Goal: Information Seeking & Learning: Compare options

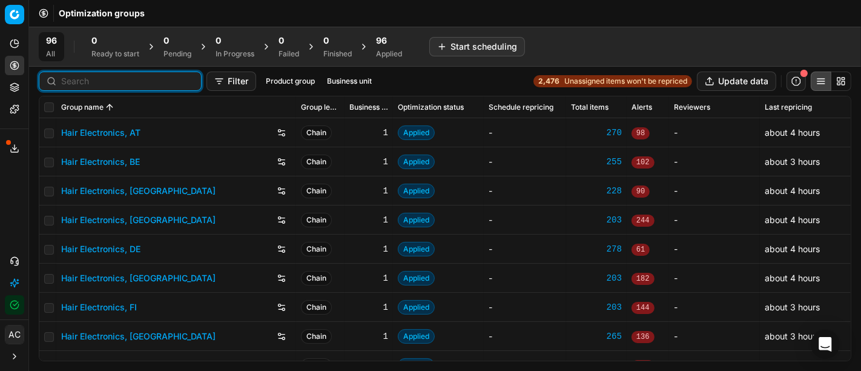
click at [70, 79] on input at bounding box center [127, 81] width 133 height 12
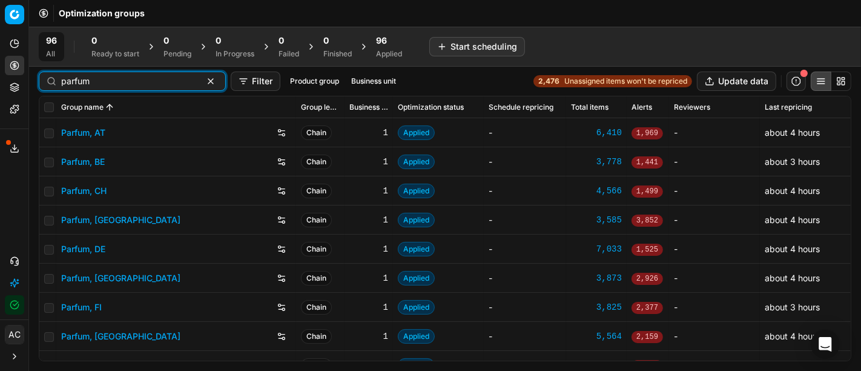
type input "parfum"
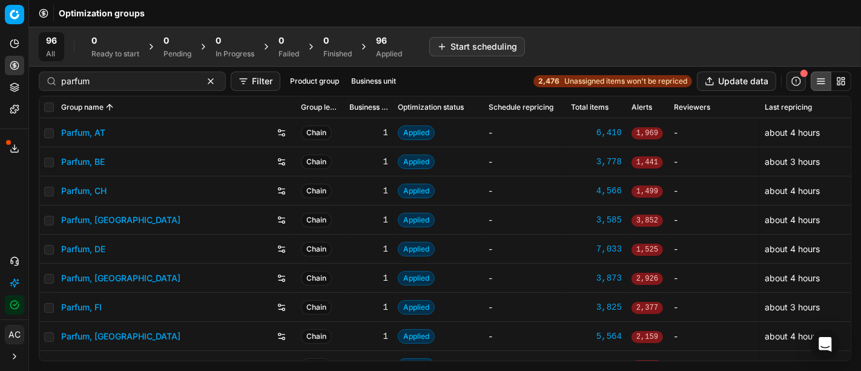
click at [100, 243] on link "Parfum, DE" at bounding box center [83, 249] width 44 height 12
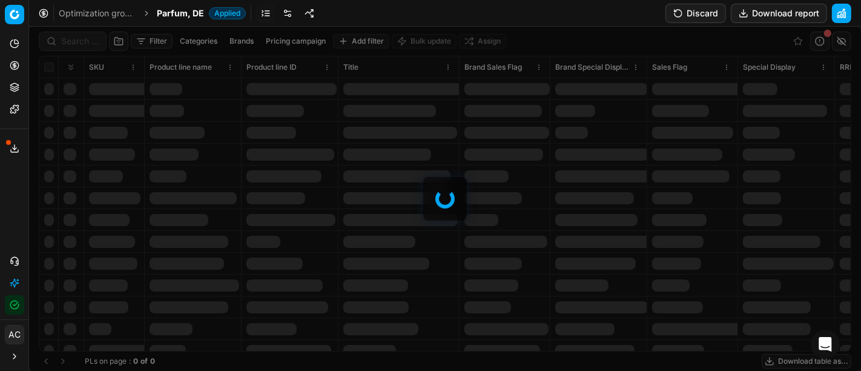
click at [81, 47] on div at bounding box center [445, 199] width 832 height 344
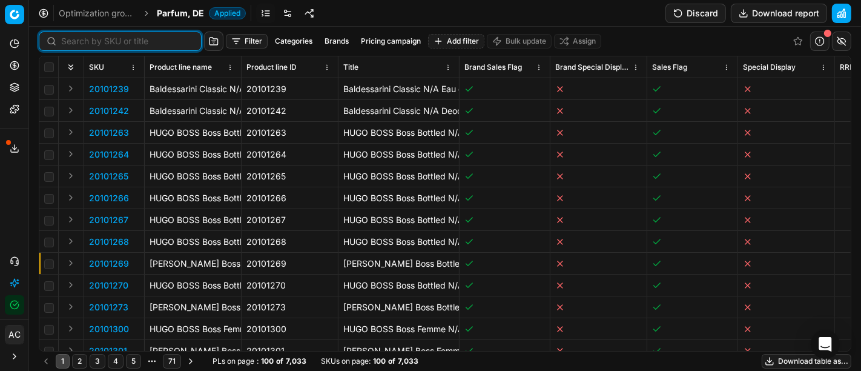
click at [78, 42] on input at bounding box center [127, 41] width 133 height 12
paste input "90012267-0019360"
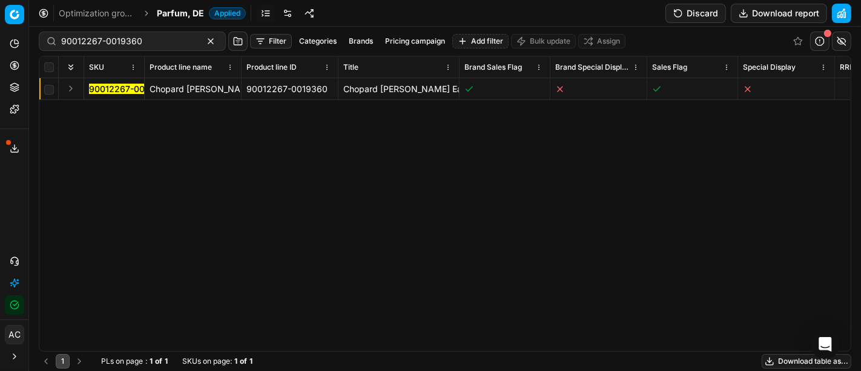
click at [74, 89] on button "Expand" at bounding box center [71, 88] width 15 height 15
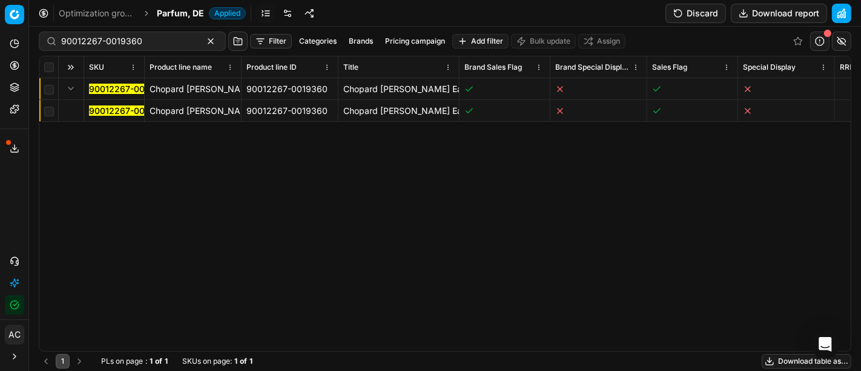
click at [105, 116] on span "90012267-0019360" at bounding box center [129, 111] width 81 height 12
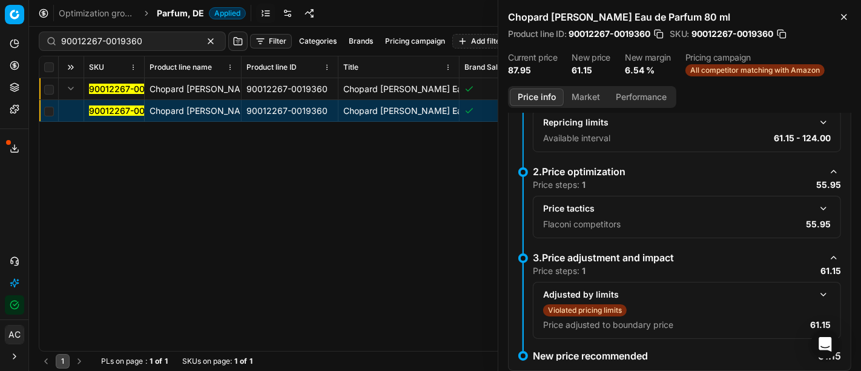
scroll to position [220, 0]
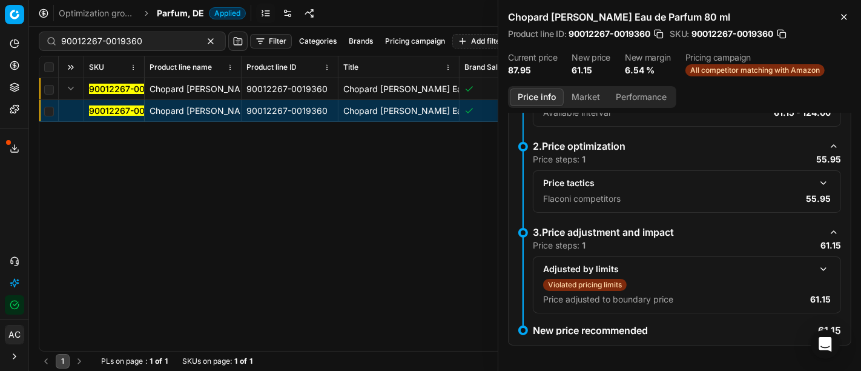
click at [816, 177] on button "button" at bounding box center [823, 183] width 15 height 15
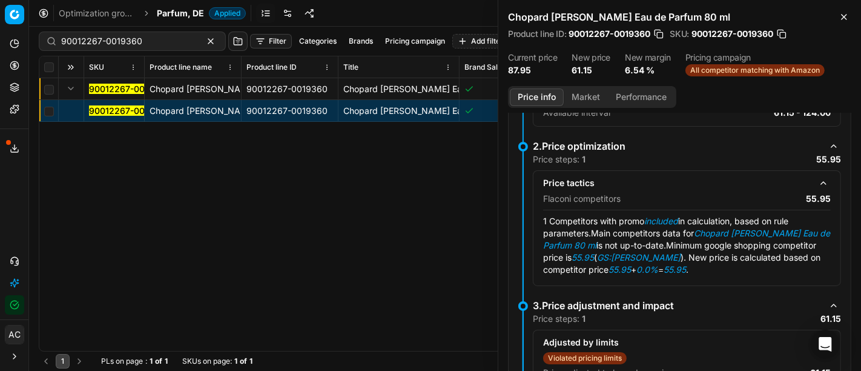
click at [578, 94] on button "Market" at bounding box center [586, 97] width 44 height 18
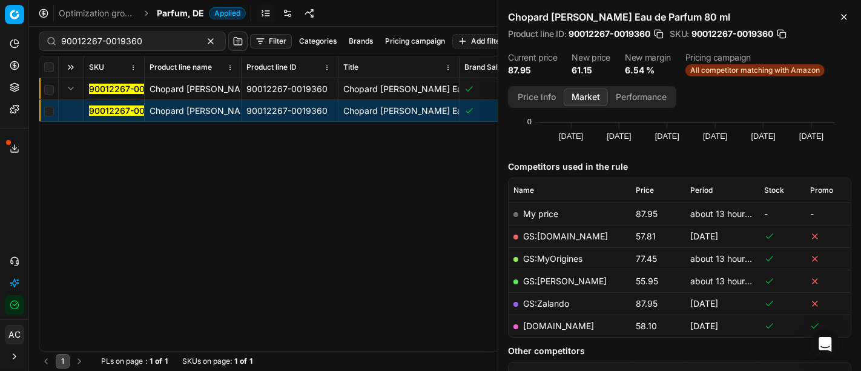
scroll to position [116, 0]
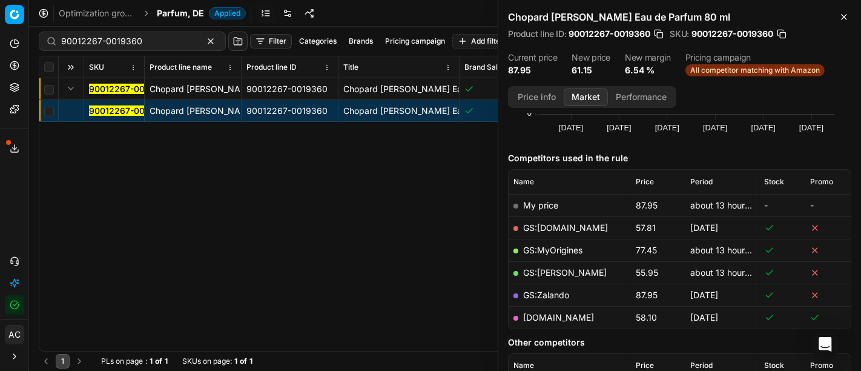
click at [541, 272] on link "GS:[PERSON_NAME]" at bounding box center [565, 272] width 84 height 10
click at [357, 246] on div "90012267-0019360 Chopard [PERSON_NAME] Eau de Parfum 80 ml 90012267-0019360 Cho…" at bounding box center [444, 214] width 811 height 272
click at [137, 41] on input "90012267-0019360" at bounding box center [127, 41] width 133 height 12
paste input "20102953"
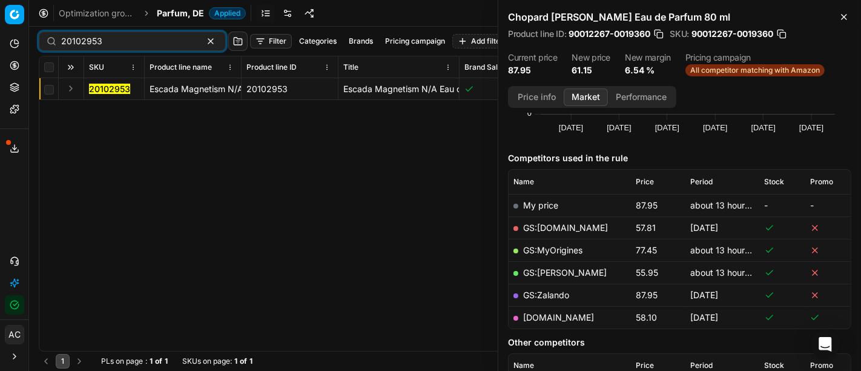
click at [72, 90] on button "Expand" at bounding box center [71, 88] width 15 height 15
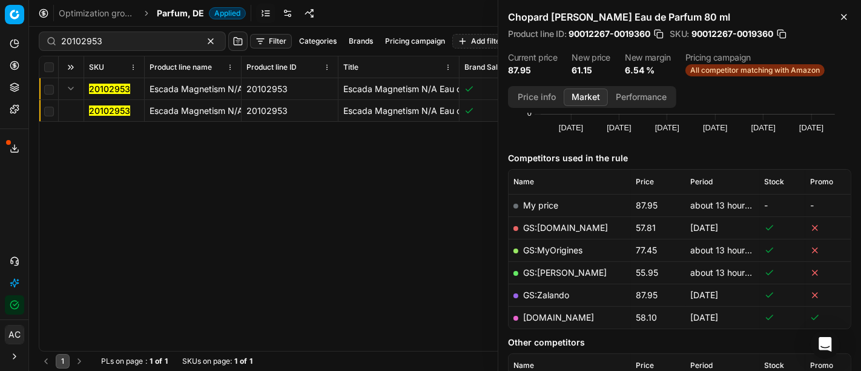
click at [98, 114] on mark "20102953" at bounding box center [109, 110] width 41 height 10
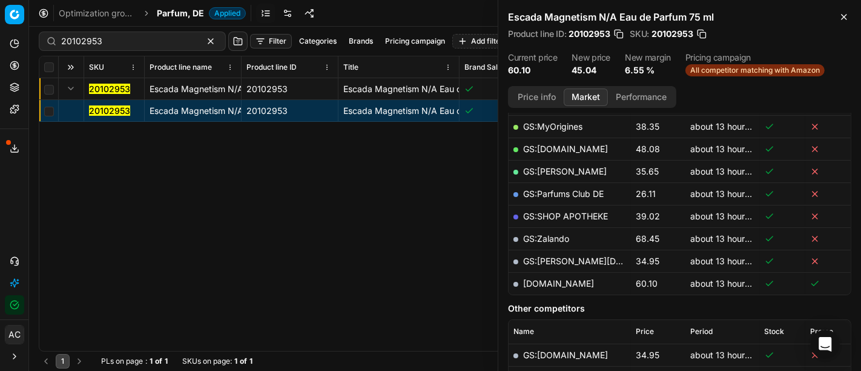
scroll to position [239, 0]
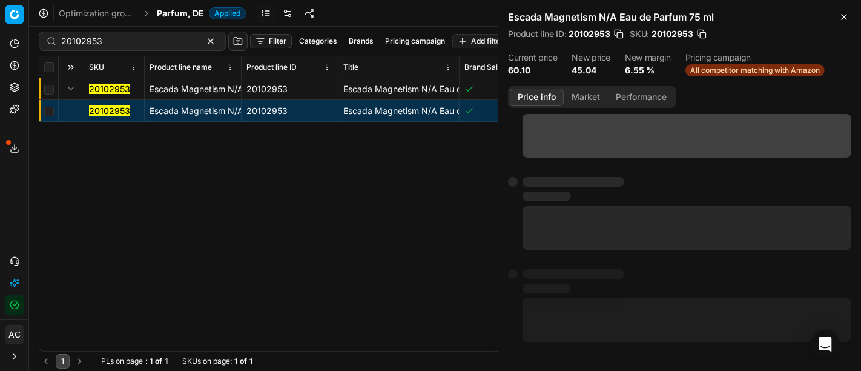
click at [539, 96] on button "Price info" at bounding box center [537, 97] width 54 height 18
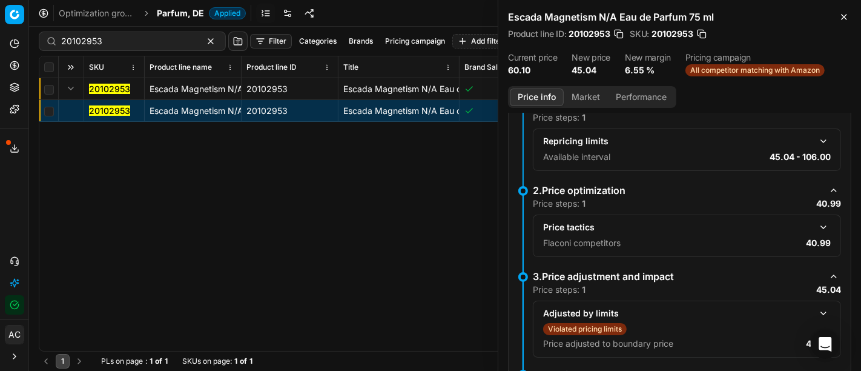
click at [816, 223] on button "button" at bounding box center [823, 227] width 15 height 15
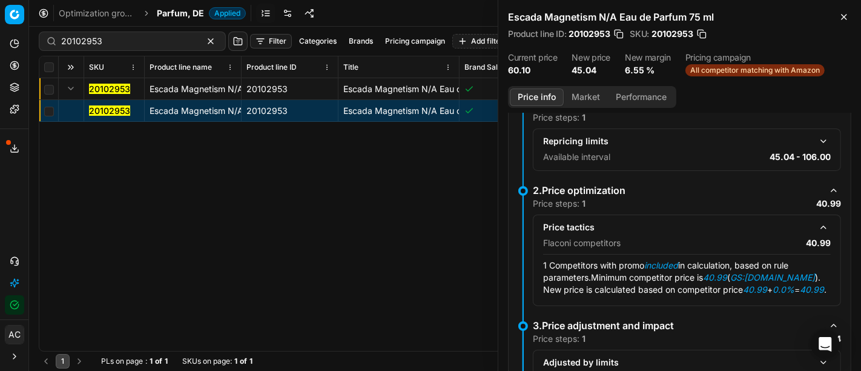
click at [584, 96] on button "Market" at bounding box center [586, 97] width 44 height 18
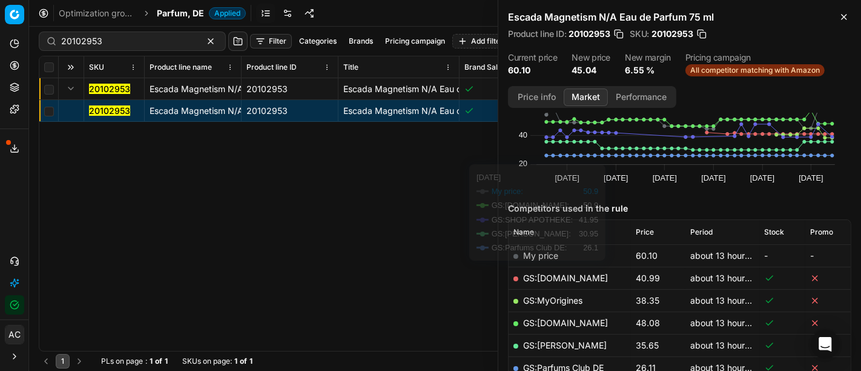
scroll to position [65, 0]
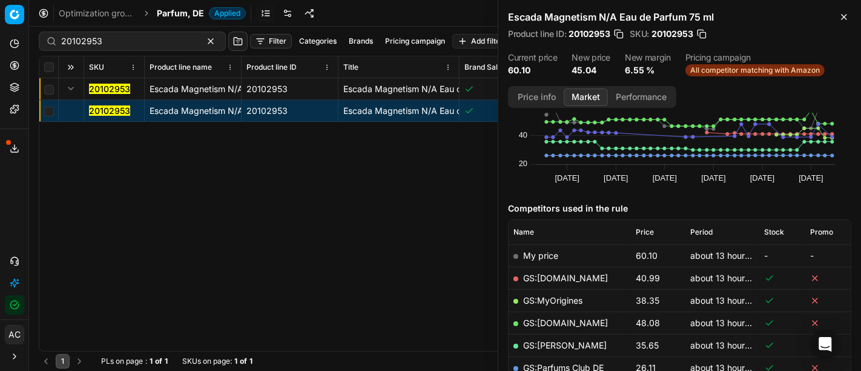
click at [576, 275] on link "GS:[DOMAIN_NAME]" at bounding box center [565, 277] width 85 height 10
click at [142, 43] on input "20102953" at bounding box center [127, 41] width 133 height 12
paste input "90011689-0018597"
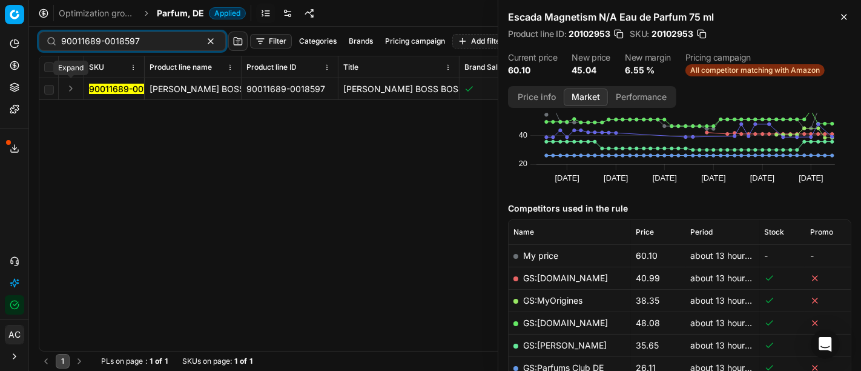
click at [74, 92] on button "Expand" at bounding box center [71, 88] width 15 height 15
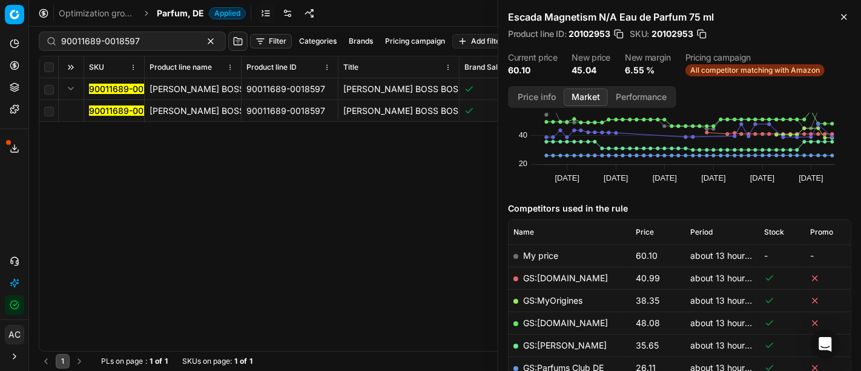
click at [98, 112] on mark "90011689-0018597" at bounding box center [128, 110] width 79 height 10
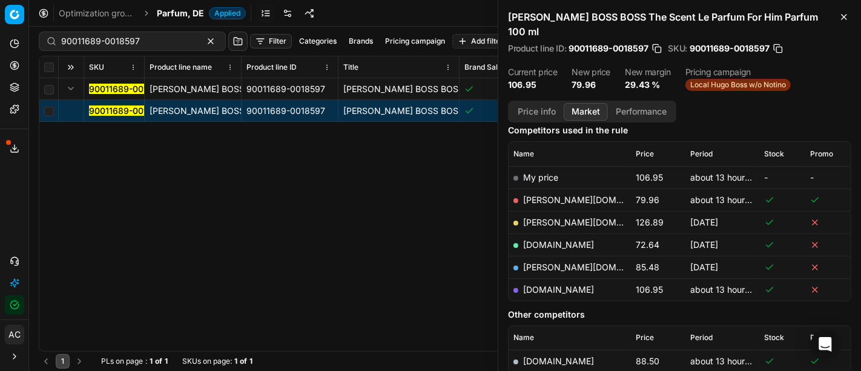
scroll to position [159, 0]
click at [575, 194] on link "[PERSON_NAME][DOMAIN_NAME]" at bounding box center [593, 199] width 140 height 10
click at [353, 190] on div "90011689-0018597 HUGO BOSS BOSS The Scent Le Parfum For Him Parfum 100 ml 90011…" at bounding box center [444, 214] width 811 height 272
click at [157, 45] on input "90011689-0018597" at bounding box center [127, 41] width 133 height 12
paste input "80002133-90"
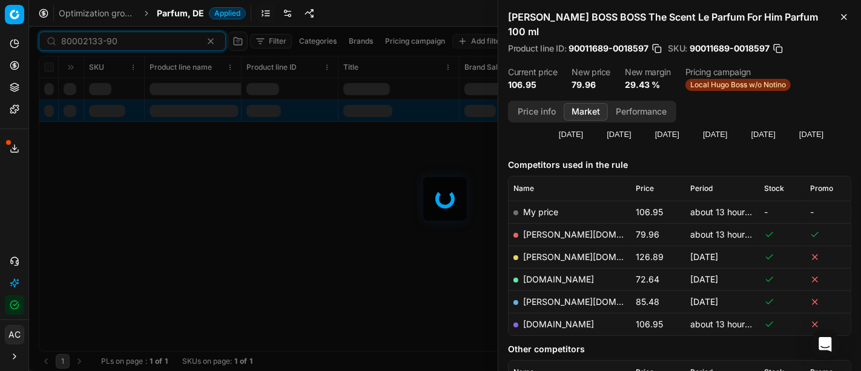
scroll to position [159, 0]
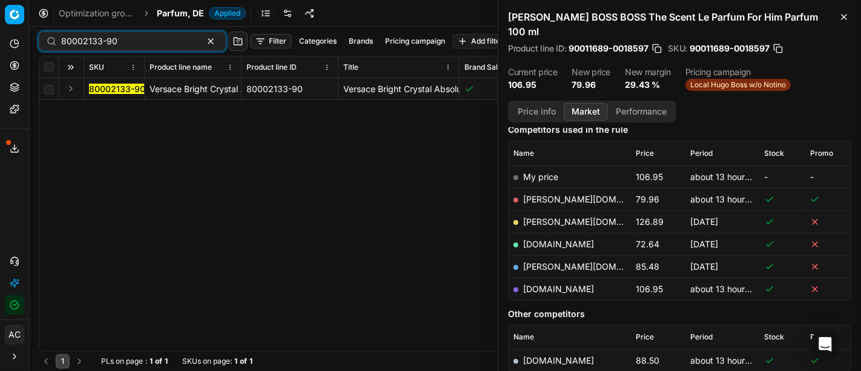
click at [68, 85] on button "Expand" at bounding box center [71, 88] width 15 height 15
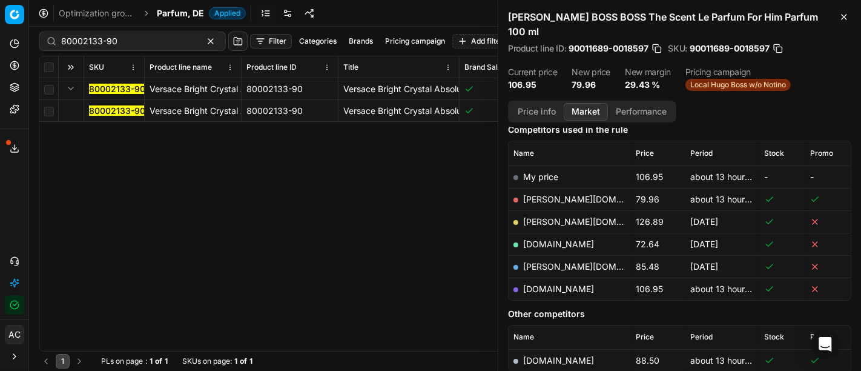
click at [111, 107] on mark "80002133-90" at bounding box center [117, 110] width 56 height 10
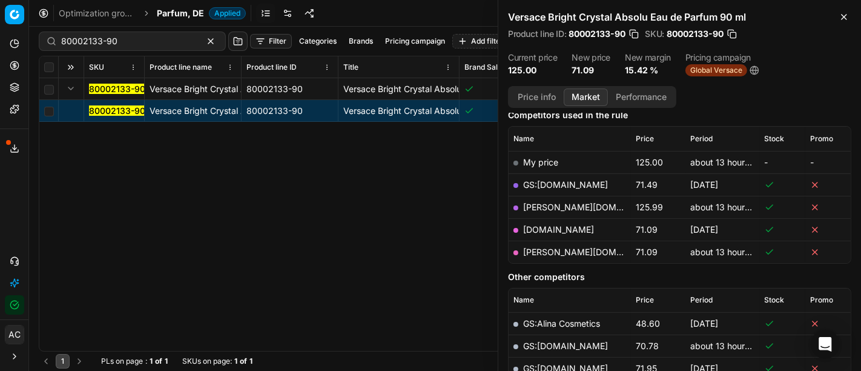
click at [540, 101] on button "Price info" at bounding box center [537, 97] width 54 height 18
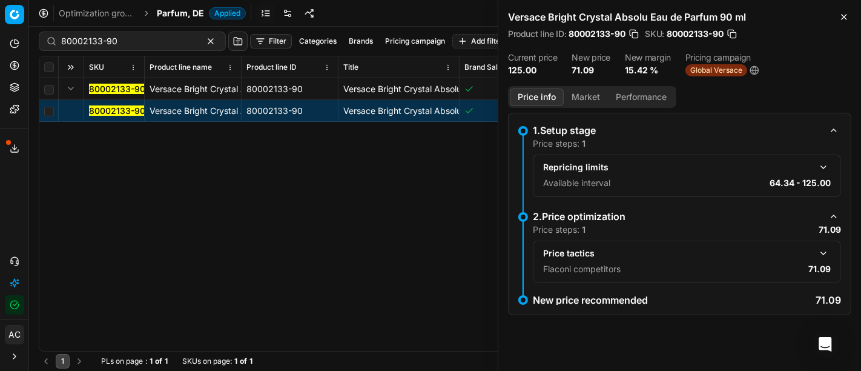
click at [582, 96] on button "Market" at bounding box center [586, 97] width 44 height 18
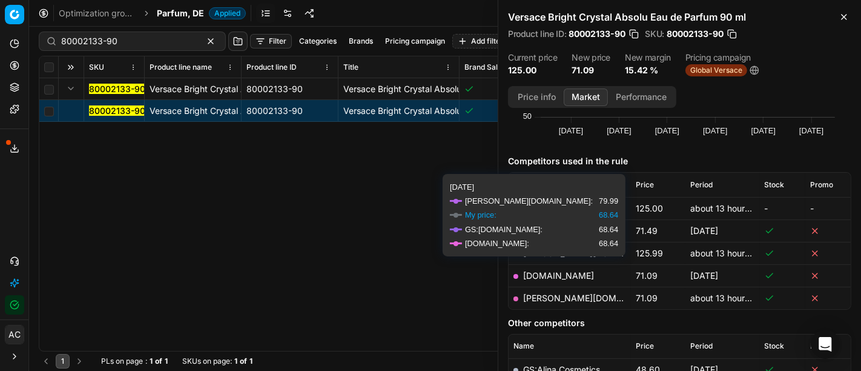
scroll to position [138, 0]
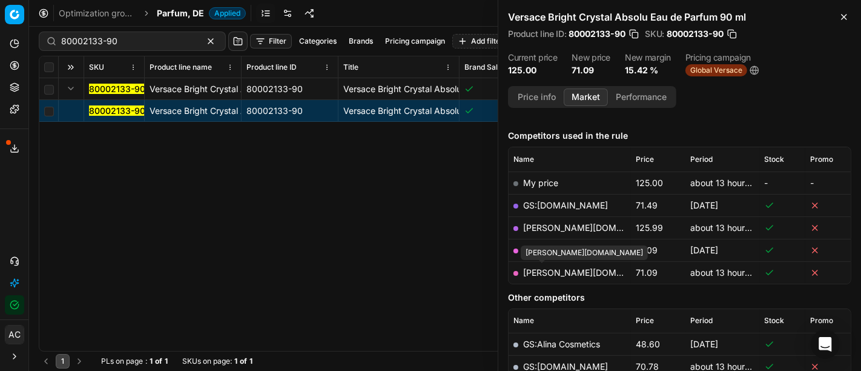
click at [554, 269] on link "[PERSON_NAME][DOMAIN_NAME]" at bounding box center [593, 272] width 140 height 10
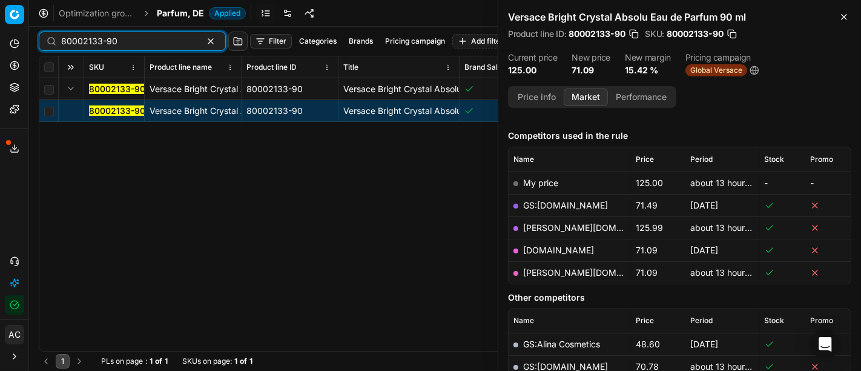
click at [131, 35] on input "80002133-90" at bounding box center [127, 41] width 133 height 12
paste input "90001597-0002296"
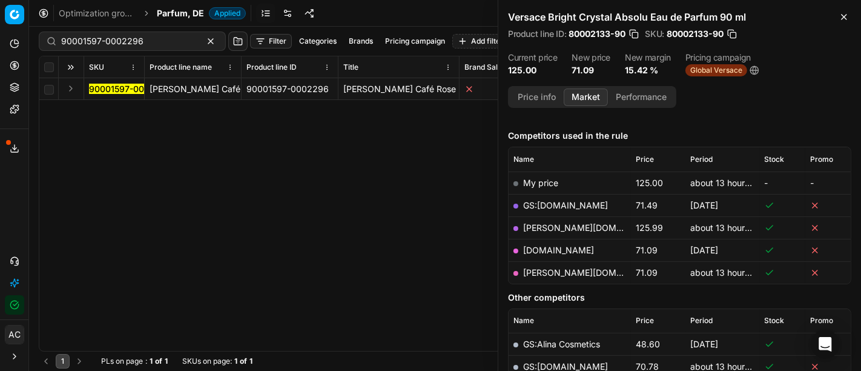
click at [68, 88] on button "Expand" at bounding box center [71, 88] width 15 height 15
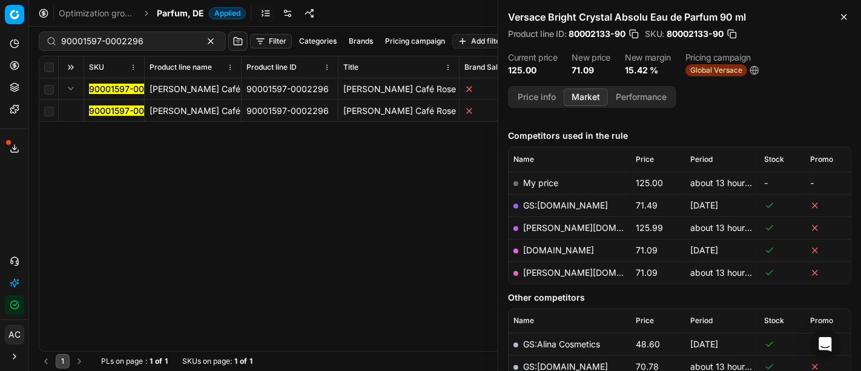
click at [102, 110] on mark "90001597-0002296" at bounding box center [130, 110] width 82 height 10
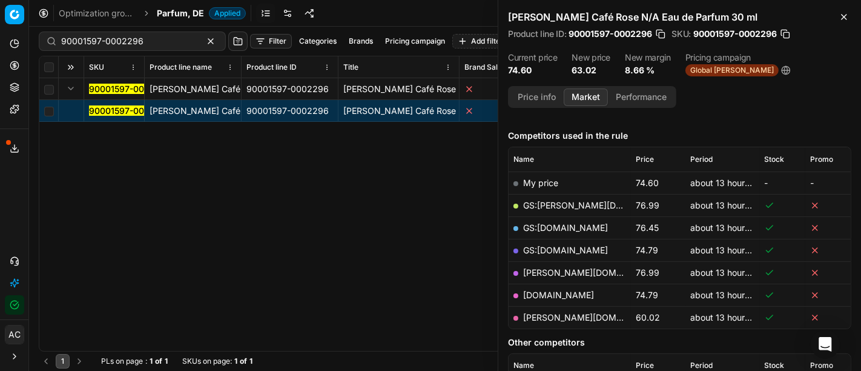
click at [550, 321] on td "[PERSON_NAME][DOMAIN_NAME]" at bounding box center [570, 317] width 122 height 22
click at [549, 315] on link "[PERSON_NAME][DOMAIN_NAME]" at bounding box center [593, 316] width 140 height 10
click at [439, 286] on div "90001597-0002296 [PERSON_NAME] Café Rose N/A Eau de Parfum 30 ml 90001597-00022…" at bounding box center [444, 214] width 811 height 272
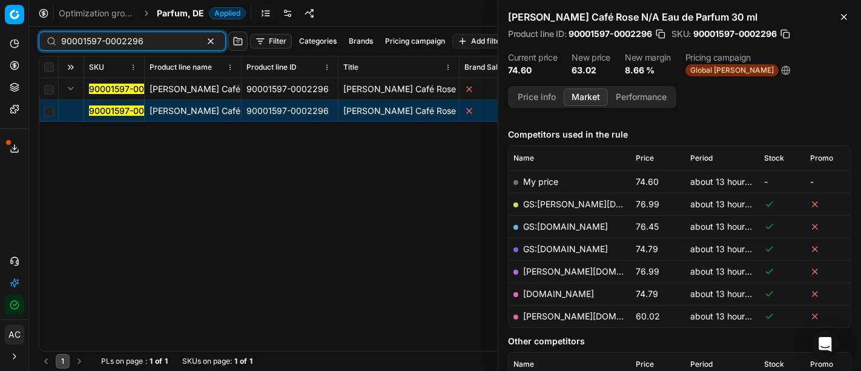
click at [150, 47] on div "90001597-0002296" at bounding box center [132, 40] width 187 height 19
paste input "80066731-30"
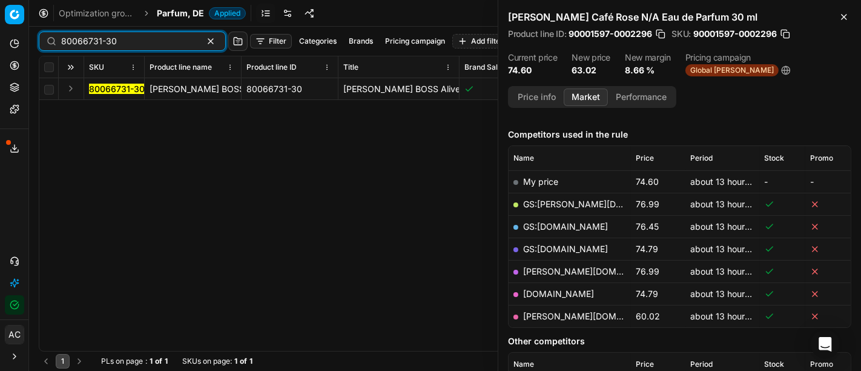
type input "80066731-30"
click at [69, 88] on button "Expand" at bounding box center [71, 88] width 15 height 15
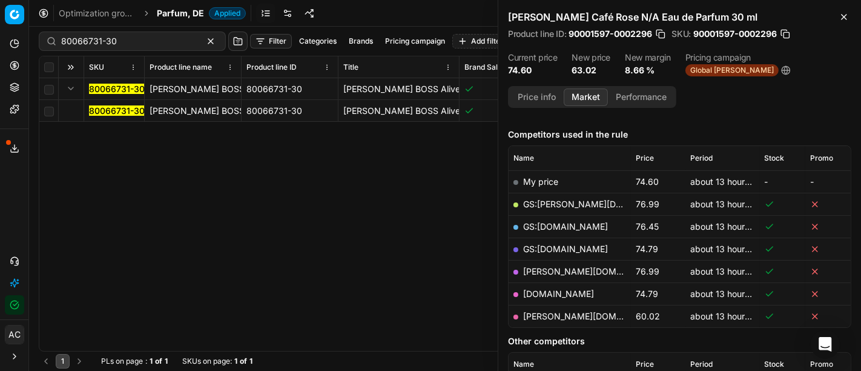
click at [108, 110] on mark "80066731-30" at bounding box center [117, 110] width 56 height 10
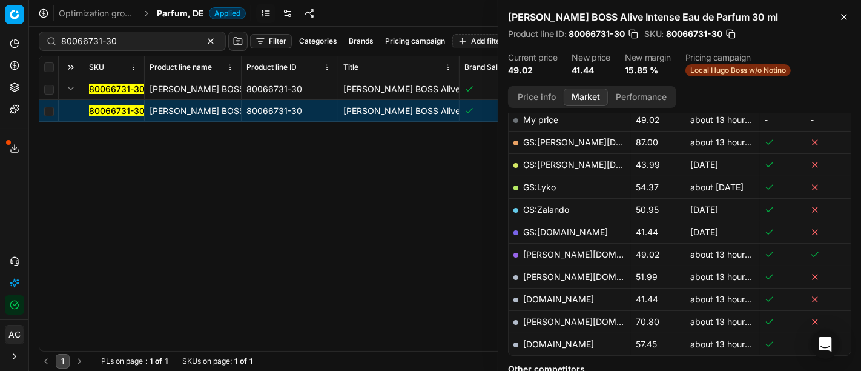
scroll to position [200, 0]
click at [546, 96] on button "Price info" at bounding box center [537, 97] width 54 height 18
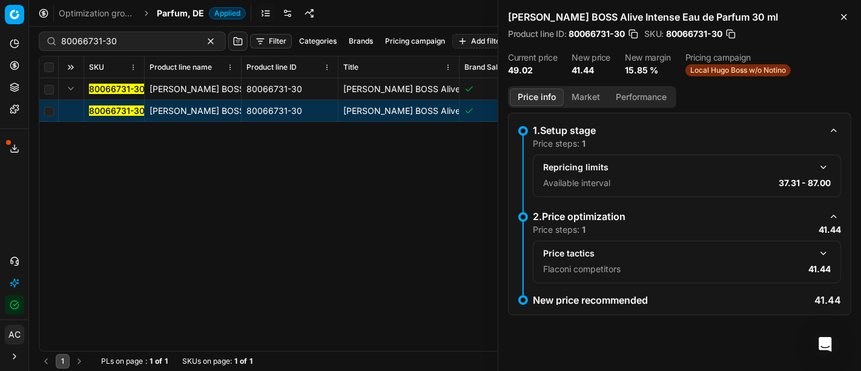
click at [576, 97] on button "Market" at bounding box center [586, 97] width 44 height 18
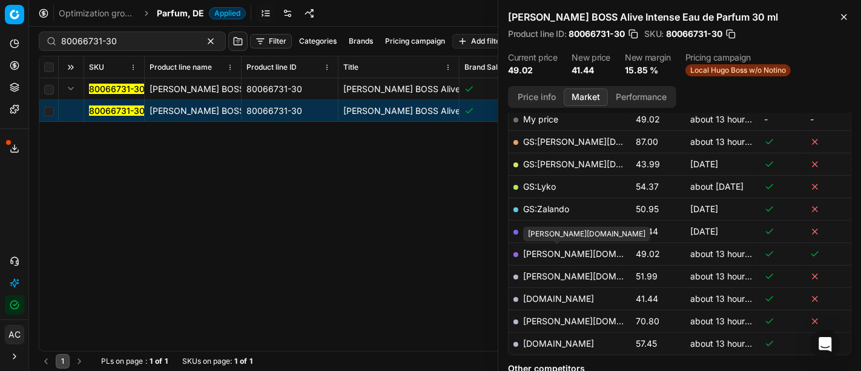
scroll to position [221, 0]
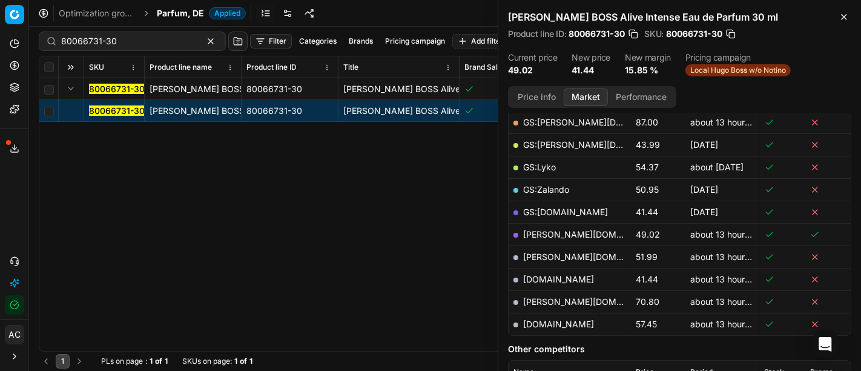
click at [578, 278] on link "[DOMAIN_NAME]" at bounding box center [558, 279] width 71 height 10
click at [129, 42] on input "80066731-30" at bounding box center [127, 41] width 133 height 12
click at [182, 15] on span "Parfum, DE" at bounding box center [180, 13] width 47 height 12
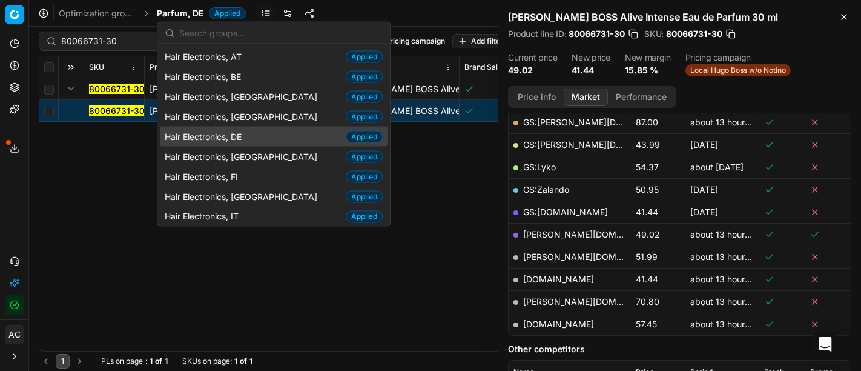
click at [257, 139] on div "Hair Electronics, DE Applied" at bounding box center [274, 137] width 228 height 20
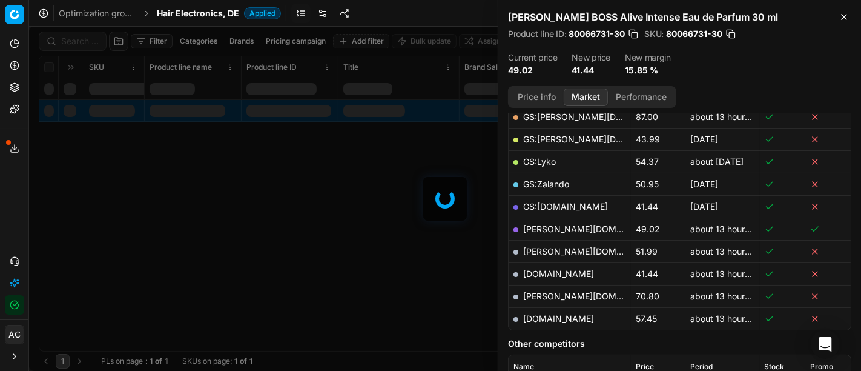
scroll to position [221, 0]
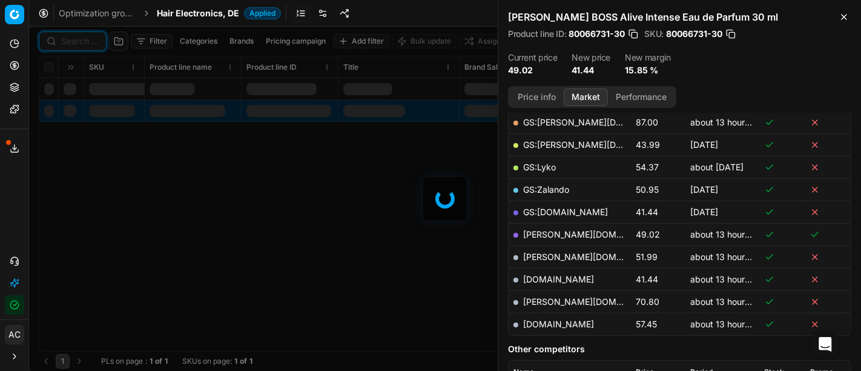
click at [84, 39] on input at bounding box center [80, 41] width 38 height 12
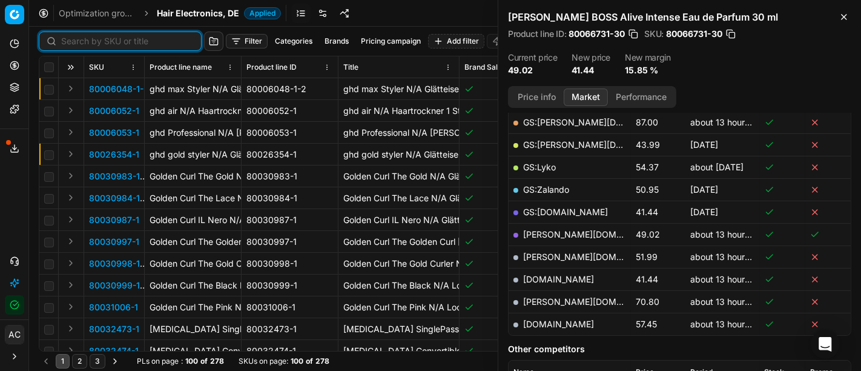
paste input "90015442-0024051"
click at [84, 39] on input at bounding box center [127, 41] width 133 height 12
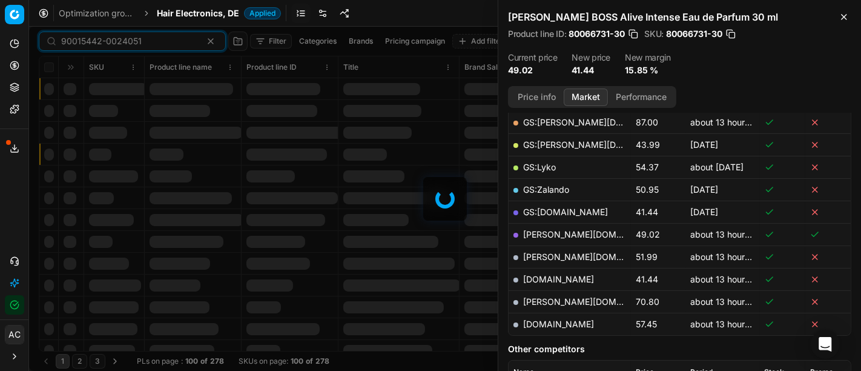
scroll to position [221, 0]
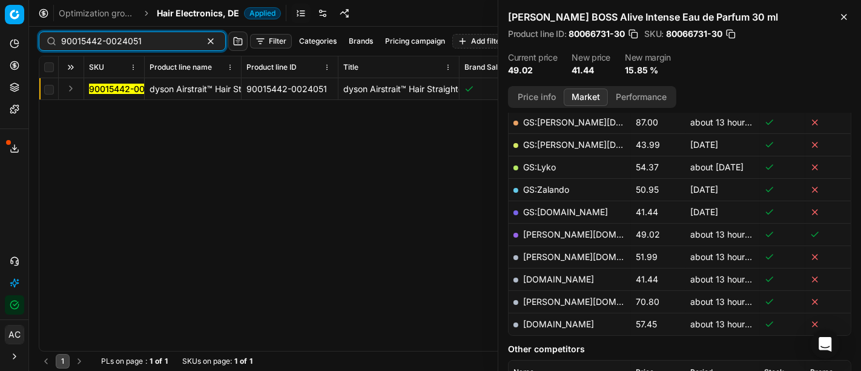
type input "90015442-0024051"
click at [71, 87] on button "Expand" at bounding box center [71, 88] width 15 height 15
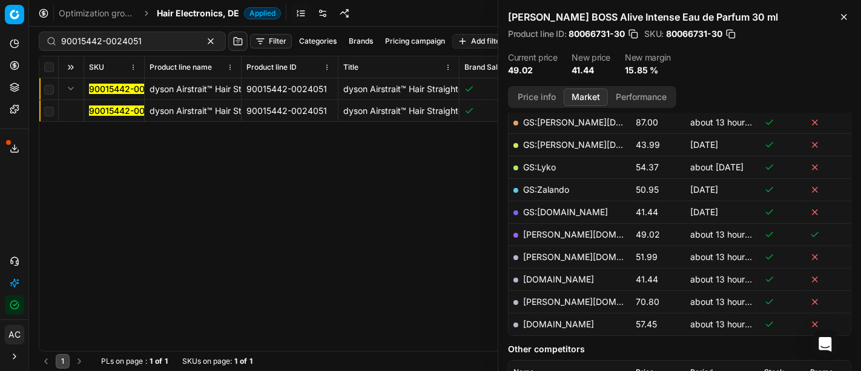
click at [116, 113] on mark "90015442-0024051" at bounding box center [129, 110] width 81 height 10
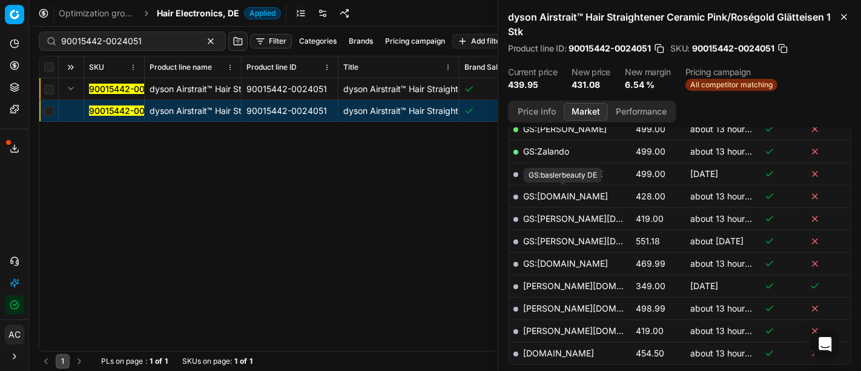
scroll to position [337, 0]
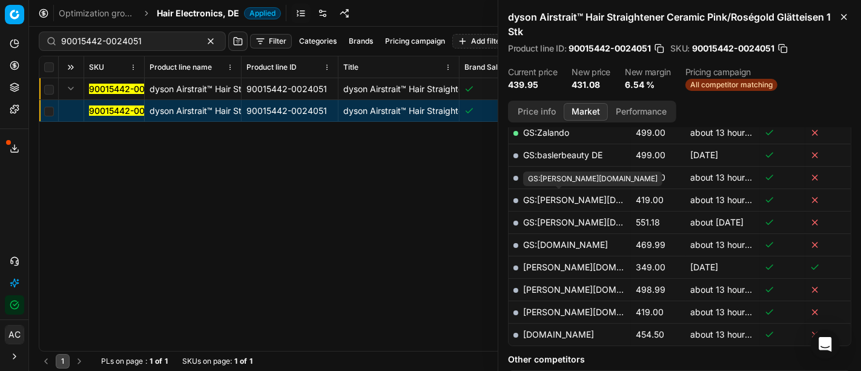
click at [555, 199] on link "GS:[PERSON_NAME][DOMAIN_NAME]" at bounding box center [600, 199] width 154 height 10
click at [178, 17] on span "Hair Electronics, DE" at bounding box center [198, 13] width 82 height 12
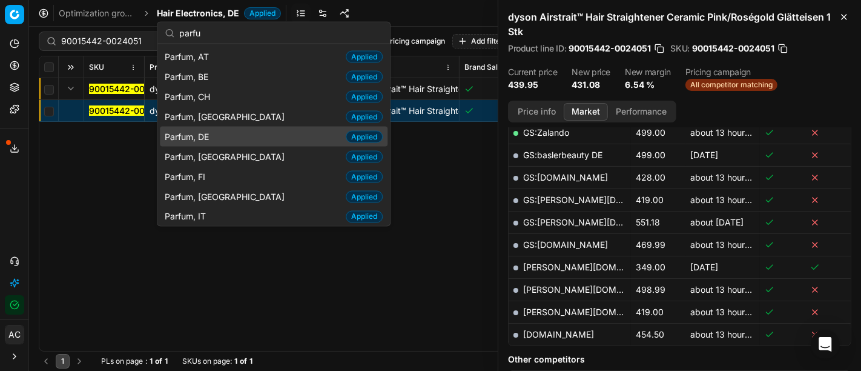
type input "parfu"
click at [214, 136] on span "Parfum, DE" at bounding box center [189, 136] width 49 height 12
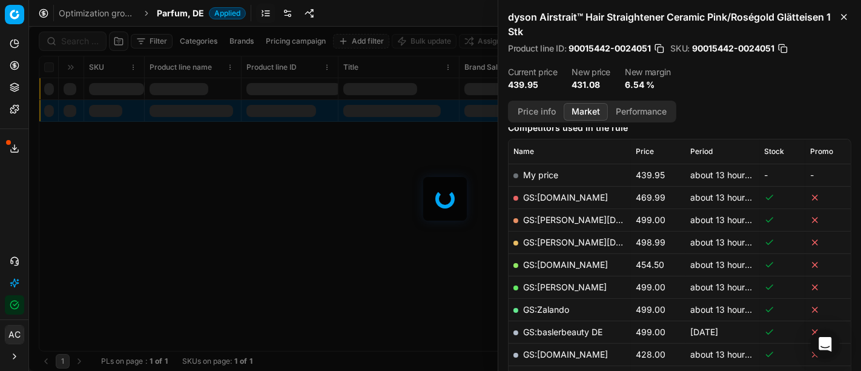
click at [79, 42] on div at bounding box center [445, 199] width 832 height 344
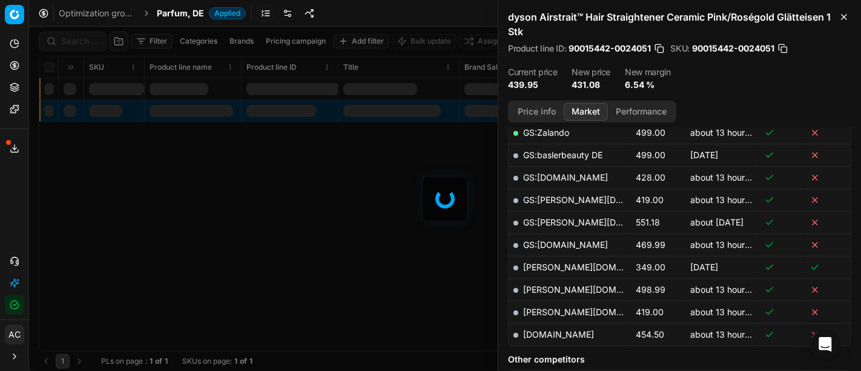
click at [79, 42] on div at bounding box center [445, 199] width 832 height 344
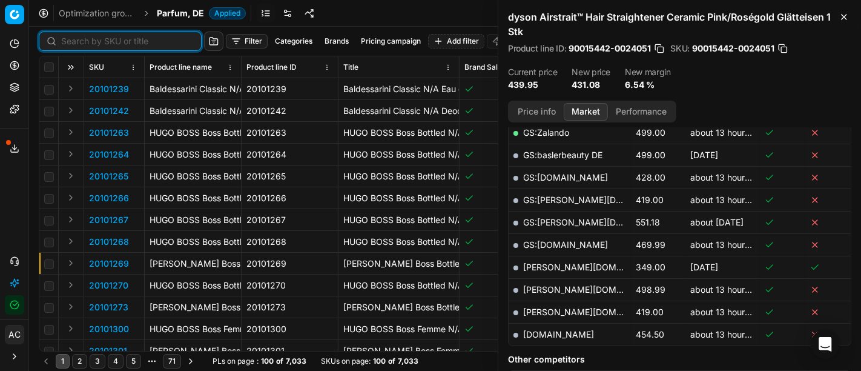
click at [79, 42] on input at bounding box center [127, 41] width 133 height 12
paste input "80077379-150"
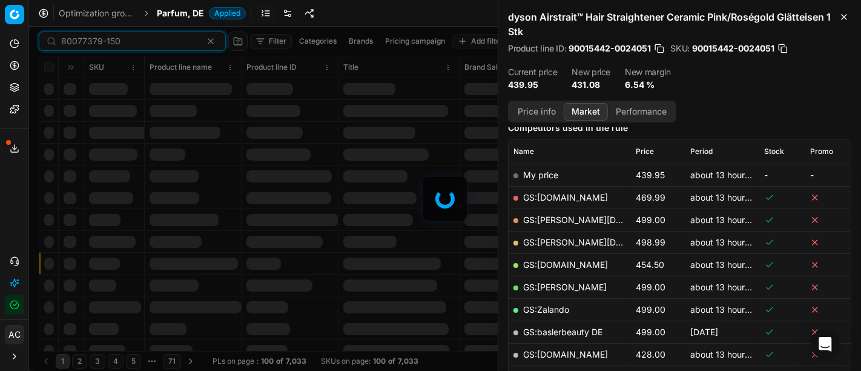
scroll to position [337, 0]
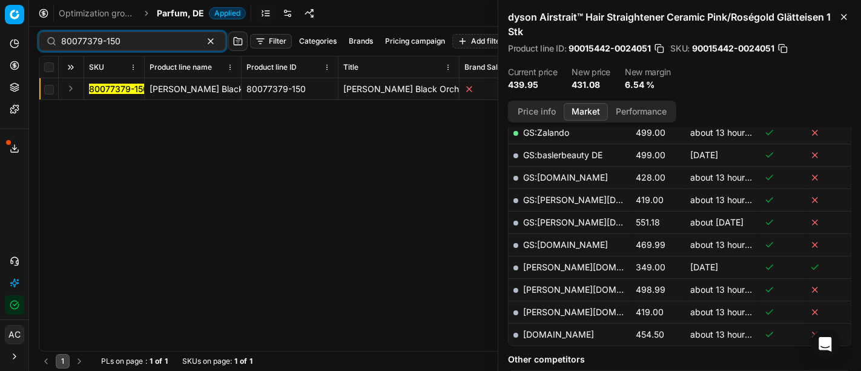
click at [73, 91] on button "Expand" at bounding box center [71, 88] width 15 height 15
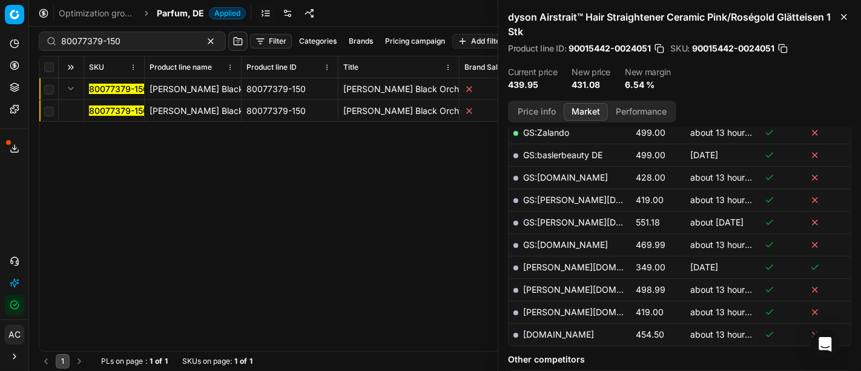
click at [110, 108] on mark "80077379-150" at bounding box center [118, 110] width 59 height 10
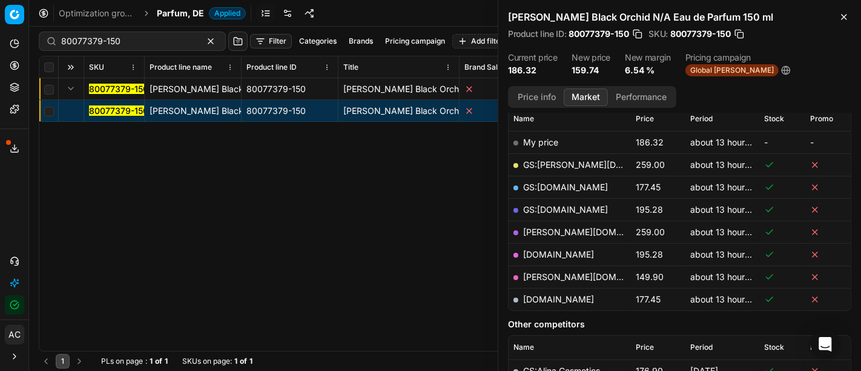
scroll to position [154, 0]
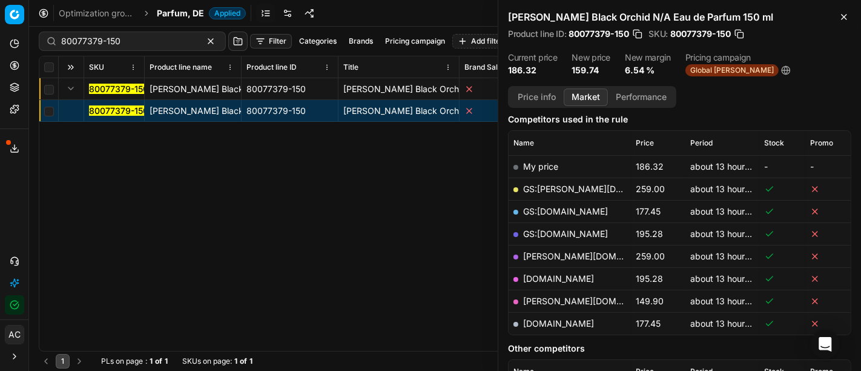
click at [529, 89] on button "Price info" at bounding box center [537, 97] width 54 height 18
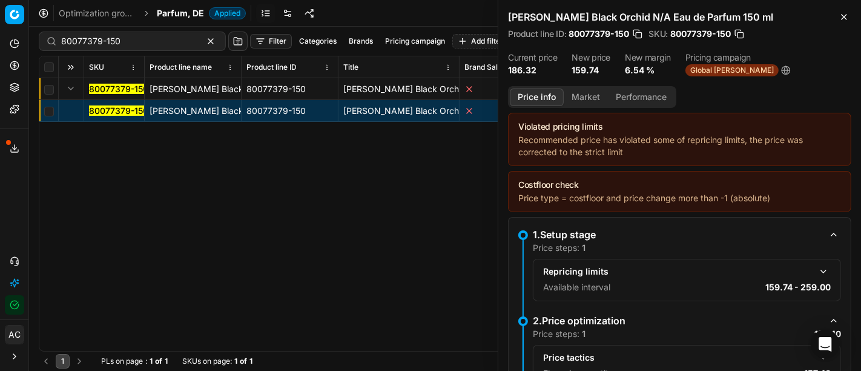
scroll to position [160, 0]
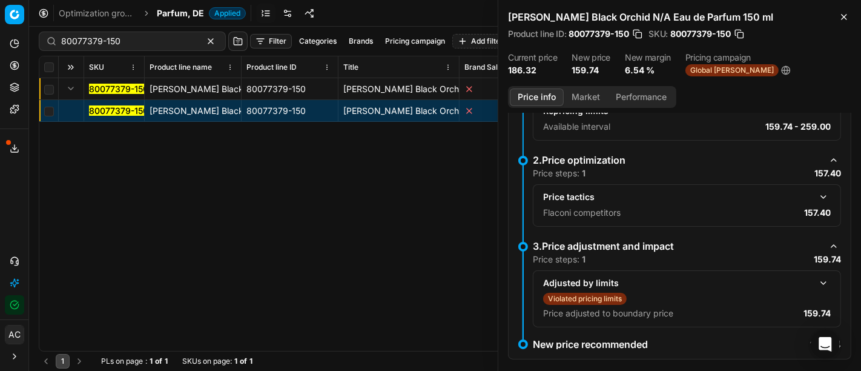
click at [816, 197] on button "button" at bounding box center [823, 197] width 15 height 15
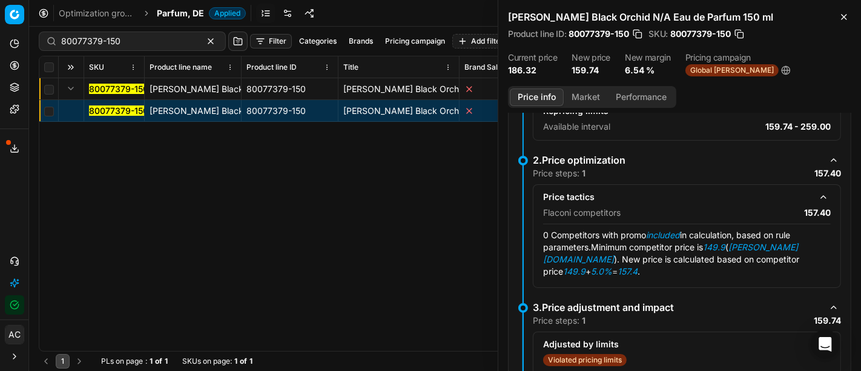
click at [588, 96] on button "Market" at bounding box center [586, 97] width 44 height 18
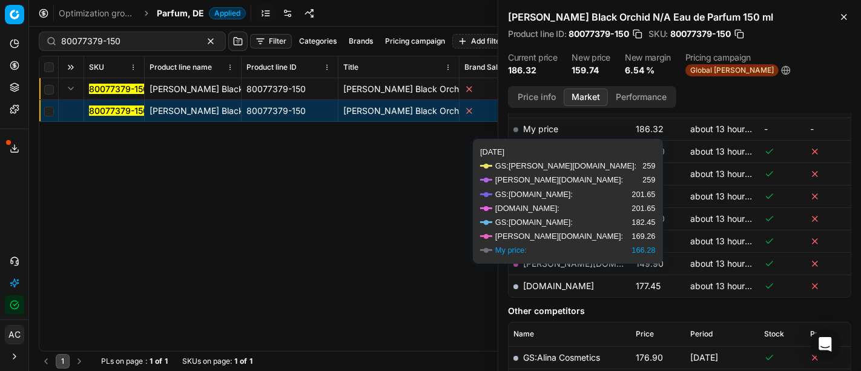
scroll to position [192, 0]
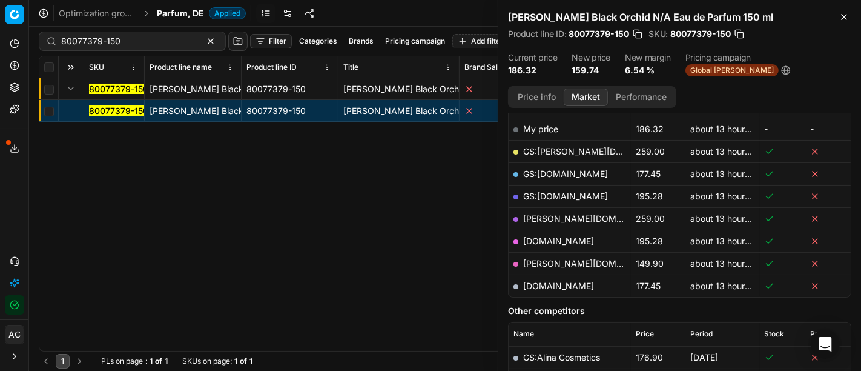
click at [538, 261] on link "[PERSON_NAME][DOMAIN_NAME]" at bounding box center [593, 263] width 140 height 10
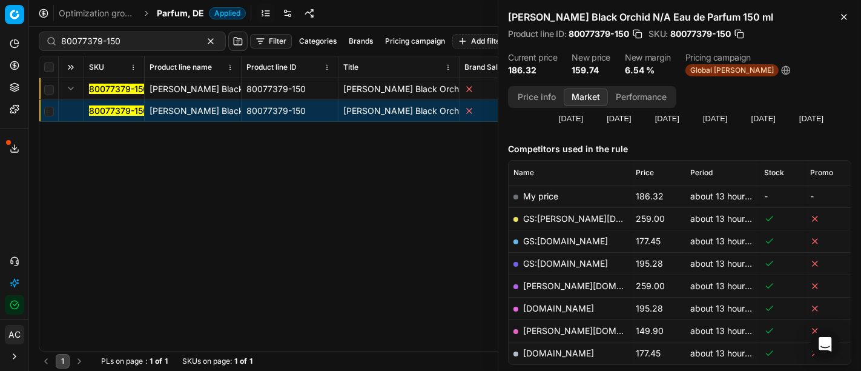
scroll to position [122, 0]
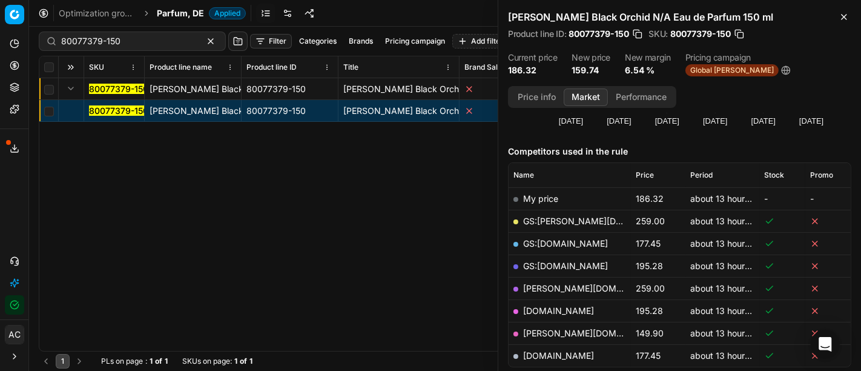
click at [139, 34] on div "80077379-150" at bounding box center [132, 40] width 187 height 19
paste input "52966-10"
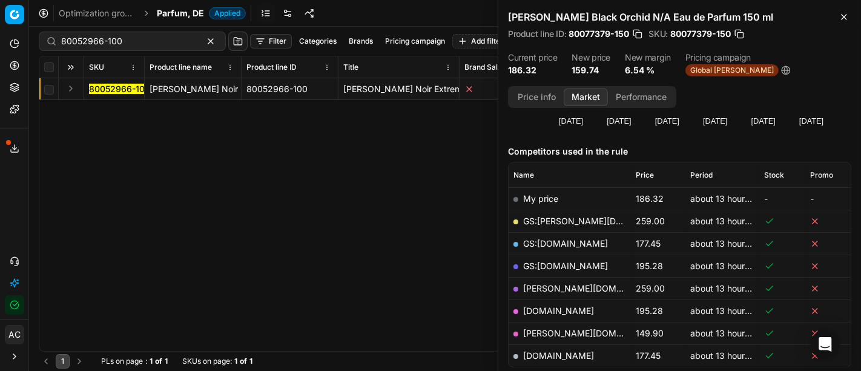
click at [70, 85] on button "Expand" at bounding box center [71, 88] width 15 height 15
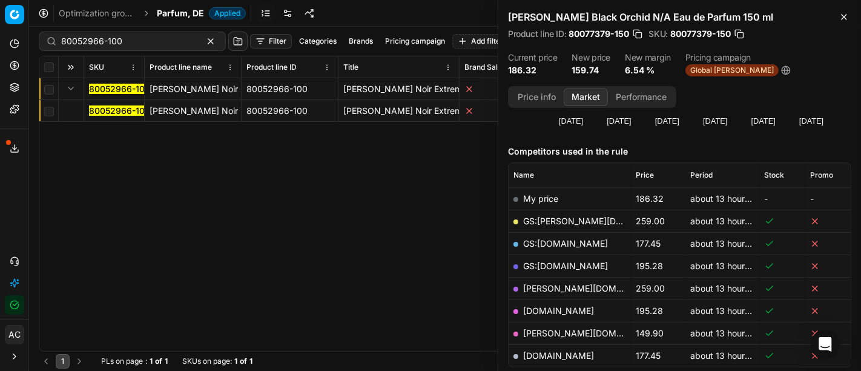
click at [117, 113] on mark "80052966-100" at bounding box center [119, 110] width 61 height 10
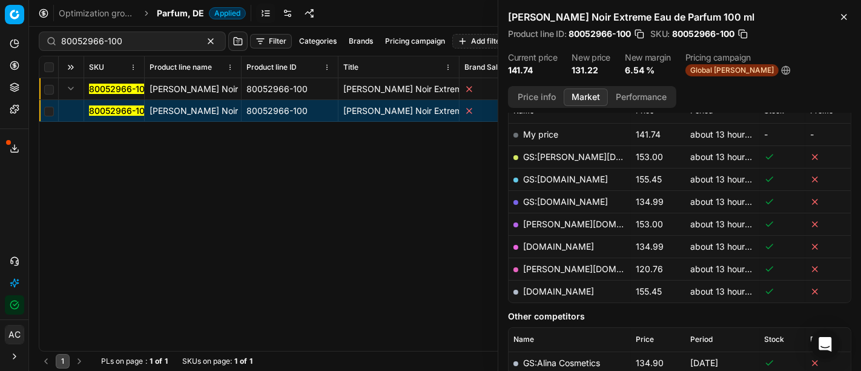
scroll to position [194, 0]
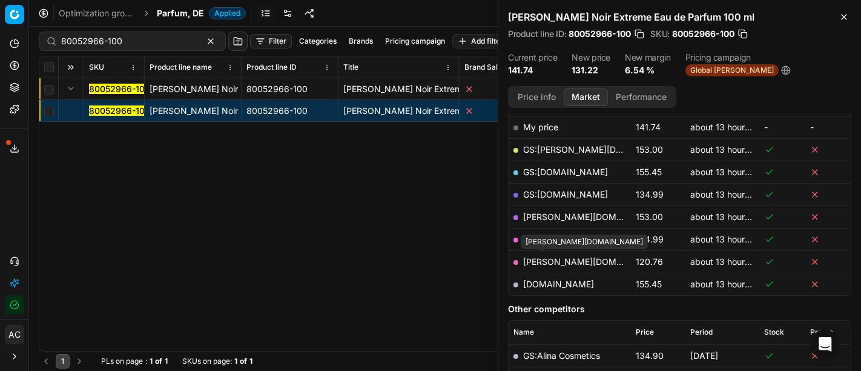
click at [553, 260] on link "[PERSON_NAME][DOMAIN_NAME]" at bounding box center [593, 261] width 140 height 10
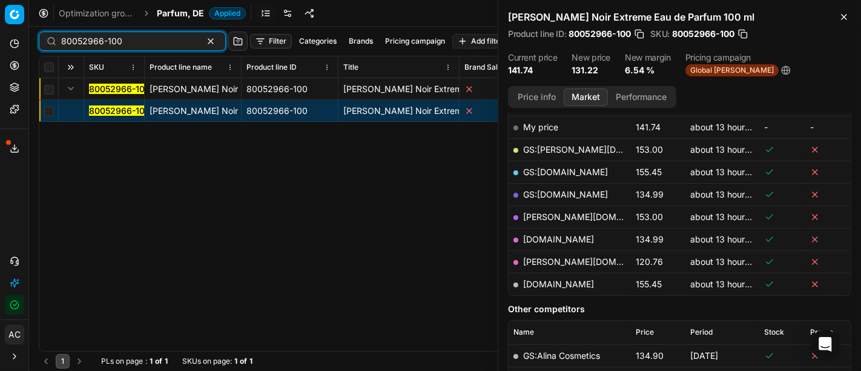
click at [168, 42] on input "80052966-100" at bounding box center [127, 41] width 133 height 12
paste input "90004172-0006191"
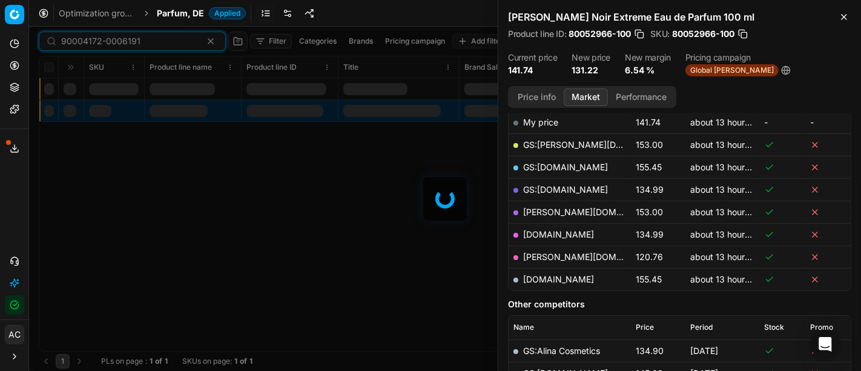
scroll to position [194, 0]
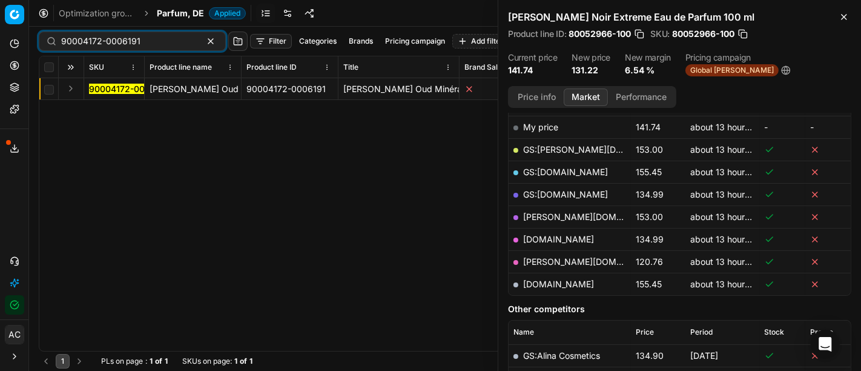
click at [73, 84] on button "Expand" at bounding box center [71, 88] width 15 height 15
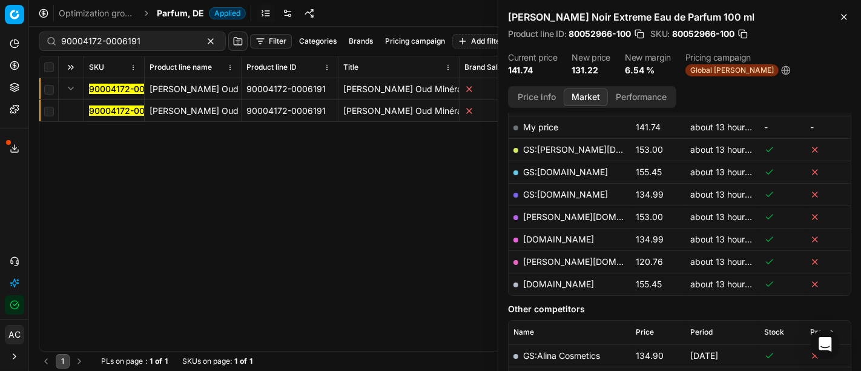
click at [108, 111] on mark "90004172-0006191" at bounding box center [128, 110] width 79 height 10
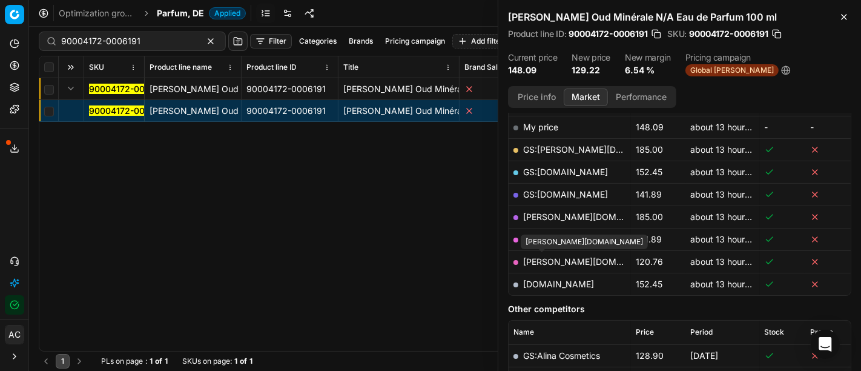
click at [547, 260] on link "[PERSON_NAME][DOMAIN_NAME]" at bounding box center [593, 261] width 140 height 10
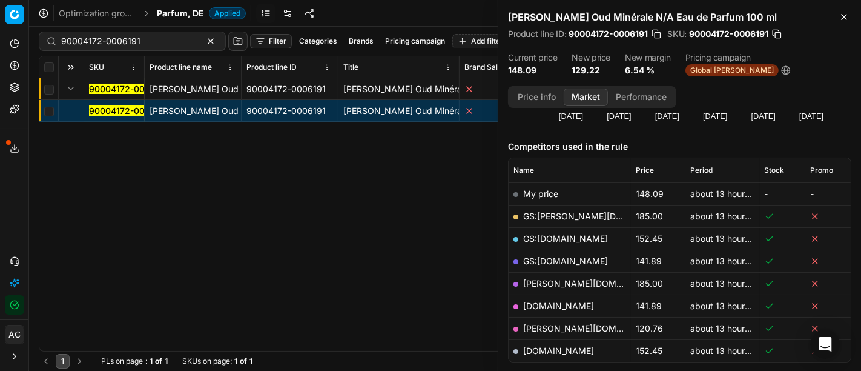
scroll to position [128, 0]
click at [150, 42] on input "90004172-0006191" at bounding box center [127, 41] width 133 height 12
paste input "80027469-75"
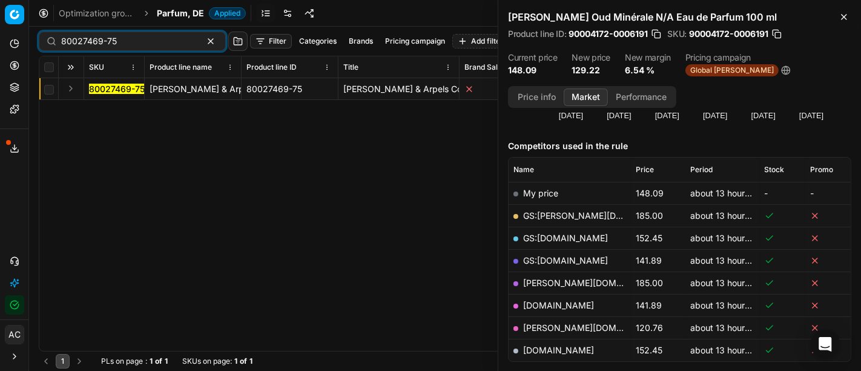
click at [69, 89] on button "Expand" at bounding box center [71, 88] width 15 height 15
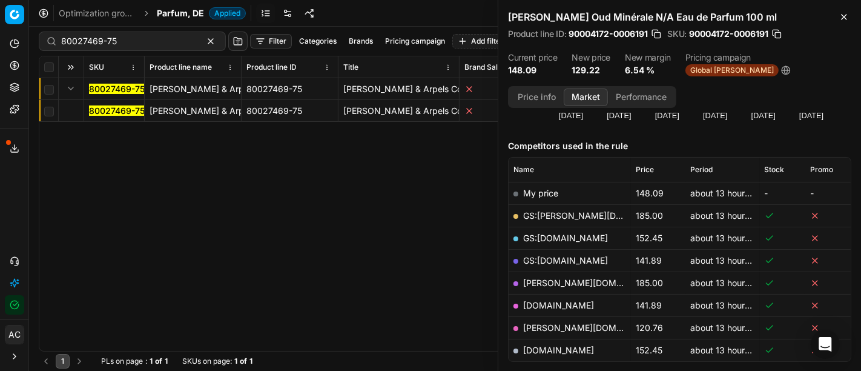
click at [104, 111] on mark "80027469-75" at bounding box center [117, 110] width 56 height 10
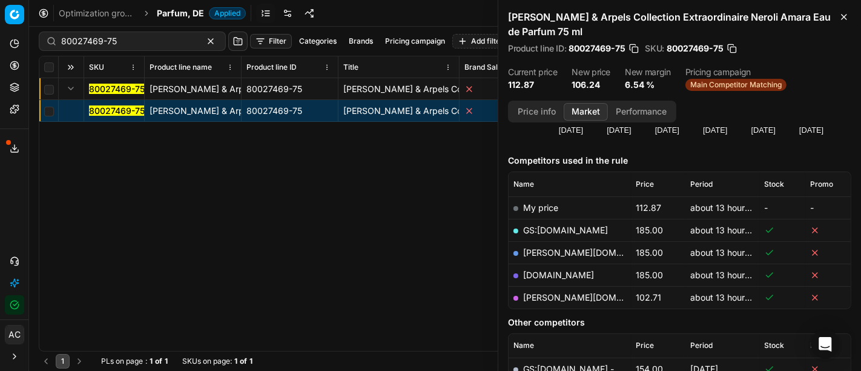
click at [558, 295] on link "[PERSON_NAME][DOMAIN_NAME]" at bounding box center [593, 297] width 140 height 10
click at [139, 45] on input "80027469-75" at bounding box center [127, 41] width 133 height 12
paste input "54007-50"
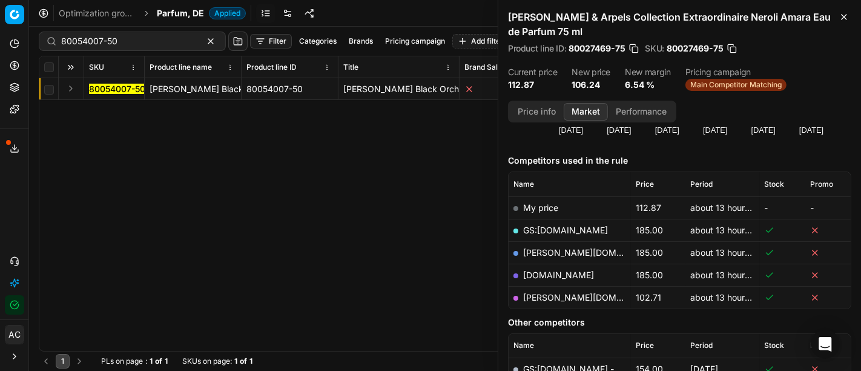
click at [73, 87] on button "Expand" at bounding box center [71, 88] width 15 height 15
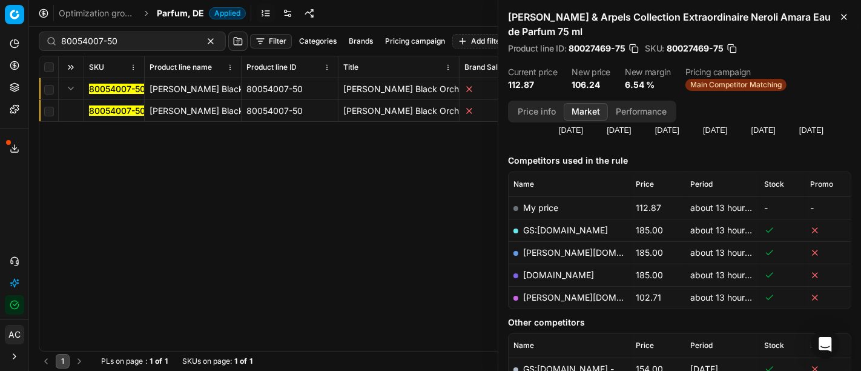
click at [102, 109] on mark "80054007-50" at bounding box center [117, 110] width 56 height 10
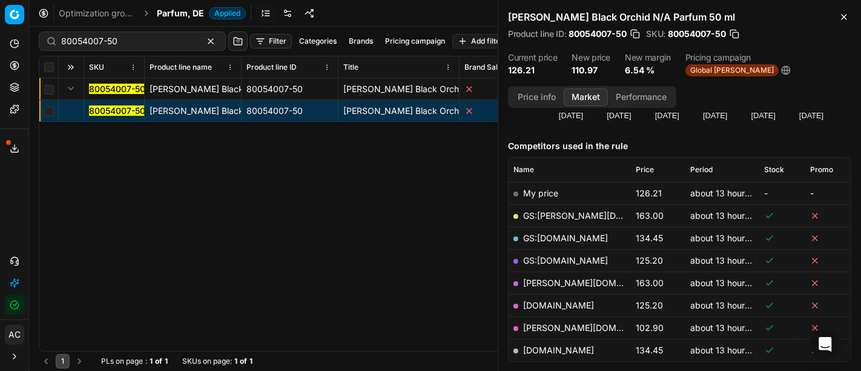
scroll to position [197, 0]
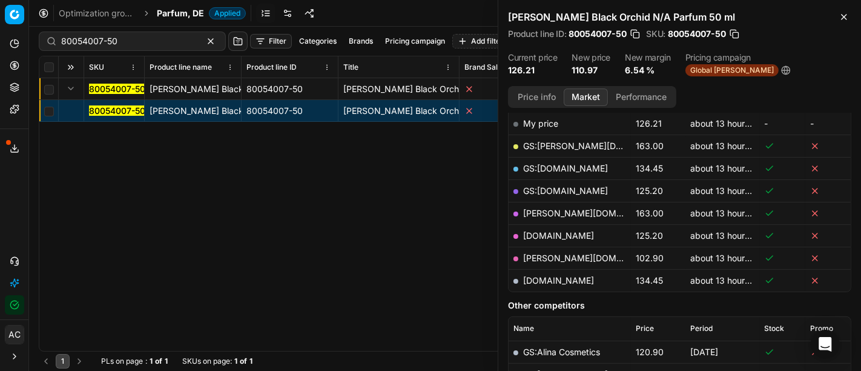
click at [543, 253] on link "[PERSON_NAME][DOMAIN_NAME]" at bounding box center [593, 258] width 140 height 10
click at [129, 38] on input "80054007-50" at bounding box center [127, 41] width 133 height 12
paste input "90011815-0018758"
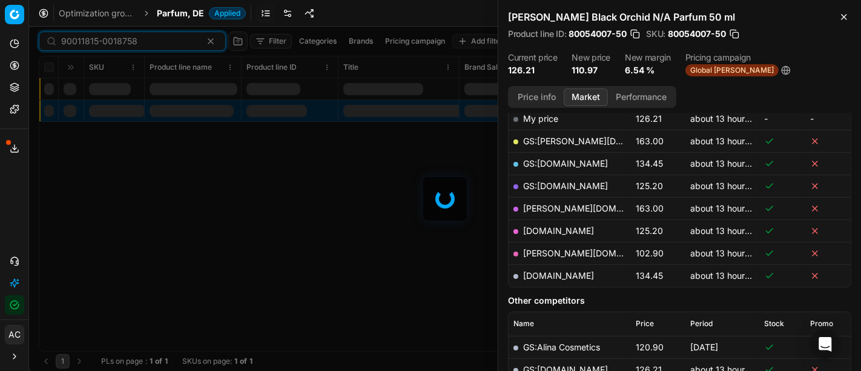
scroll to position [197, 0]
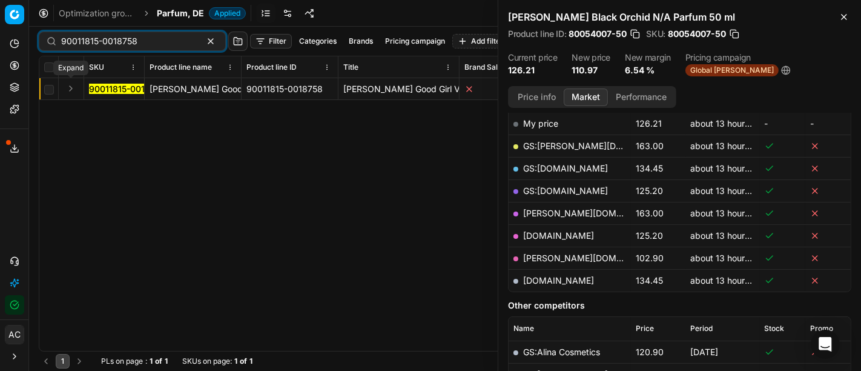
click at [68, 88] on button "Expand" at bounding box center [71, 88] width 15 height 15
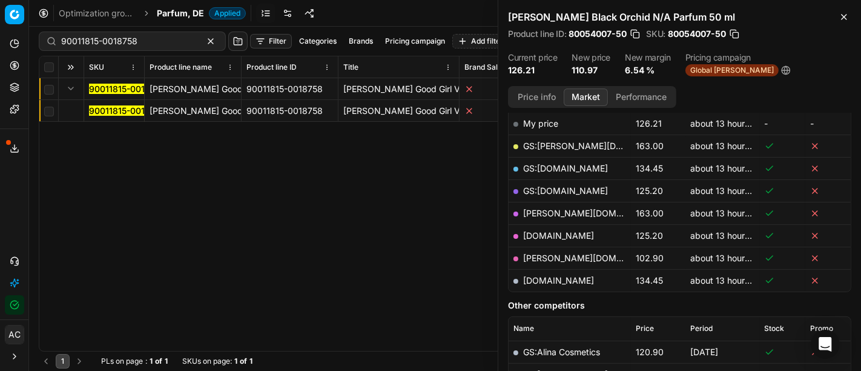
click at [98, 113] on mark "90011815-0018758" at bounding box center [127, 110] width 76 height 10
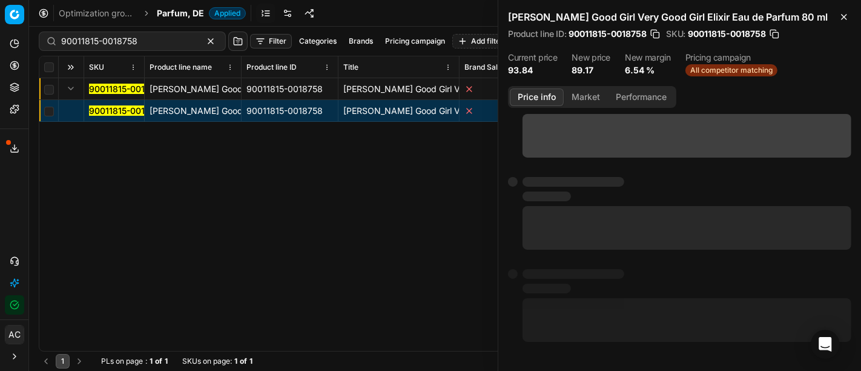
click at [550, 92] on button "Price info" at bounding box center [537, 97] width 54 height 18
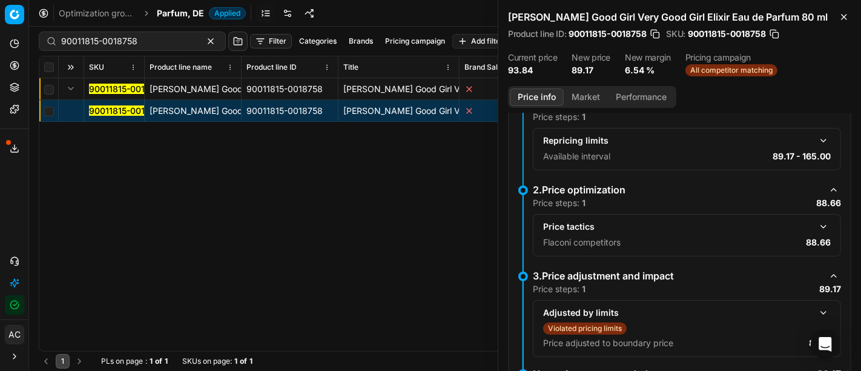
click at [816, 220] on button "button" at bounding box center [823, 226] width 15 height 15
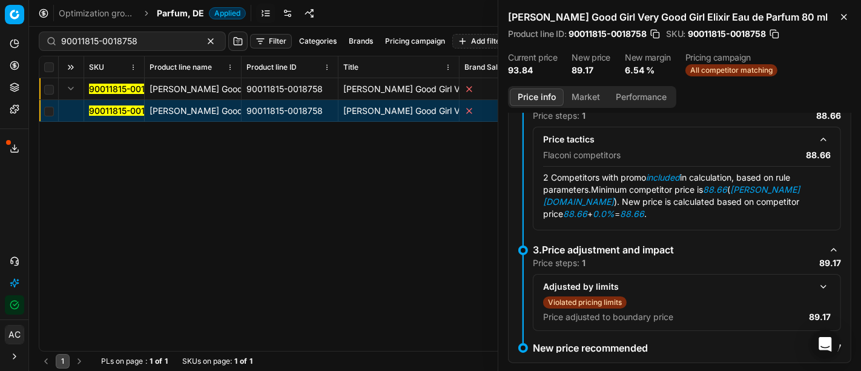
scroll to position [224, 0]
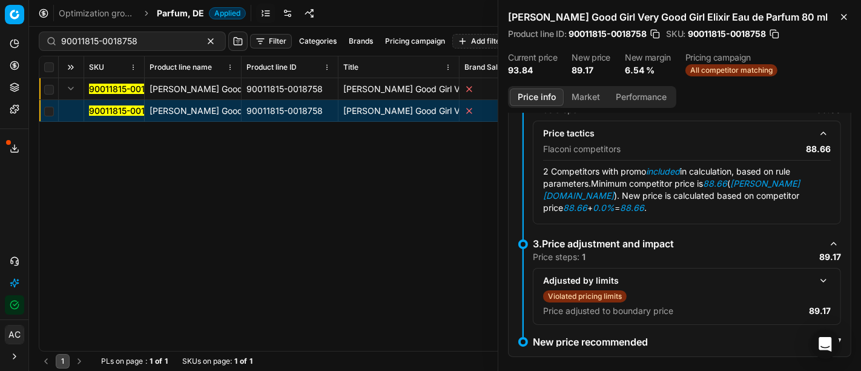
click at [576, 97] on button "Market" at bounding box center [586, 97] width 44 height 18
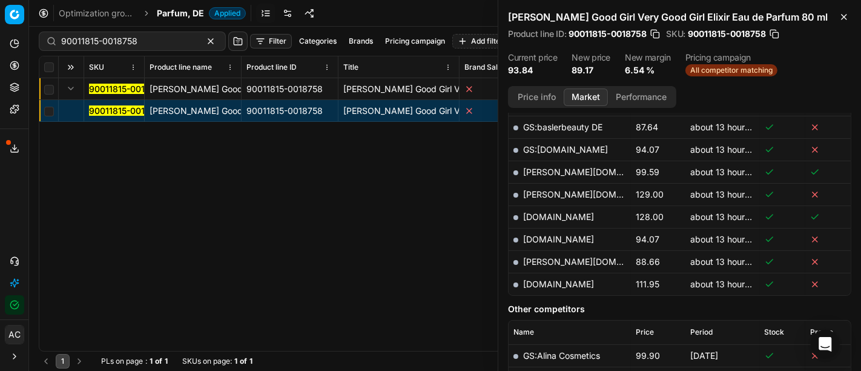
scroll to position [396, 0]
click at [548, 256] on link "[PERSON_NAME][DOMAIN_NAME]" at bounding box center [593, 261] width 140 height 10
click at [115, 47] on div "90011815-0018758" at bounding box center [132, 40] width 187 height 19
paste input "04901-0007409"
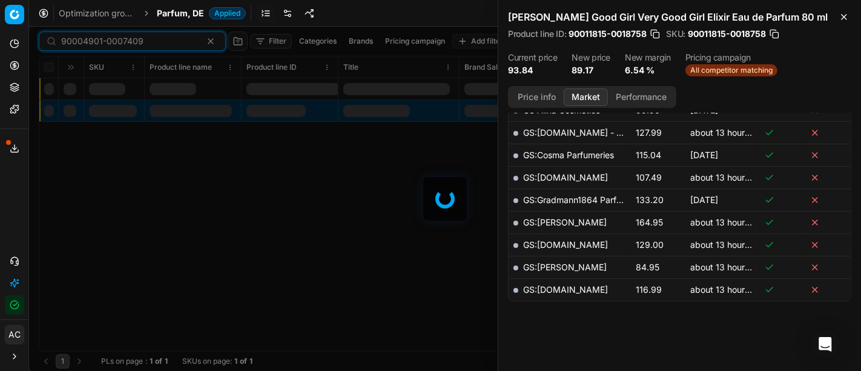
scroll to position [396, 0]
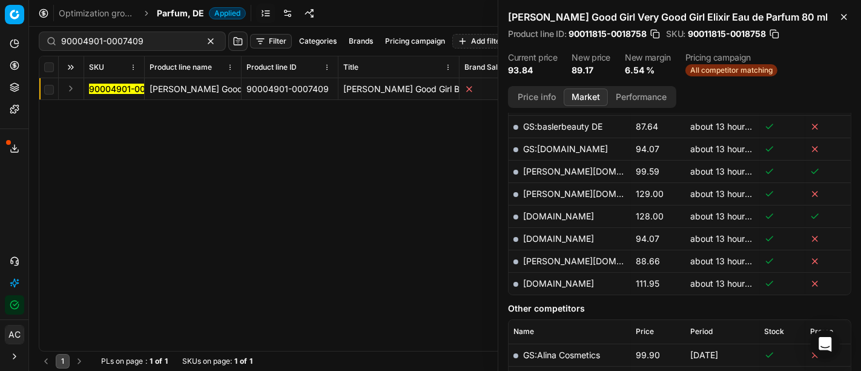
click at [71, 91] on button "Expand" at bounding box center [71, 88] width 15 height 15
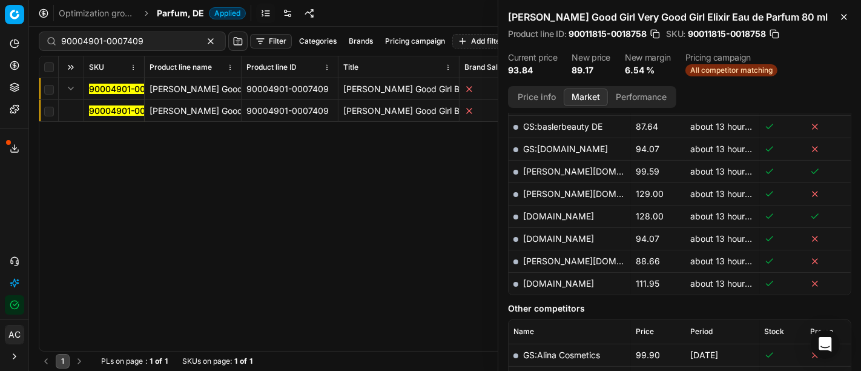
click at [99, 110] on mark "90004901-0007409" at bounding box center [130, 110] width 82 height 10
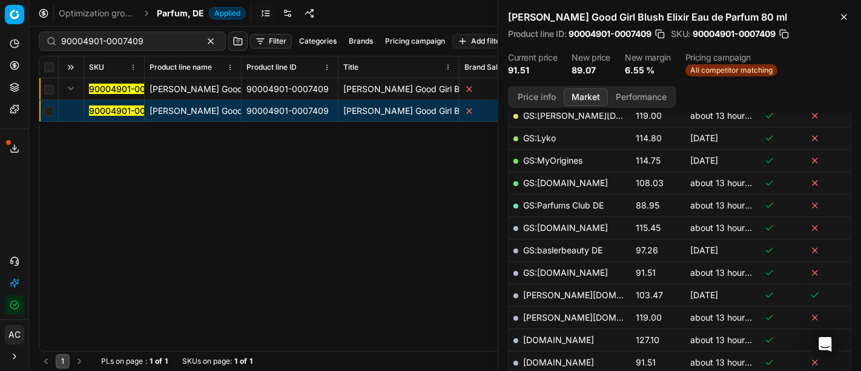
scroll to position [249, 0]
click at [541, 97] on button "Price info" at bounding box center [537, 97] width 54 height 18
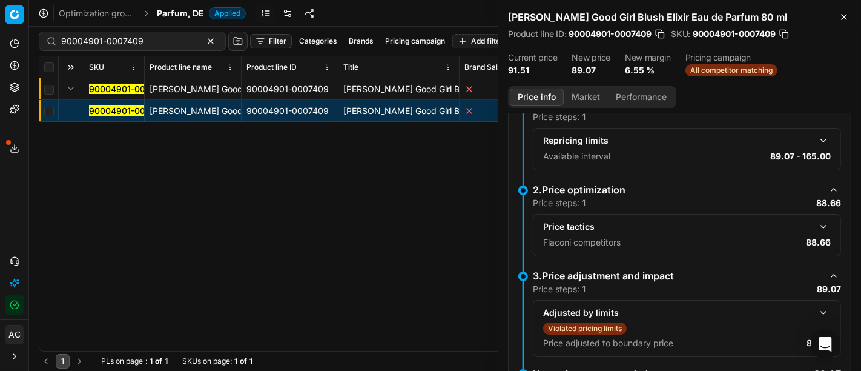
scroll to position [175, 0]
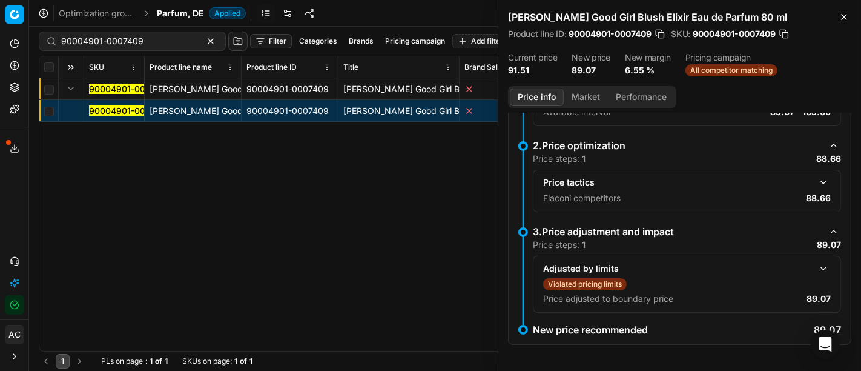
click at [816, 177] on button "button" at bounding box center [823, 182] width 15 height 15
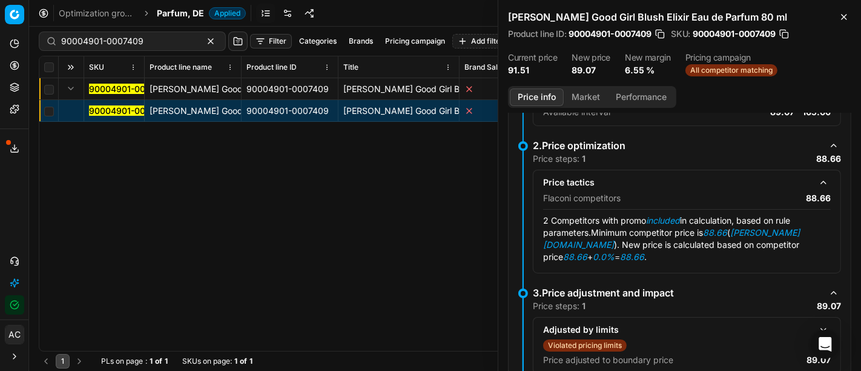
click at [593, 92] on button "Market" at bounding box center [586, 97] width 44 height 18
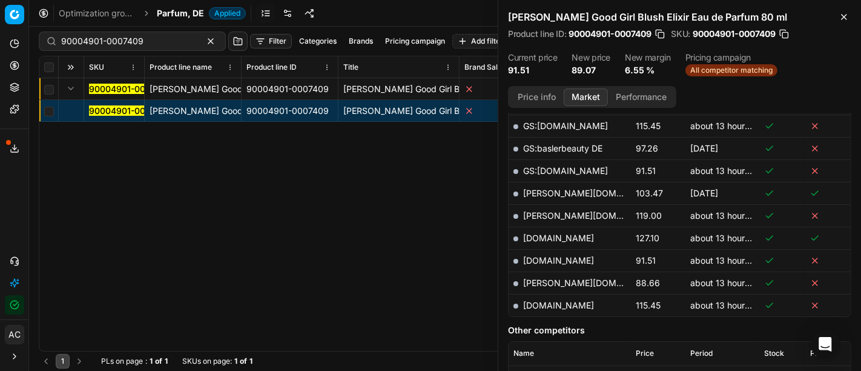
scroll to position [351, 0]
click at [545, 282] on link "[PERSON_NAME][DOMAIN_NAME]" at bounding box center [593, 284] width 140 height 10
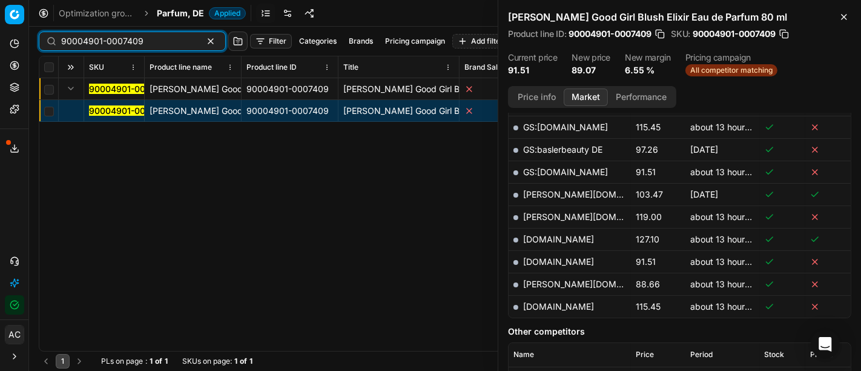
click at [135, 41] on input "90004901-0007409" at bounding box center [127, 41] width 133 height 12
paste input "80075520-80"
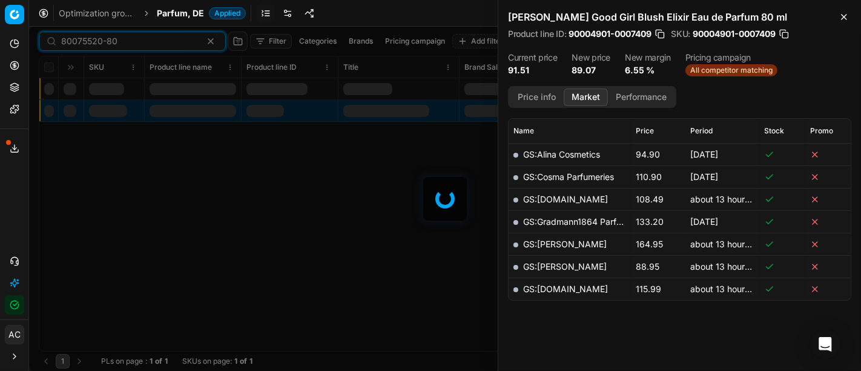
scroll to position [351, 0]
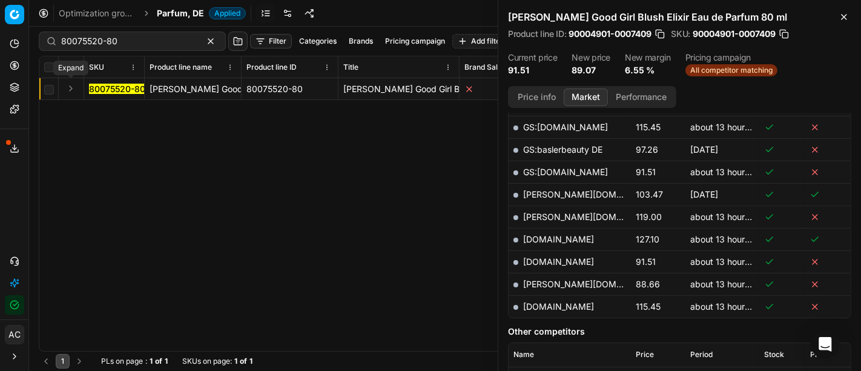
click at [68, 86] on button "Expand" at bounding box center [71, 88] width 15 height 15
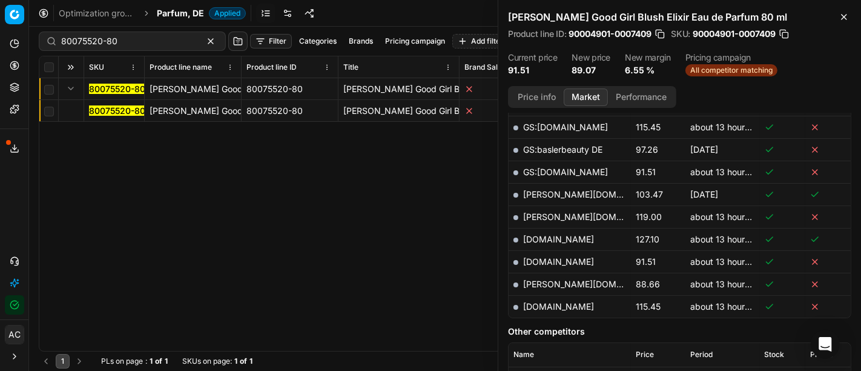
click at [107, 113] on mark "80075520-80" at bounding box center [117, 110] width 56 height 10
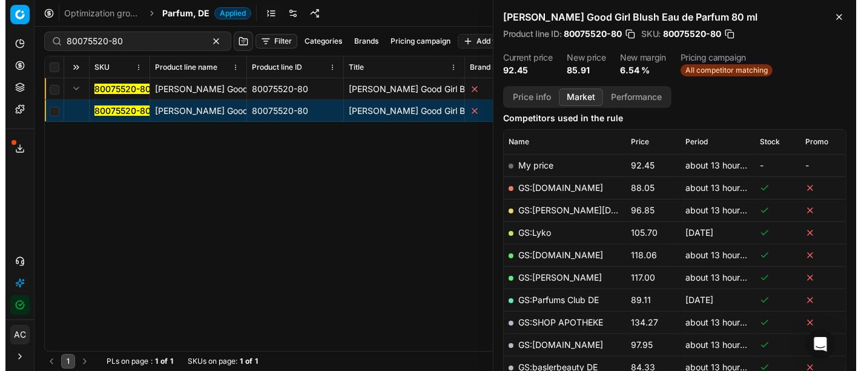
scroll to position [99, 0]
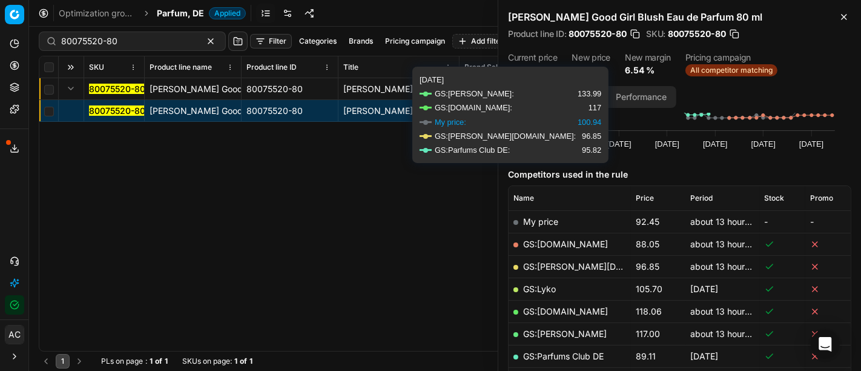
click at [538, 96] on button "Price info" at bounding box center [537, 97] width 54 height 18
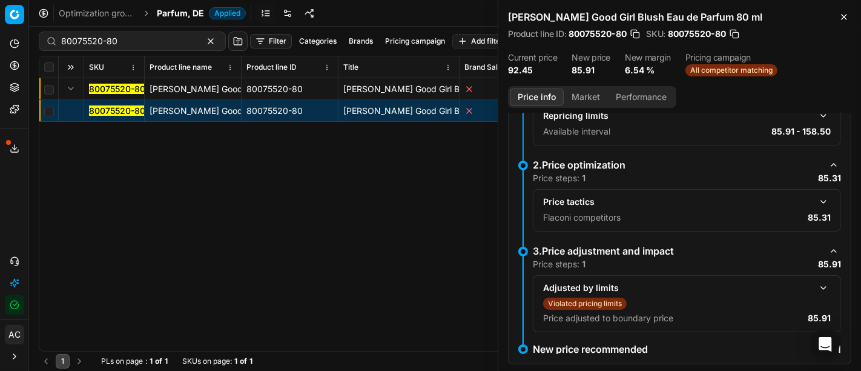
scroll to position [157, 0]
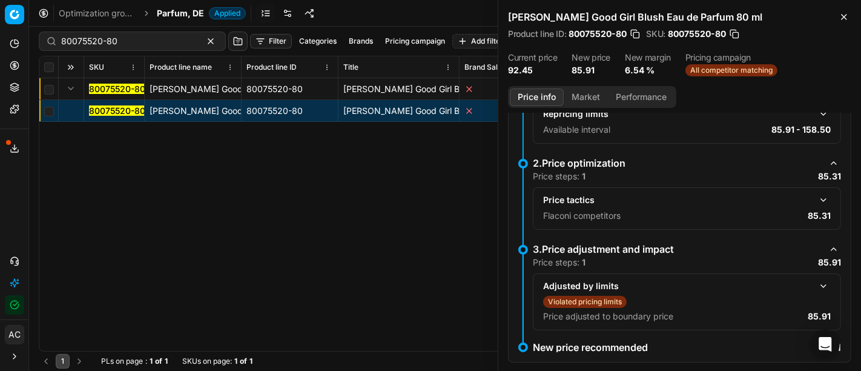
click at [816, 199] on button "button" at bounding box center [823, 200] width 15 height 15
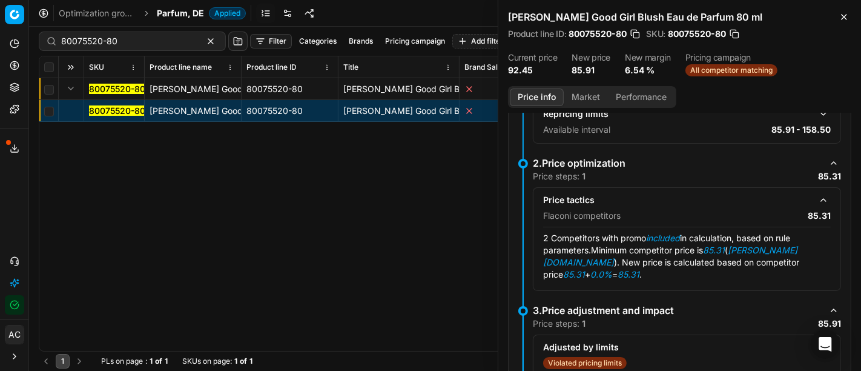
click at [589, 96] on button "Market" at bounding box center [586, 97] width 44 height 18
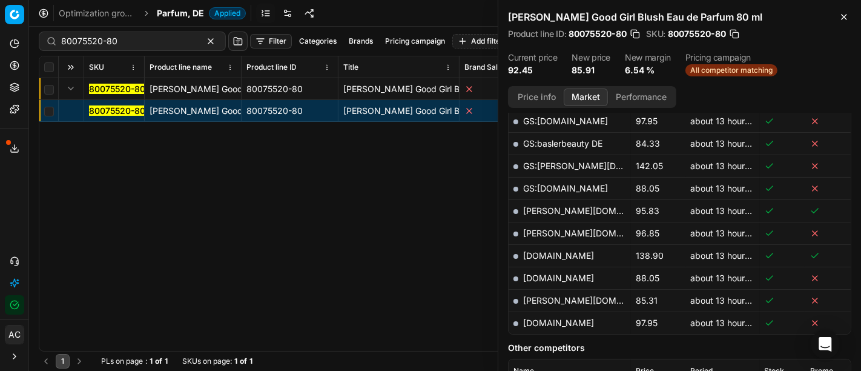
scroll to position [380, 0]
click at [546, 294] on link "[PERSON_NAME][DOMAIN_NAME]" at bounding box center [593, 299] width 140 height 10
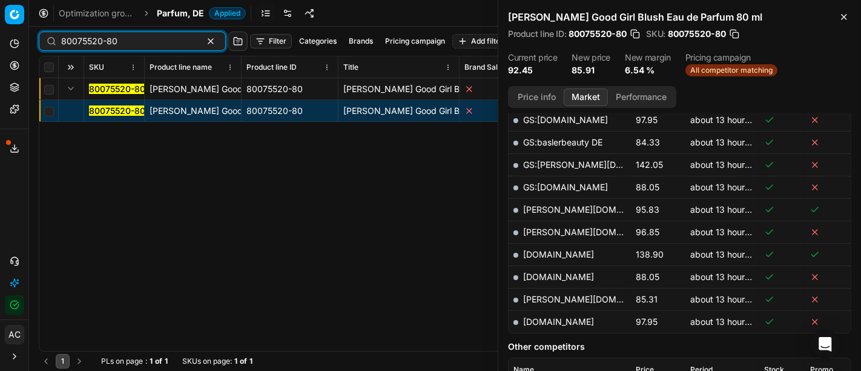
click at [139, 36] on input "80075520-80" at bounding box center [127, 41] width 133 height 12
paste input "90001597-0002297"
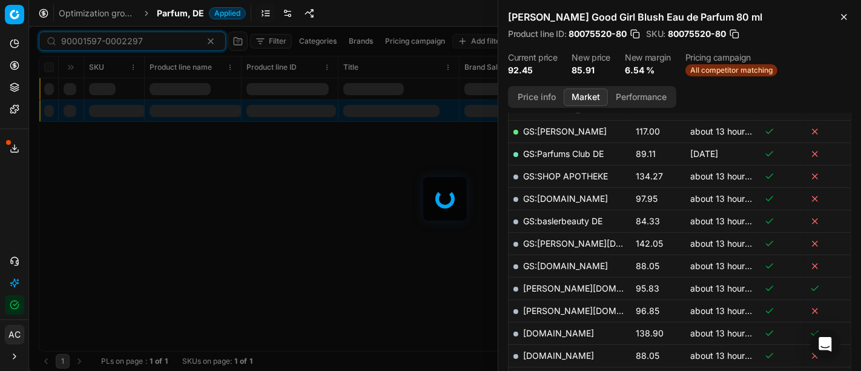
scroll to position [380, 0]
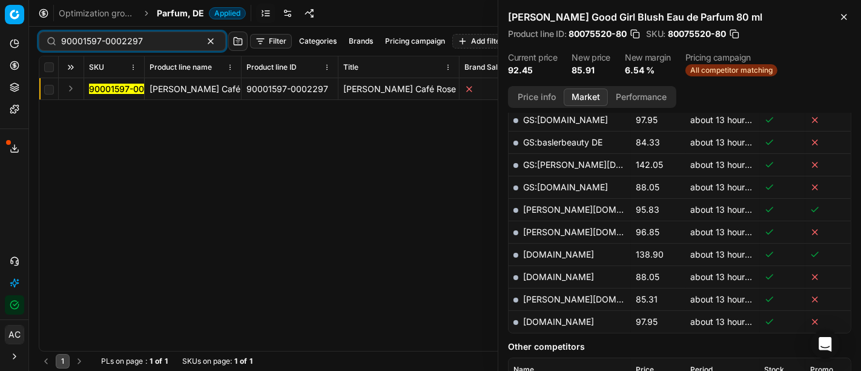
click at [70, 85] on button "Expand" at bounding box center [71, 88] width 15 height 15
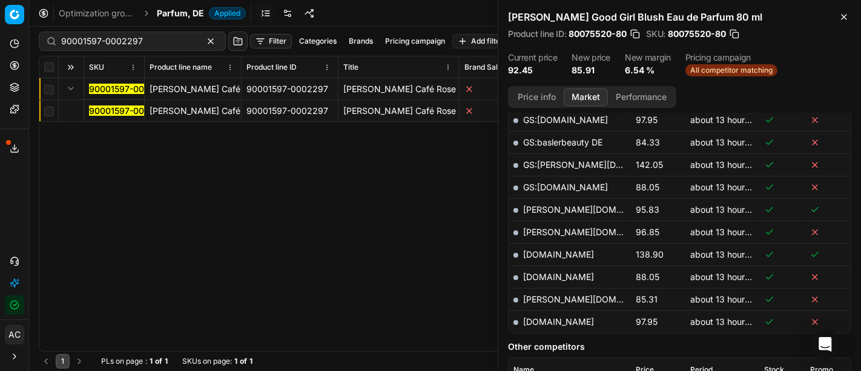
click at [108, 109] on mark "90001597-0002297" at bounding box center [130, 110] width 82 height 10
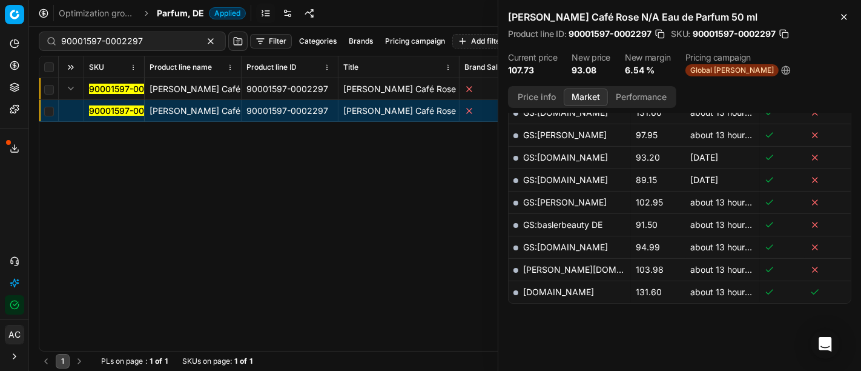
scroll to position [638, 0]
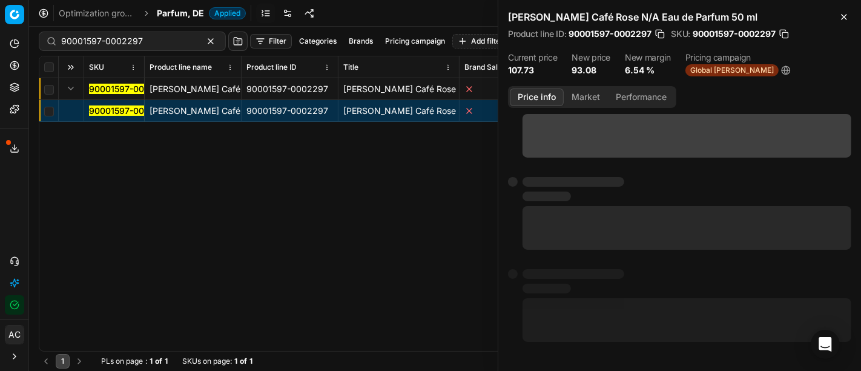
click at [536, 94] on button "Price info" at bounding box center [537, 97] width 54 height 18
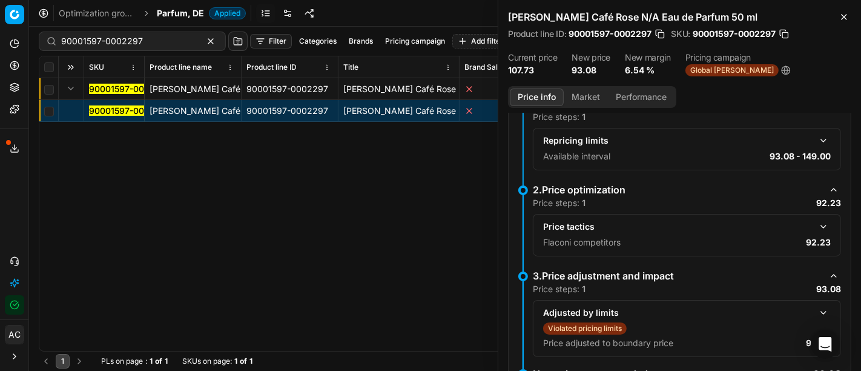
click at [816, 224] on button "button" at bounding box center [823, 226] width 15 height 15
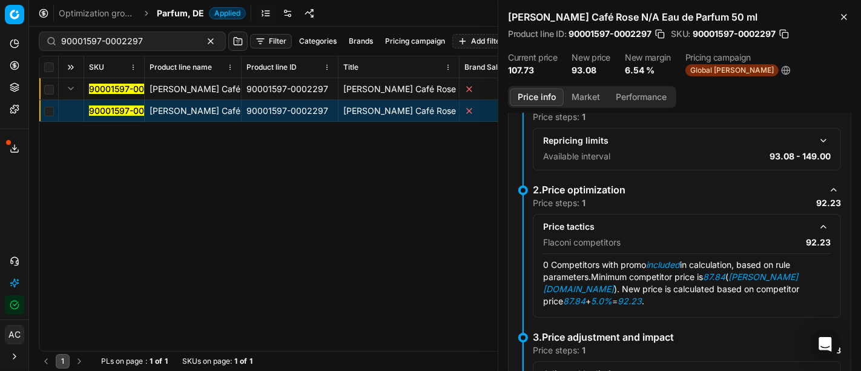
click at [582, 94] on button "Market" at bounding box center [586, 97] width 44 height 18
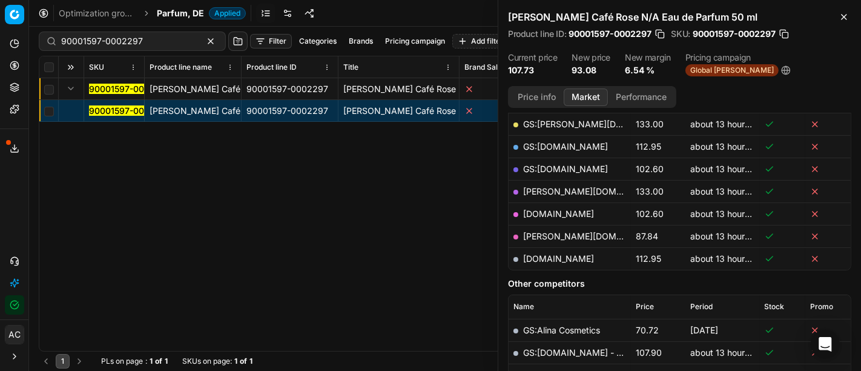
scroll to position [219, 0]
click at [555, 235] on link "[PERSON_NAME][DOMAIN_NAME]" at bounding box center [593, 236] width 140 height 10
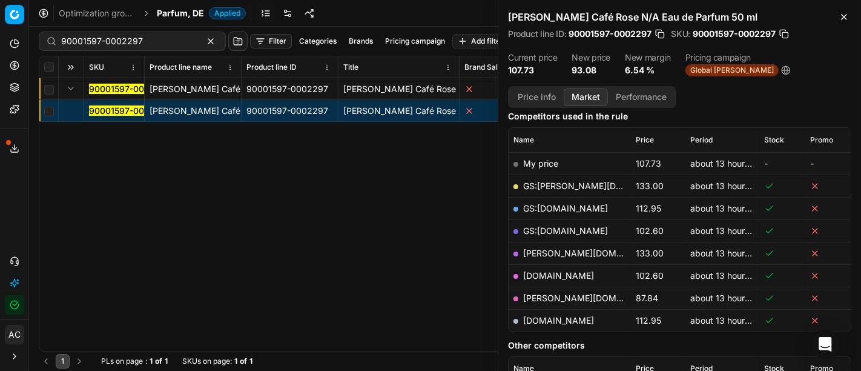
scroll to position [150, 0]
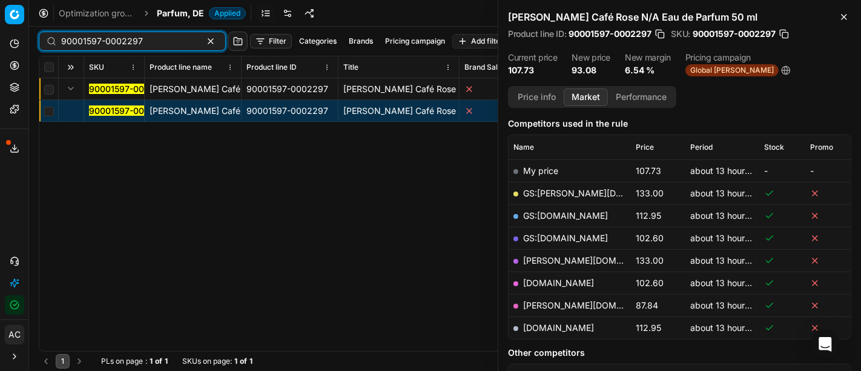
click at [153, 36] on input "90001597-0002297" at bounding box center [127, 41] width 133 height 12
paste input "4172-000618"
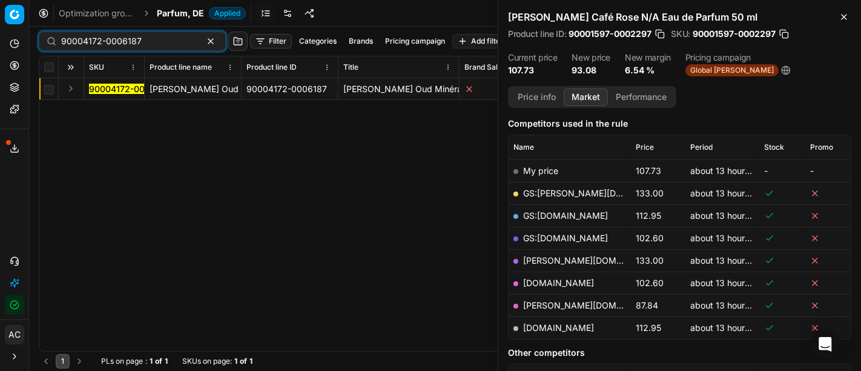
click at [76, 94] on button "Expand" at bounding box center [71, 88] width 15 height 15
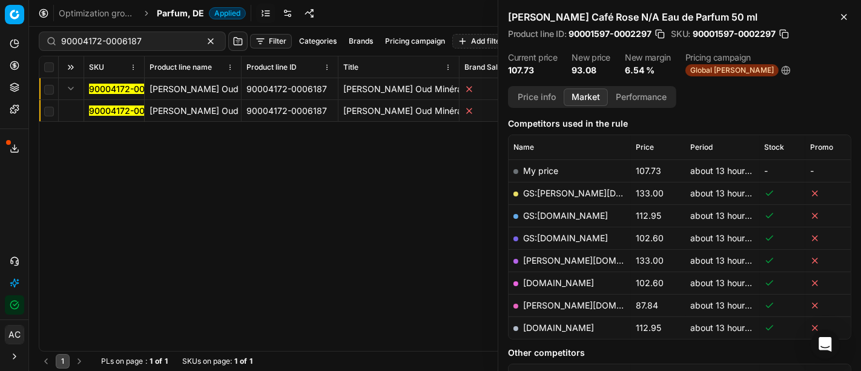
click at [112, 113] on mark "90004172-0006187" at bounding box center [129, 110] width 81 height 10
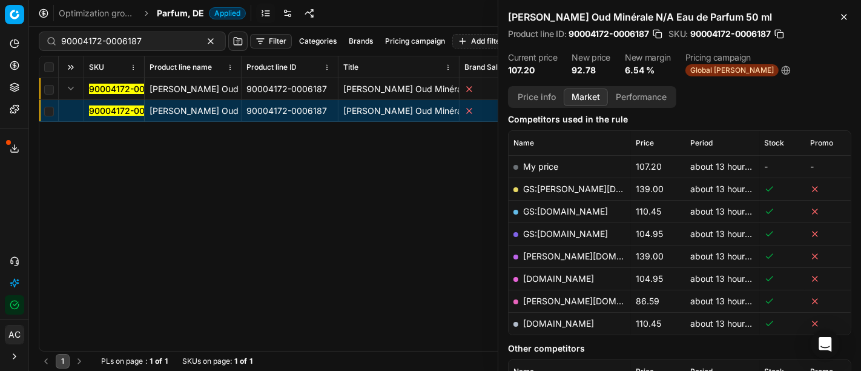
scroll to position [150, 0]
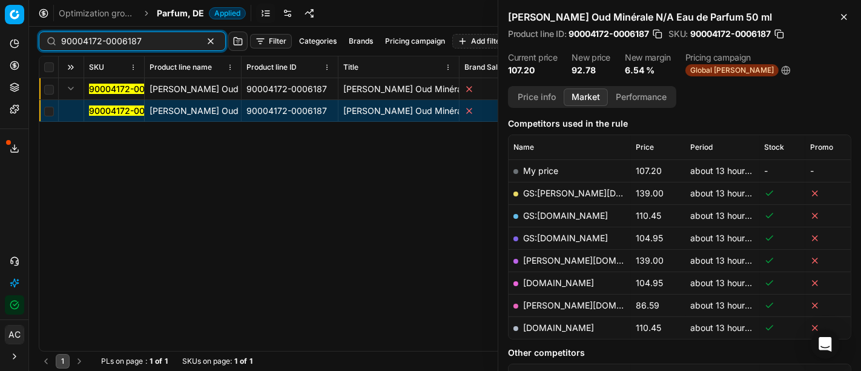
click at [170, 36] on input "90004172-0006187" at bounding box center [127, 41] width 133 height 12
paste input "80052962-50"
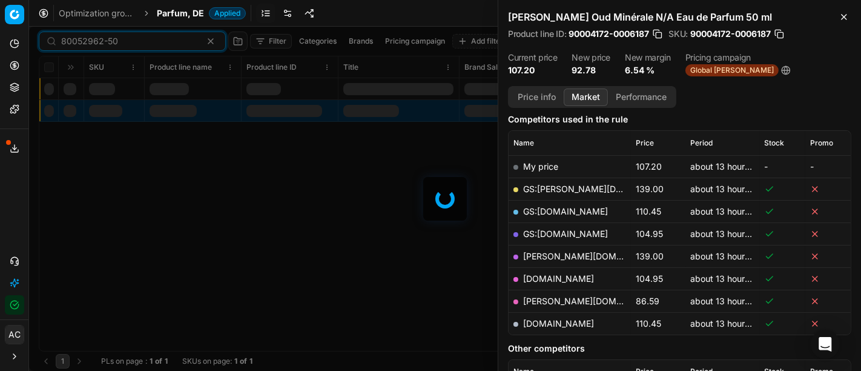
scroll to position [150, 0]
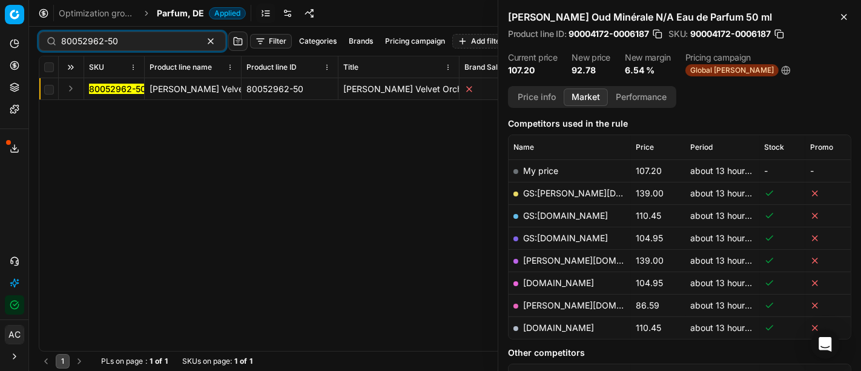
click at [69, 91] on button "Expand" at bounding box center [71, 88] width 15 height 15
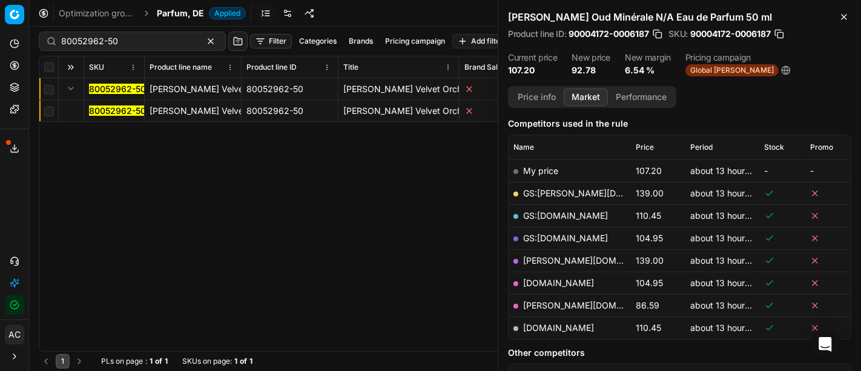
click at [108, 110] on mark "80052962-50" at bounding box center [117, 110] width 57 height 10
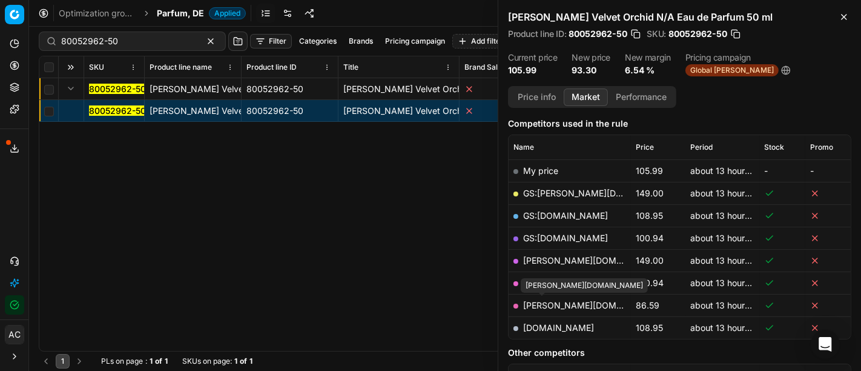
click at [544, 305] on link "[PERSON_NAME][DOMAIN_NAME]" at bounding box center [593, 305] width 140 height 10
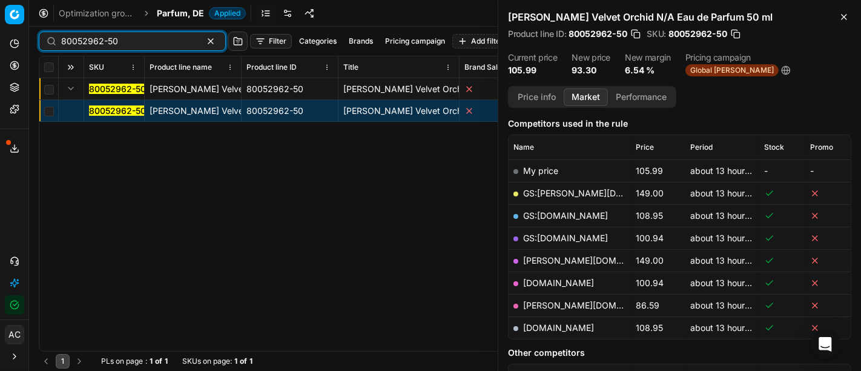
click at [169, 43] on input "80052962-50" at bounding box center [127, 41] width 133 height 12
paste input "4"
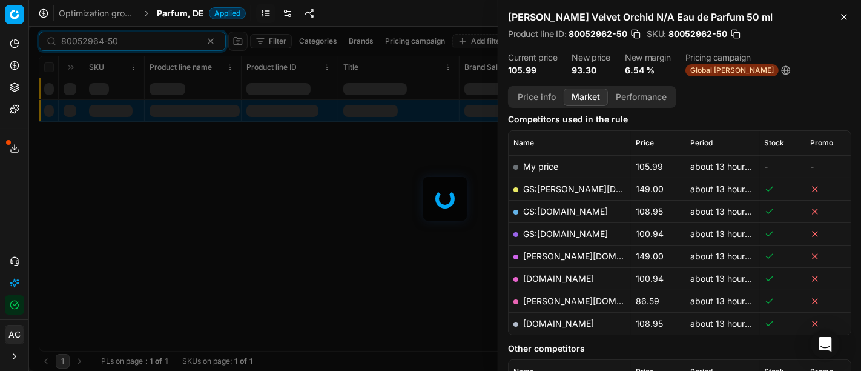
scroll to position [150, 0]
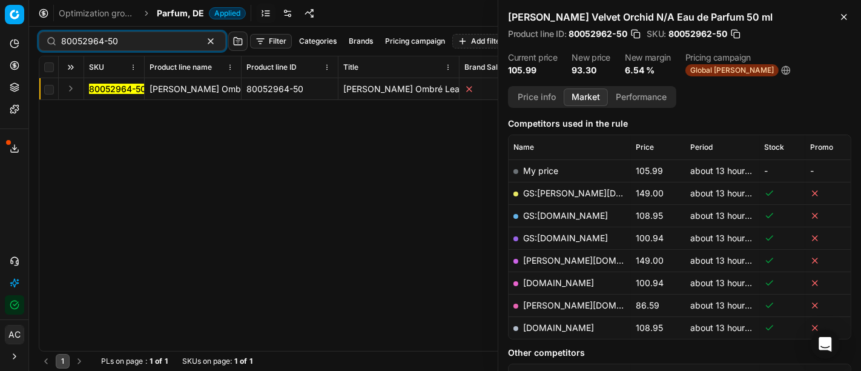
click at [64, 91] on button "Expand" at bounding box center [71, 88] width 15 height 15
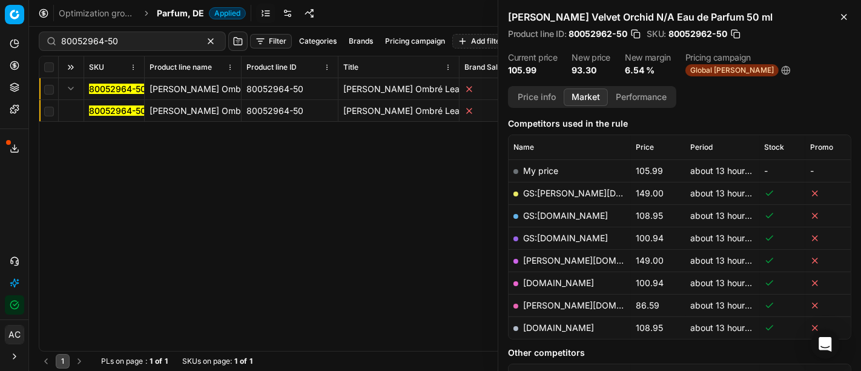
click at [113, 105] on mark "80052964-50" at bounding box center [117, 110] width 57 height 10
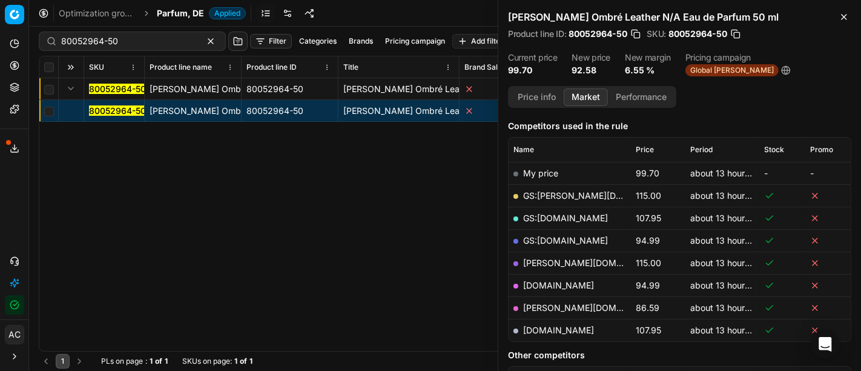
scroll to position [145, 0]
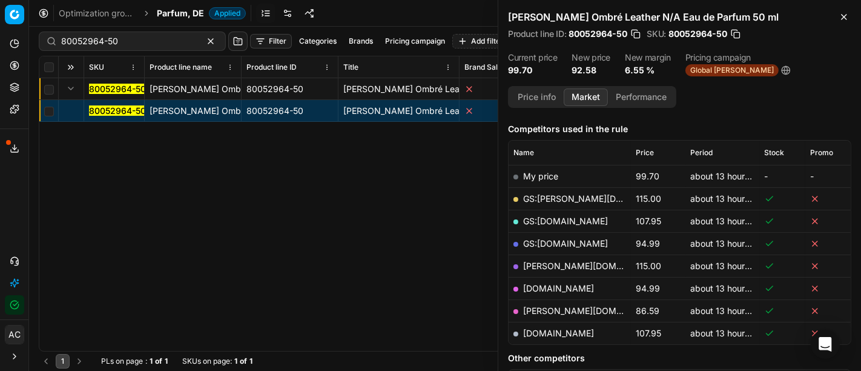
click at [548, 309] on link "[PERSON_NAME][DOMAIN_NAME]" at bounding box center [593, 310] width 140 height 10
click at [344, 312] on div "80052964-50 [PERSON_NAME] Ombré Leather N/A Eau de Parfum 50 ml 80052964-50 [PE…" at bounding box center [444, 214] width 811 height 272
click at [145, 39] on input "80052964-50" at bounding box center [127, 41] width 133 height 12
paste input "76665-10"
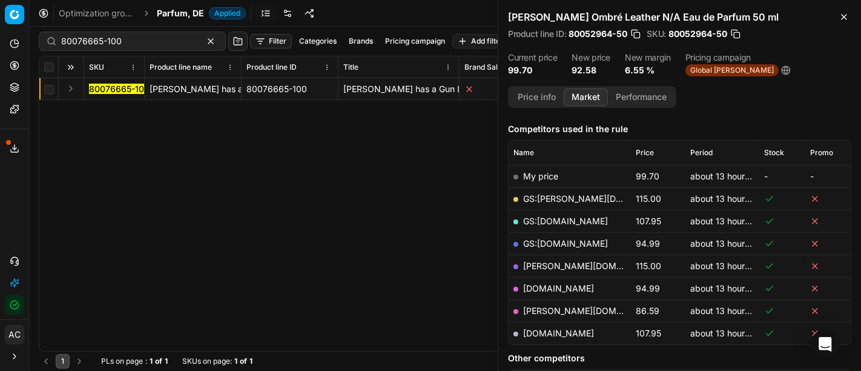
click at [65, 85] on button "Expand" at bounding box center [71, 88] width 15 height 15
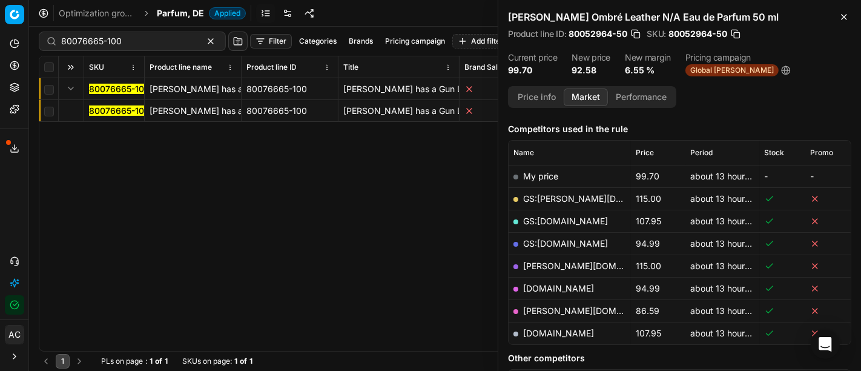
click at [114, 108] on mark "80076665-100" at bounding box center [119, 110] width 61 height 10
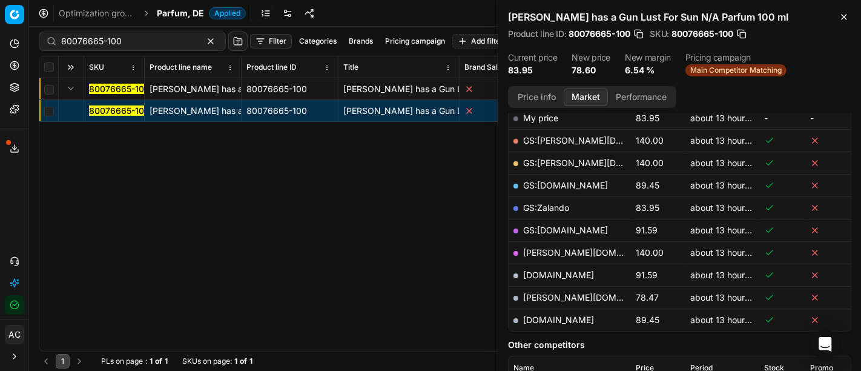
scroll to position [202, 0]
click at [555, 295] on link "[PERSON_NAME][DOMAIN_NAME]" at bounding box center [593, 297] width 140 height 10
click at [135, 39] on input "80076665-100" at bounding box center [127, 41] width 133 height 12
paste input "11539"
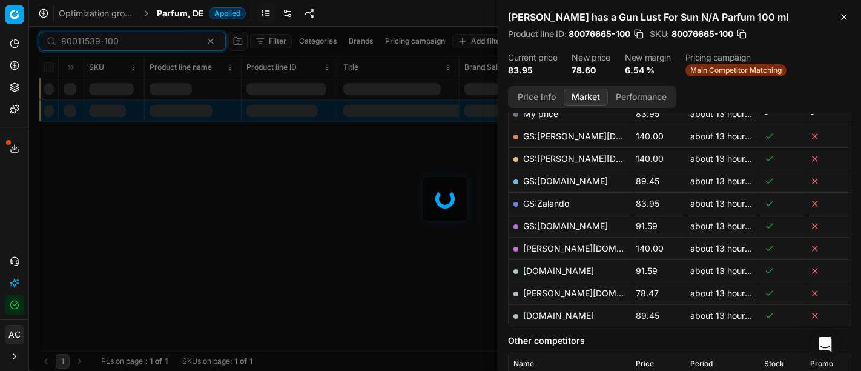
scroll to position [202, 0]
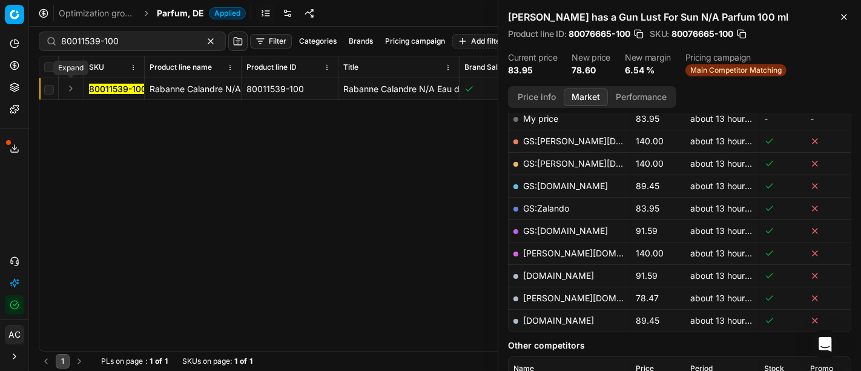
click at [76, 89] on button "Expand" at bounding box center [71, 88] width 15 height 15
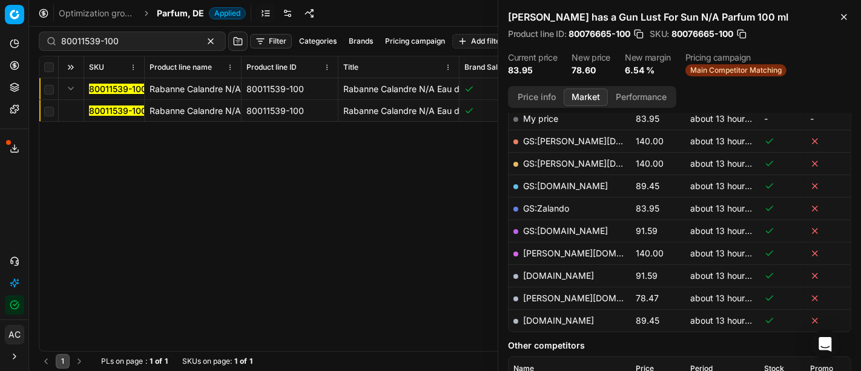
click at [111, 110] on mark "80011539-100" at bounding box center [118, 110] width 58 height 10
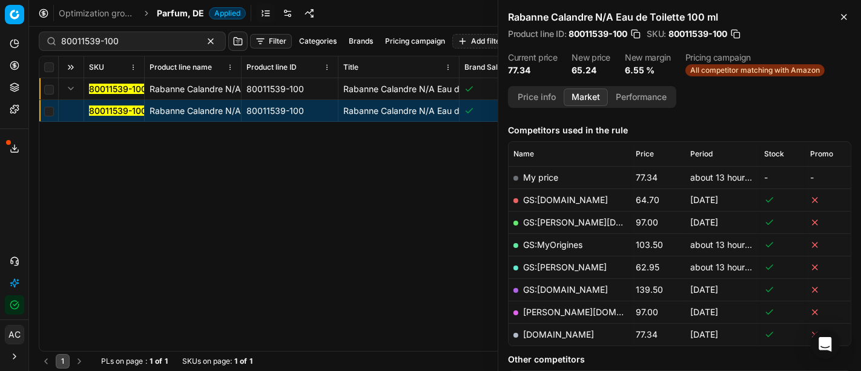
scroll to position [150, 0]
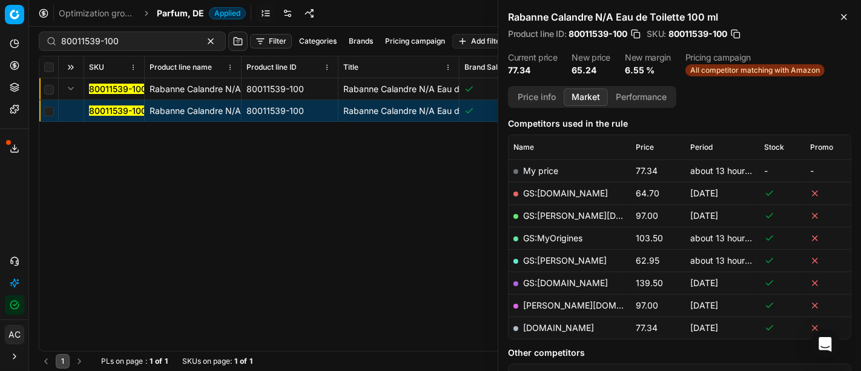
click at [533, 101] on button "Price info" at bounding box center [537, 97] width 54 height 18
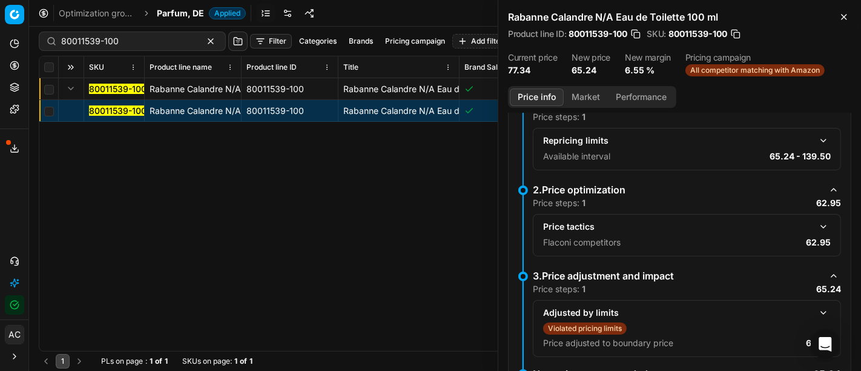
click at [816, 225] on button "button" at bounding box center [823, 226] width 15 height 15
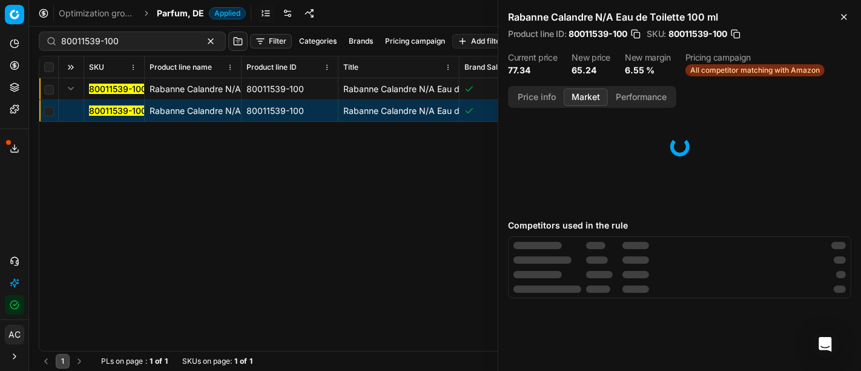
click at [595, 92] on button "Market" at bounding box center [586, 97] width 44 height 18
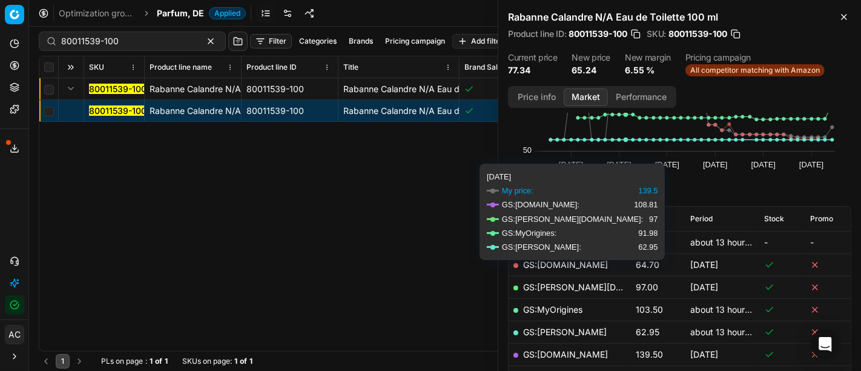
scroll to position [78, 0]
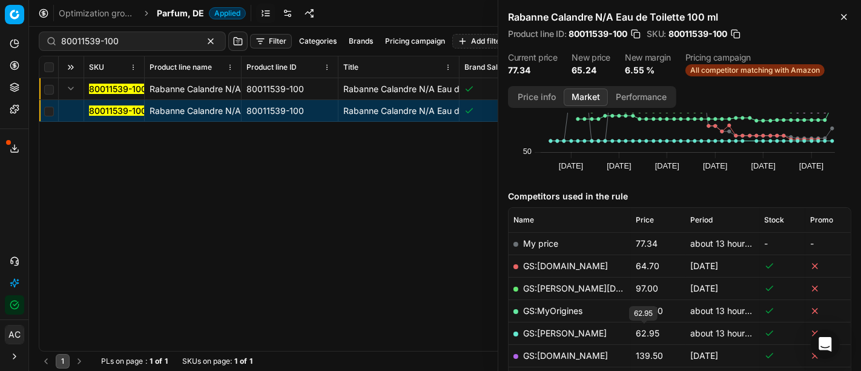
click at [645, 330] on span "62.95" at bounding box center [648, 333] width 24 height 10
click at [546, 331] on link "GS:[PERSON_NAME]" at bounding box center [565, 333] width 84 height 10
click at [140, 35] on input "80011539-100" at bounding box center [127, 41] width 133 height 12
paste input "44663-5"
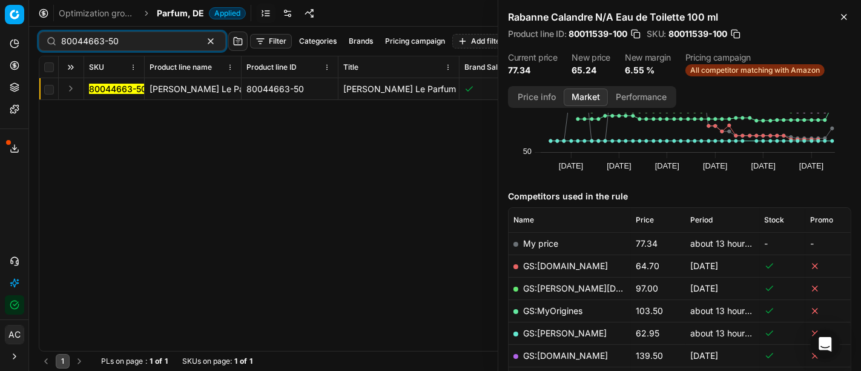
click at [64, 90] on button "Expand" at bounding box center [71, 88] width 15 height 15
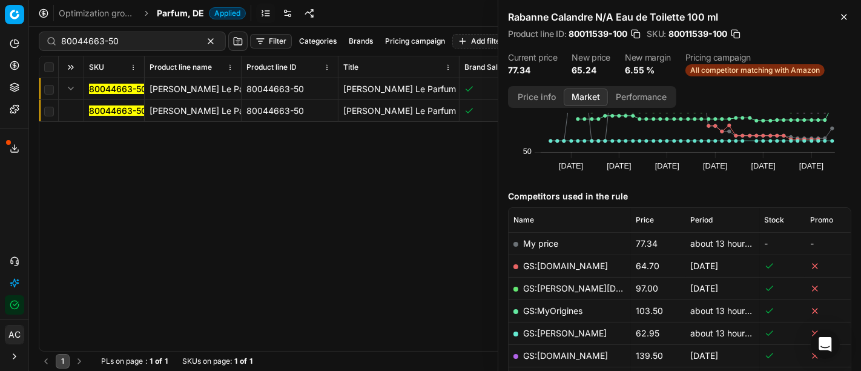
click at [116, 110] on mark "80044663-50" at bounding box center [118, 110] width 58 height 10
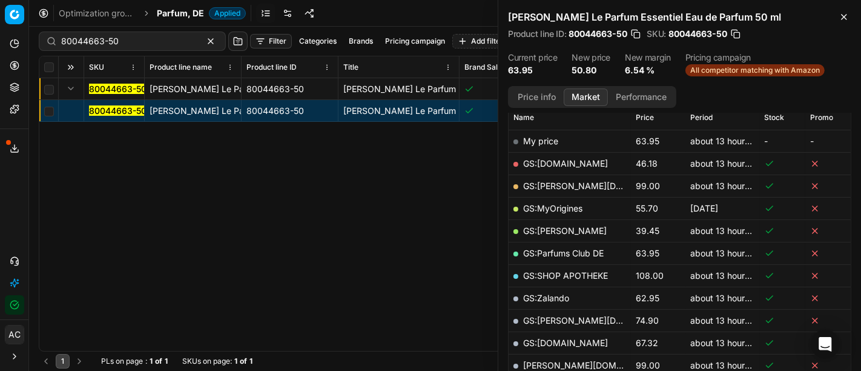
scroll to position [191, 0]
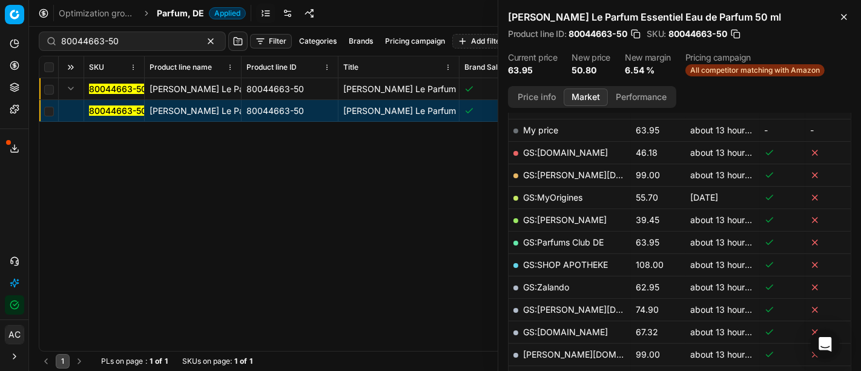
click at [538, 92] on button "Price info" at bounding box center [537, 97] width 54 height 18
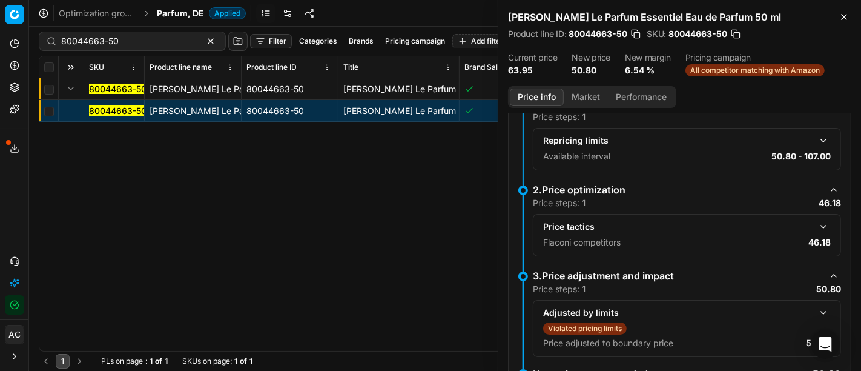
click at [819, 219] on button "button" at bounding box center [823, 226] width 15 height 15
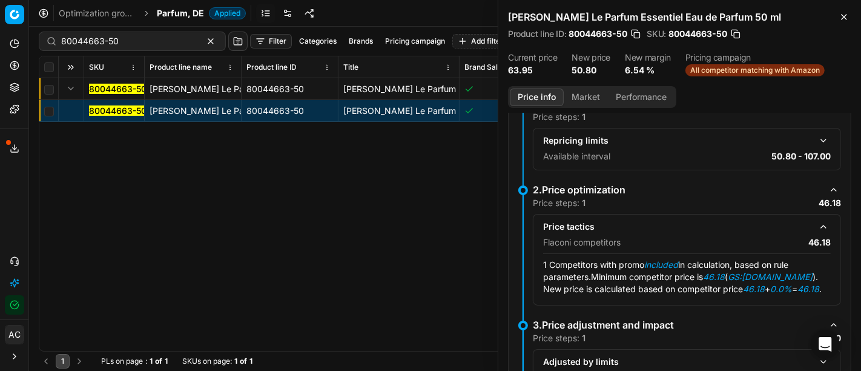
click at [593, 97] on button "Market" at bounding box center [586, 97] width 44 height 18
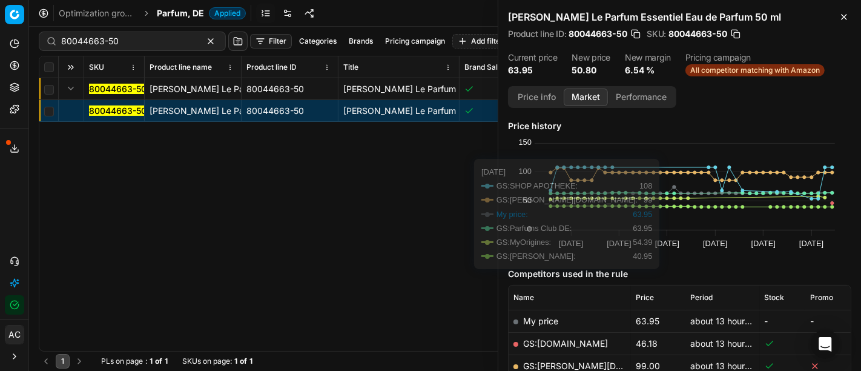
click at [560, 342] on link "GS:[DOMAIN_NAME]" at bounding box center [565, 343] width 85 height 10
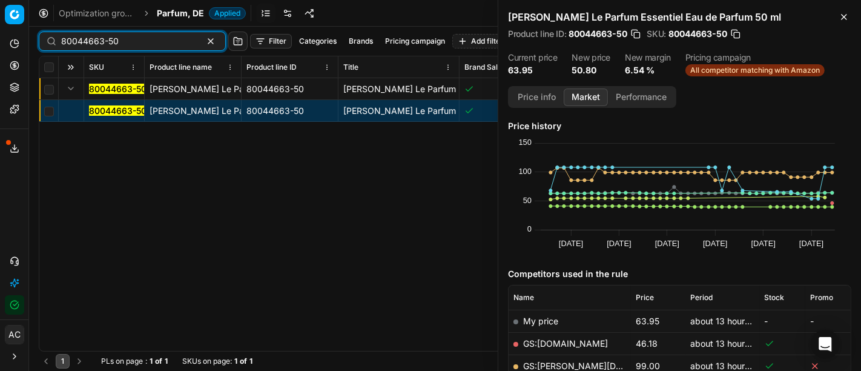
click at [133, 36] on input "80044663-50" at bounding box center [127, 41] width 133 height 12
paste input "5449"
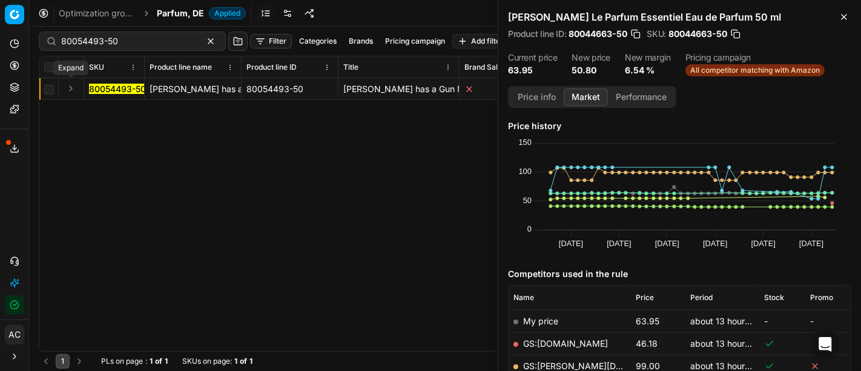
click at [71, 88] on button "Expand" at bounding box center [71, 88] width 15 height 15
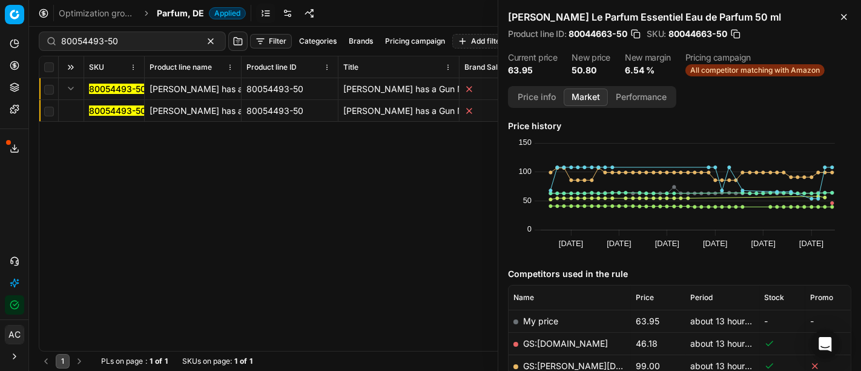
click at [102, 109] on mark "80054493-50" at bounding box center [117, 110] width 57 height 10
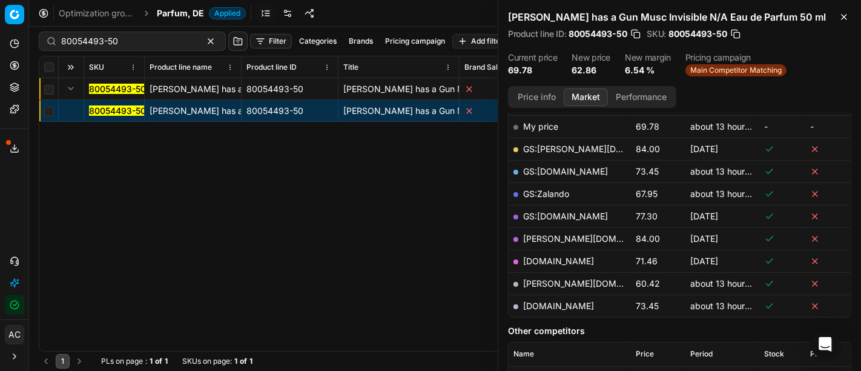
scroll to position [159, 0]
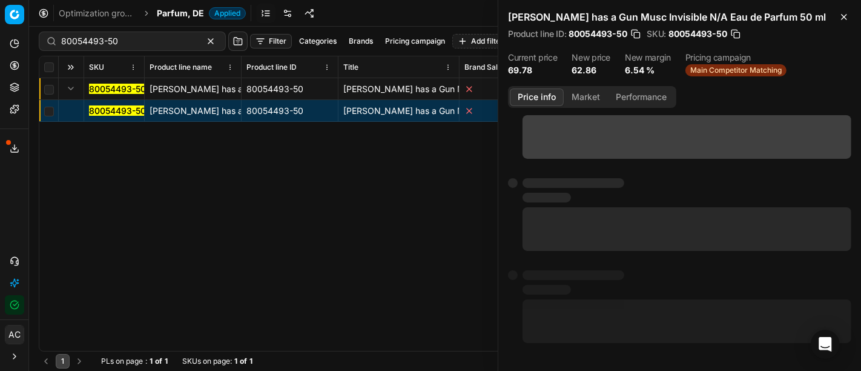
click at [531, 96] on button "Price info" at bounding box center [537, 97] width 54 height 18
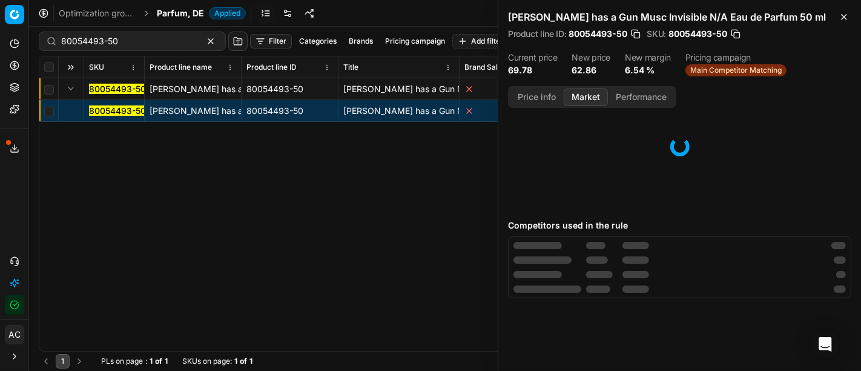
scroll to position [0, 0]
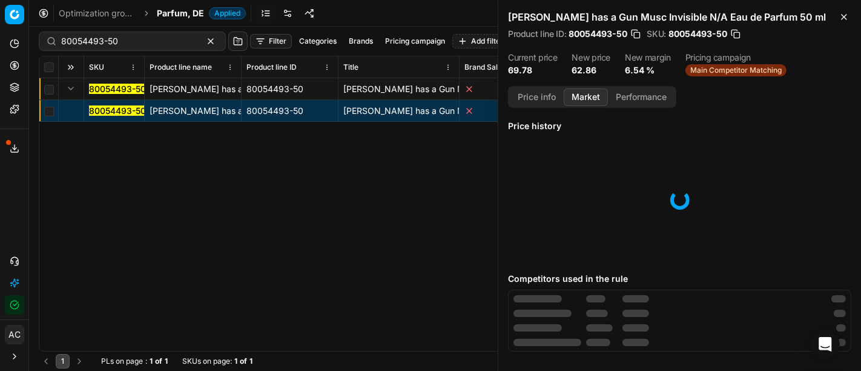
click at [575, 97] on button "Market" at bounding box center [586, 97] width 44 height 18
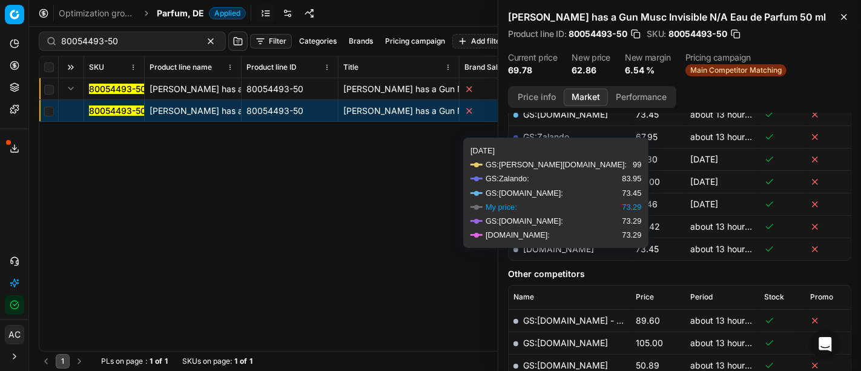
scroll to position [257, 0]
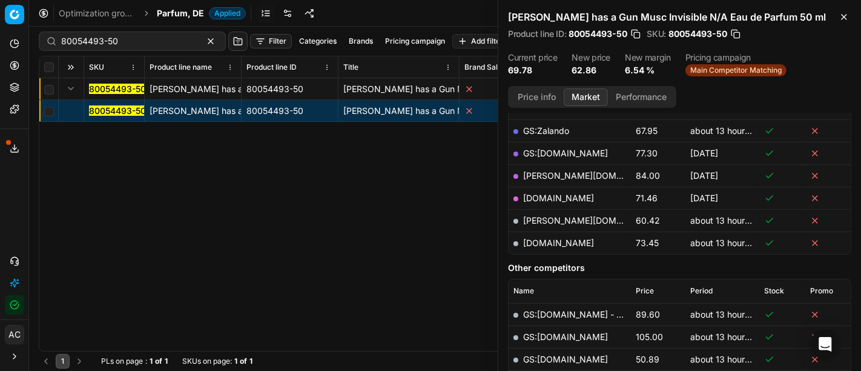
click at [545, 217] on link "[PERSON_NAME][DOMAIN_NAME]" at bounding box center [593, 220] width 140 height 10
click at [128, 47] on div "80054493-50" at bounding box center [132, 40] width 187 height 19
paste input "69819"
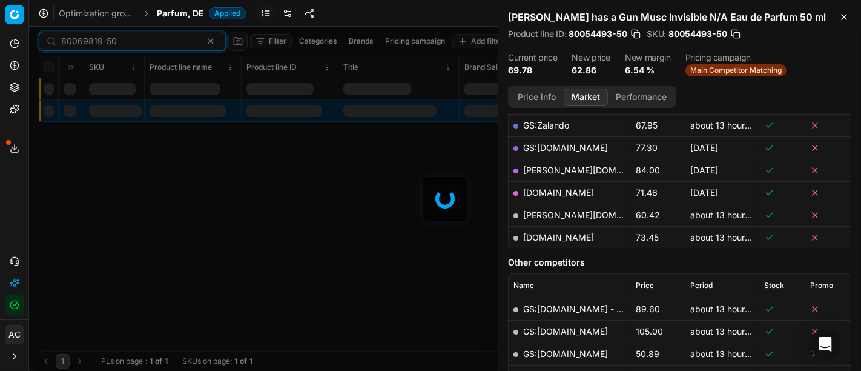
scroll to position [257, 0]
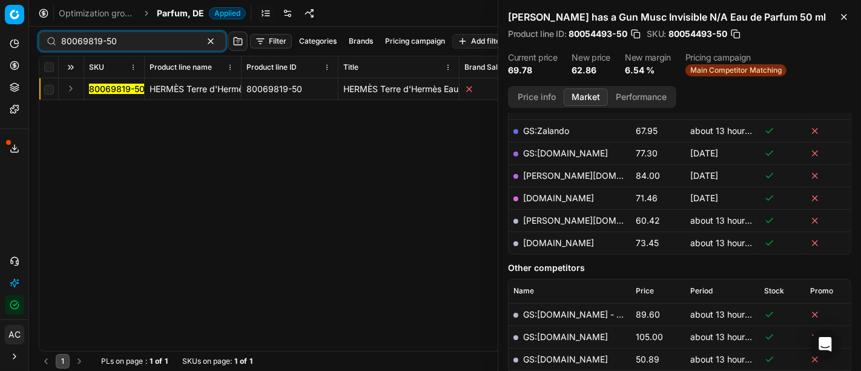
click at [69, 87] on button "Expand" at bounding box center [71, 88] width 15 height 15
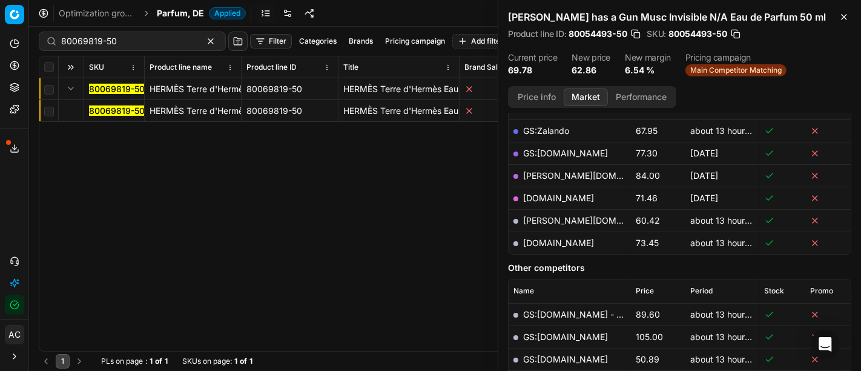
click at [95, 110] on mark "80069819-50" at bounding box center [117, 110] width 56 height 10
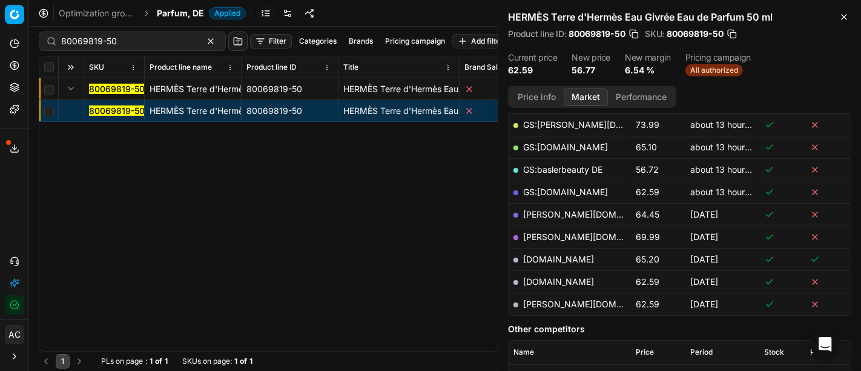
scroll to position [218, 0]
click at [550, 305] on link "[PERSON_NAME][DOMAIN_NAME]" at bounding box center [593, 304] width 140 height 10
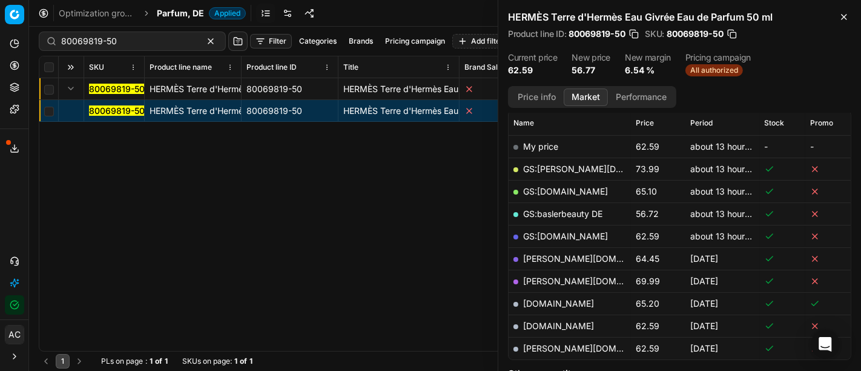
scroll to position [174, 0]
click at [569, 322] on link "[DOMAIN_NAME]" at bounding box center [558, 325] width 71 height 10
click at [439, 257] on div "80069819-50 HERMÈS Terre d'Hermès Eau Givrée Eau de Parfum 50 ml 80069819-50 HE…" at bounding box center [444, 214] width 811 height 272
click at [378, 249] on div "80069819-50 HERMÈS Terre d'Hermès Eau Givrée Eau de Parfum 50 ml 80069819-50 HE…" at bounding box center [444, 214] width 811 height 272
click at [145, 269] on div "80069819-50 HERMÈS Terre d'Hermès Eau Givrée Eau de Parfum 50 ml 80069819-50 HE…" at bounding box center [444, 214] width 811 height 272
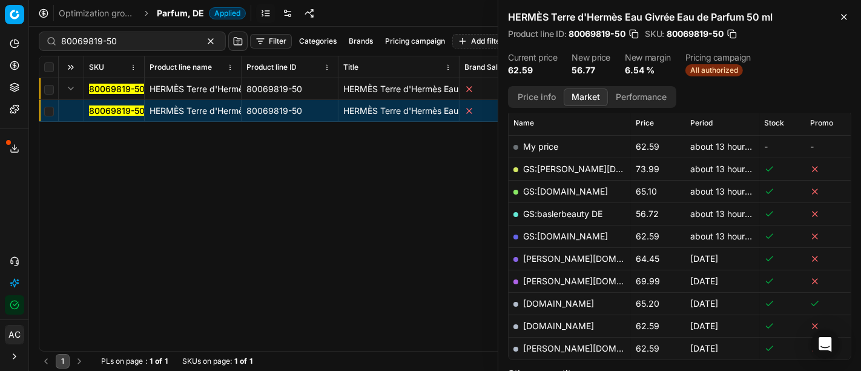
click at [733, 33] on button "button" at bounding box center [732, 34] width 12 height 12
click at [545, 299] on link "[DOMAIN_NAME]" at bounding box center [558, 303] width 71 height 10
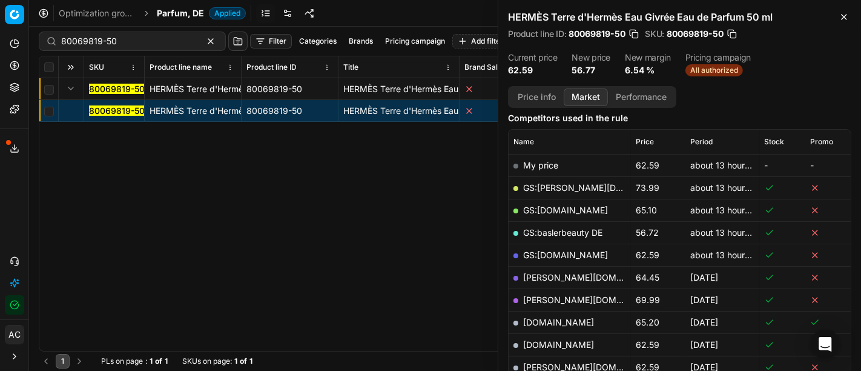
scroll to position [147, 0]
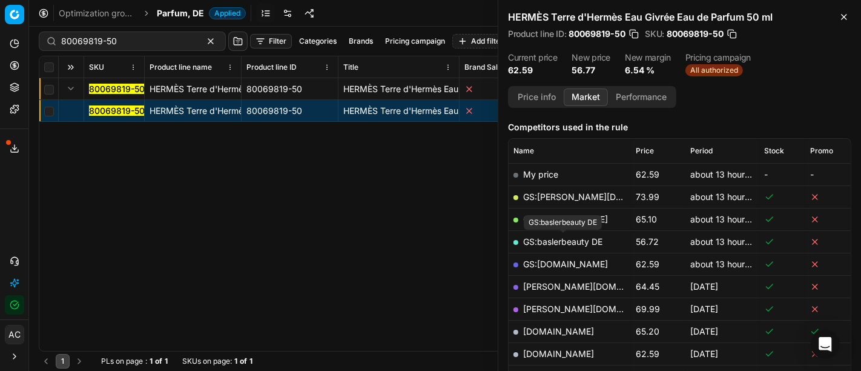
click at [575, 240] on link "GS:baslerbeauty DE" at bounding box center [562, 241] width 79 height 10
click at [144, 33] on div "80069819-50" at bounding box center [132, 40] width 187 height 19
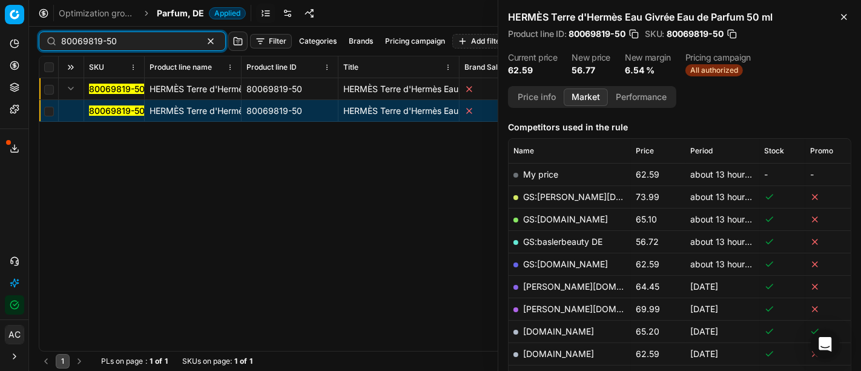
paste input "52963-3"
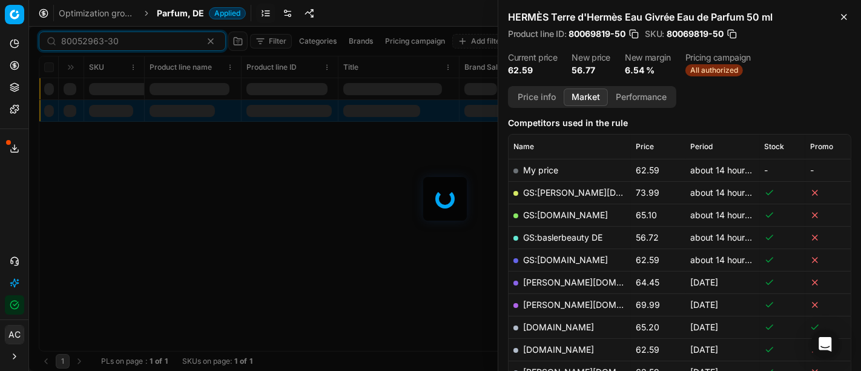
scroll to position [147, 0]
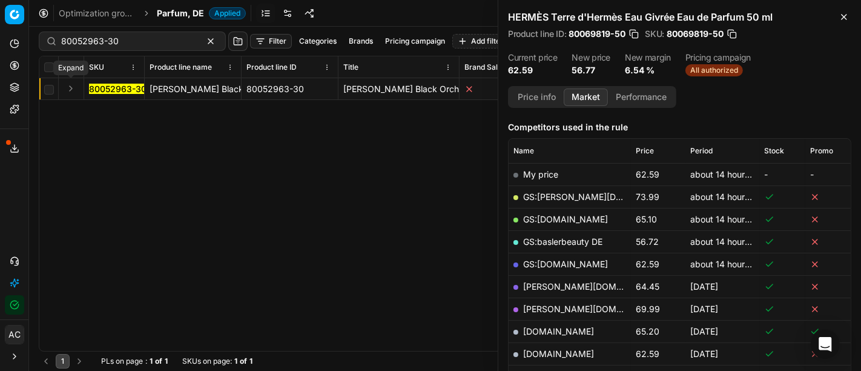
click at [70, 88] on button "Expand" at bounding box center [71, 88] width 15 height 15
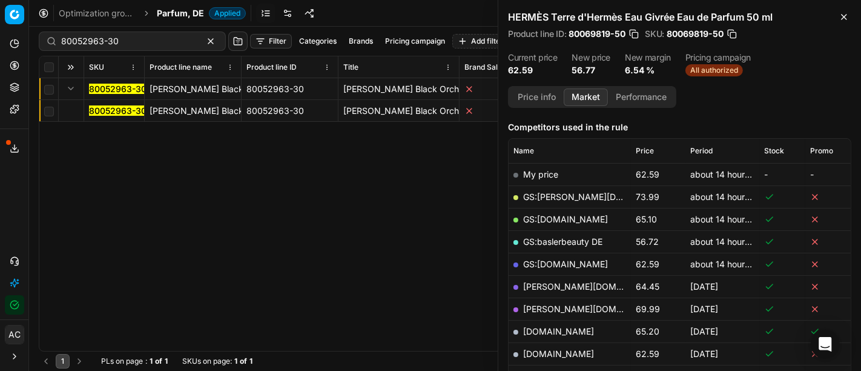
click at [107, 111] on mark "80052963-30" at bounding box center [118, 110] width 58 height 10
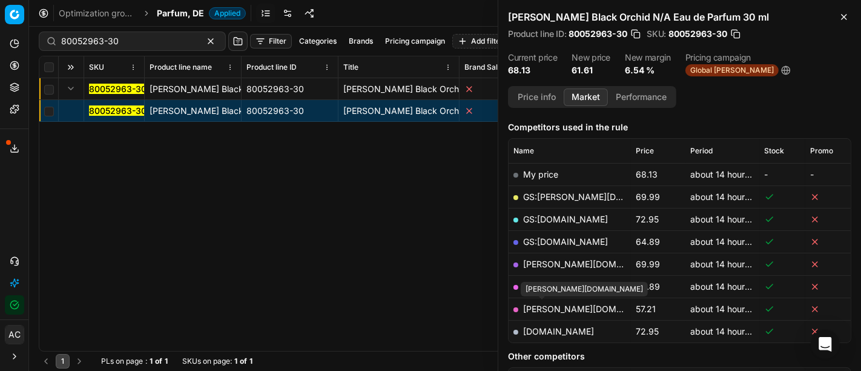
click at [540, 307] on link "[PERSON_NAME][DOMAIN_NAME]" at bounding box center [593, 308] width 140 height 10
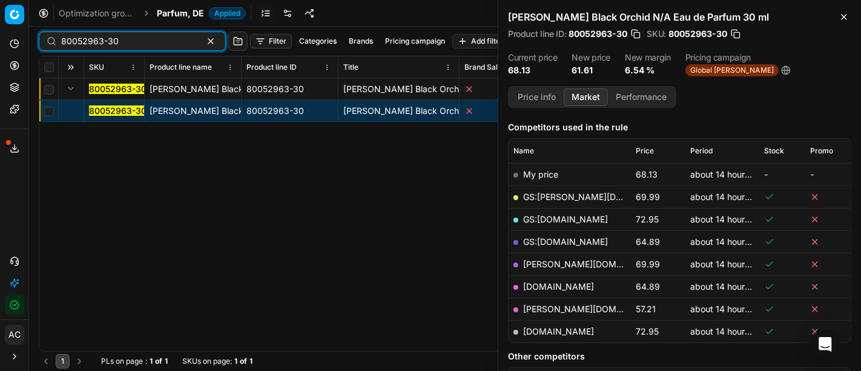
click at [147, 42] on input "80052963-30" at bounding box center [127, 41] width 133 height 12
paste input "02532-9"
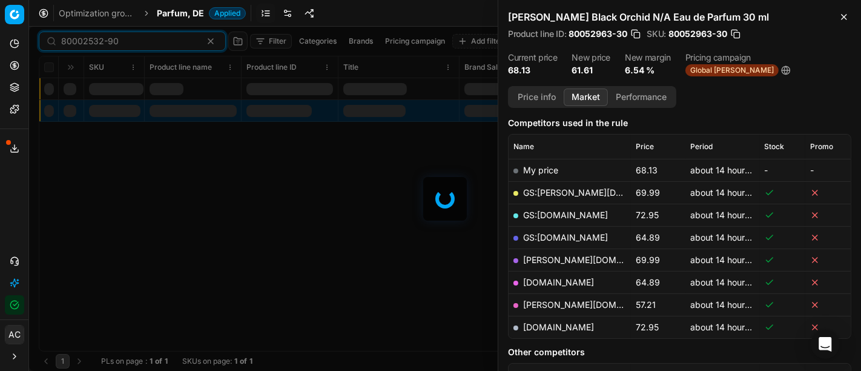
scroll to position [147, 0]
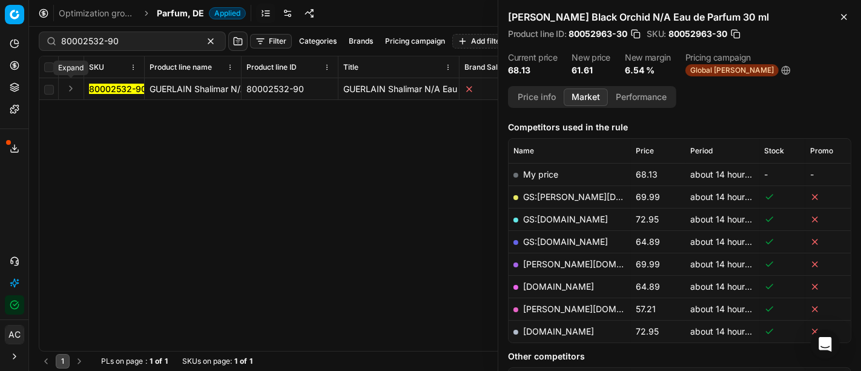
click at [71, 89] on button "Expand" at bounding box center [71, 88] width 15 height 15
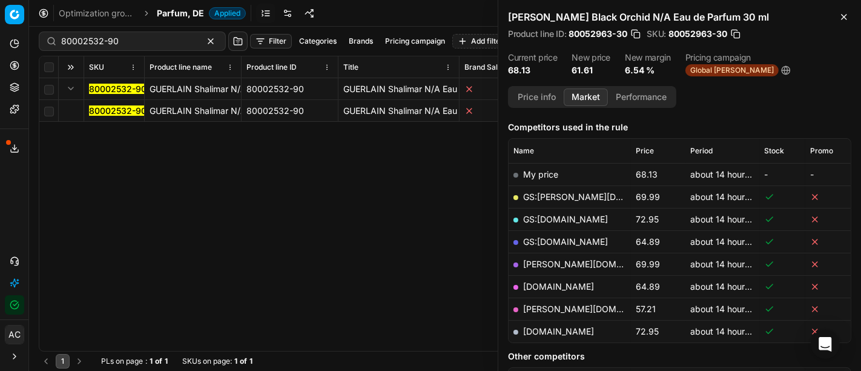
click at [124, 110] on mark "80002532-90" at bounding box center [118, 110] width 58 height 10
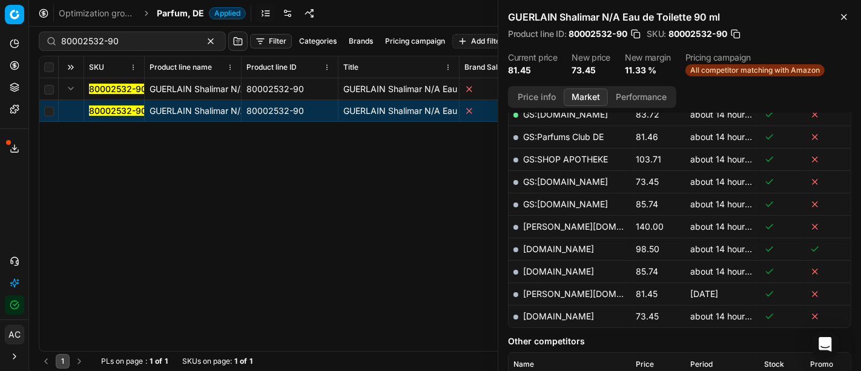
scroll to position [342, 0]
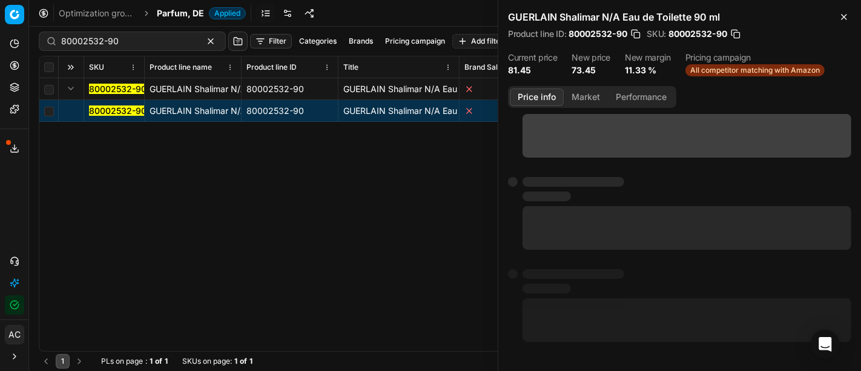
click at [534, 97] on button "Price info" at bounding box center [537, 97] width 54 height 18
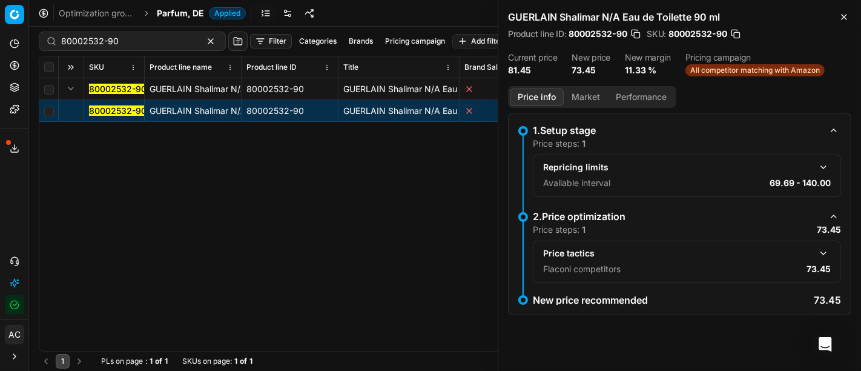
click at [830, 251] on button "button" at bounding box center [823, 253] width 15 height 15
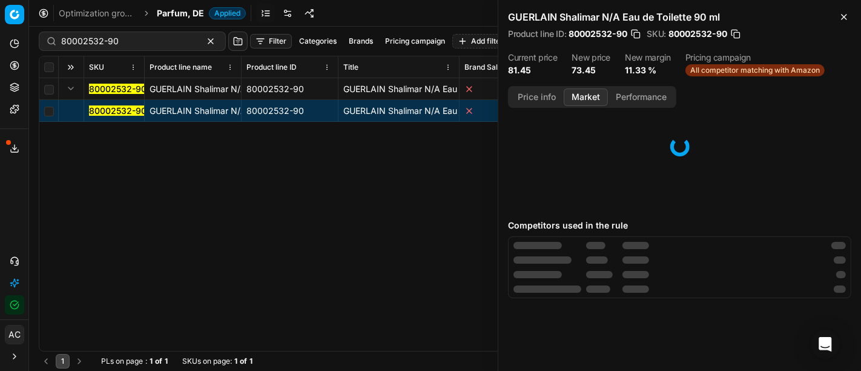
click at [583, 96] on button "Market" at bounding box center [586, 97] width 44 height 18
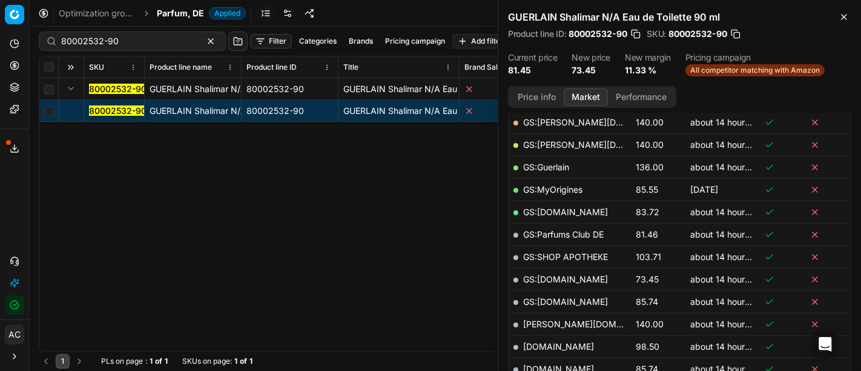
scroll to position [249, 0]
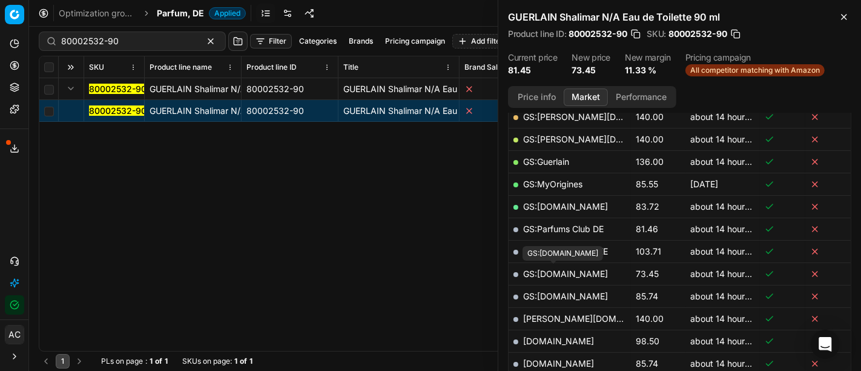
click at [569, 272] on link "GS:[DOMAIN_NAME]" at bounding box center [565, 273] width 85 height 10
click at [107, 42] on input "80002532-90" at bounding box center [127, 41] width 133 height 12
paste input "90001984-0002753"
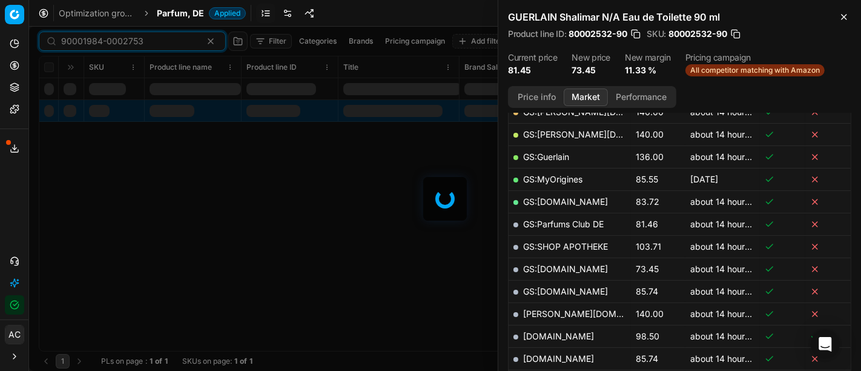
scroll to position [249, 0]
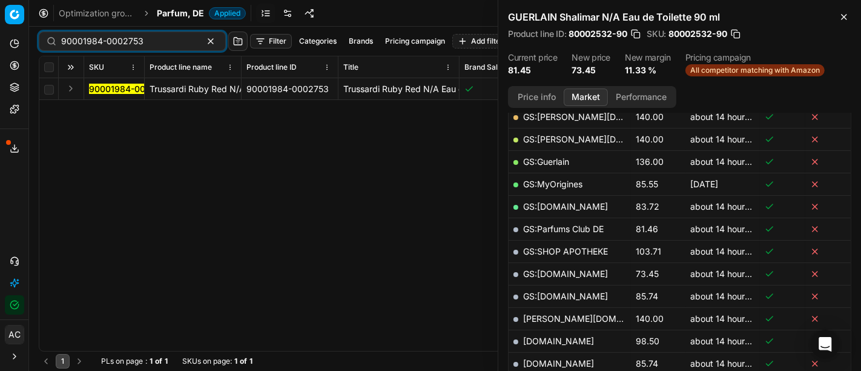
click at [69, 87] on button "Expand" at bounding box center [71, 88] width 15 height 15
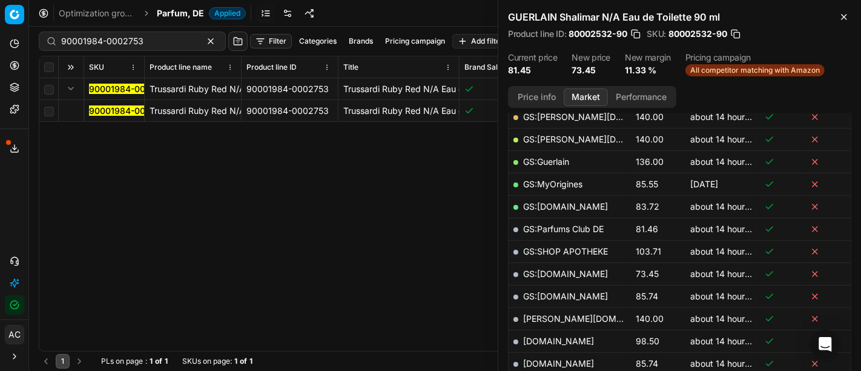
click at [107, 111] on mark "90001984-0002753" at bounding box center [130, 110] width 82 height 10
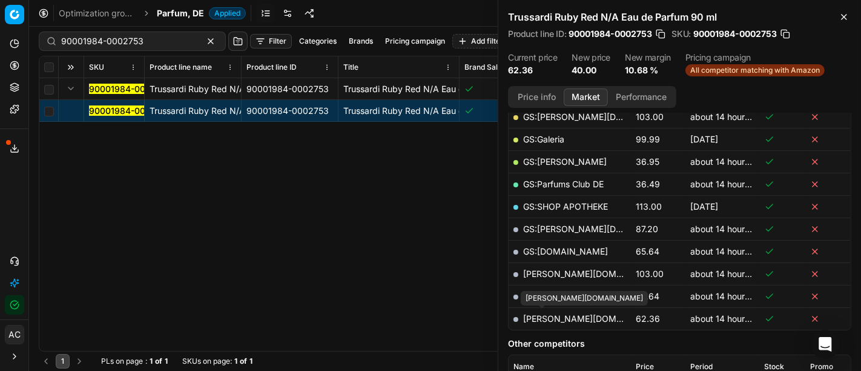
click at [552, 320] on link "[PERSON_NAME][DOMAIN_NAME]" at bounding box center [593, 318] width 140 height 10
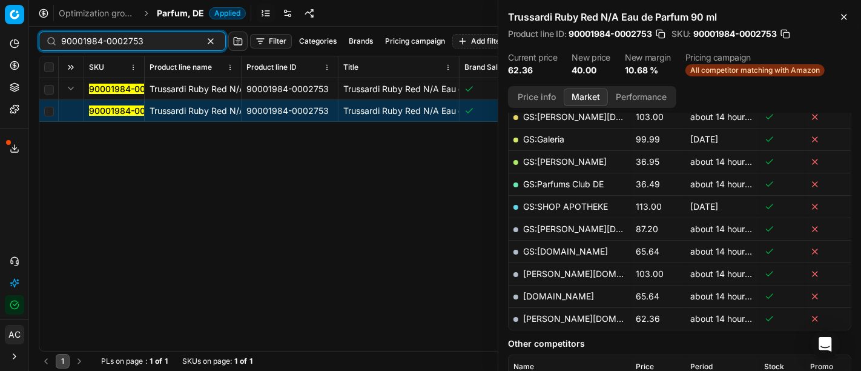
click at [145, 40] on input "90001984-0002753" at bounding box center [127, 41] width 133 height 12
paste input "80076972-125"
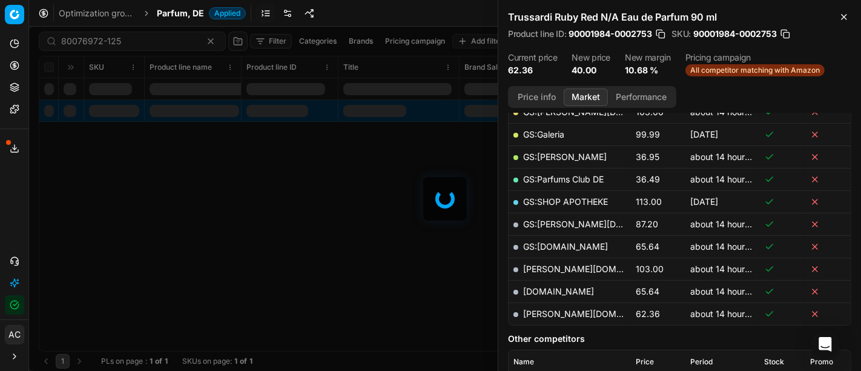
scroll to position [249, 0]
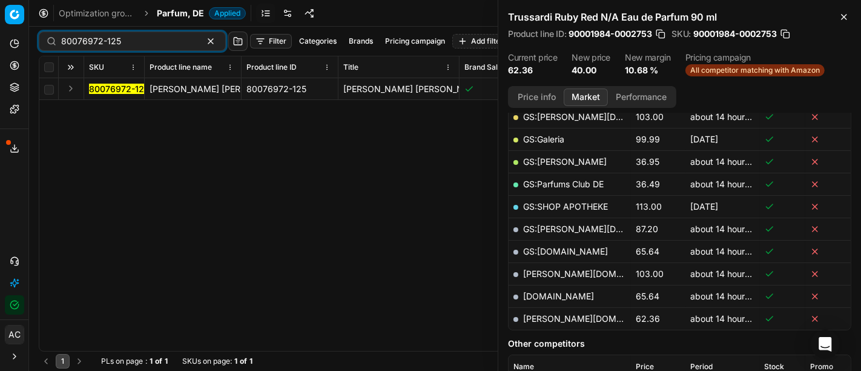
click at [70, 89] on button "Expand" at bounding box center [71, 88] width 15 height 15
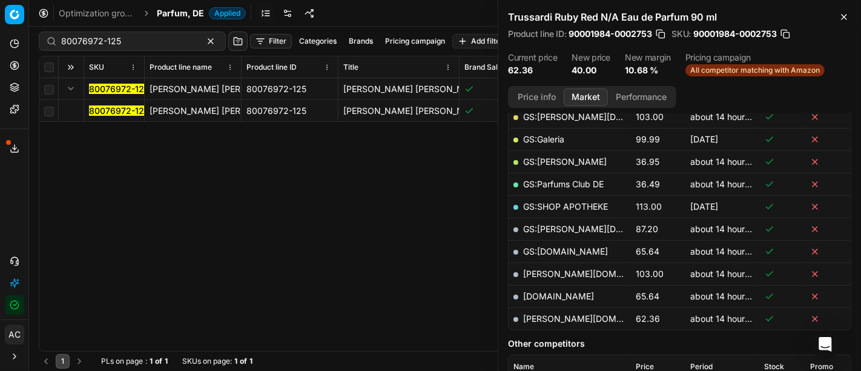
click at [107, 109] on mark "80076972-125" at bounding box center [119, 110] width 60 height 10
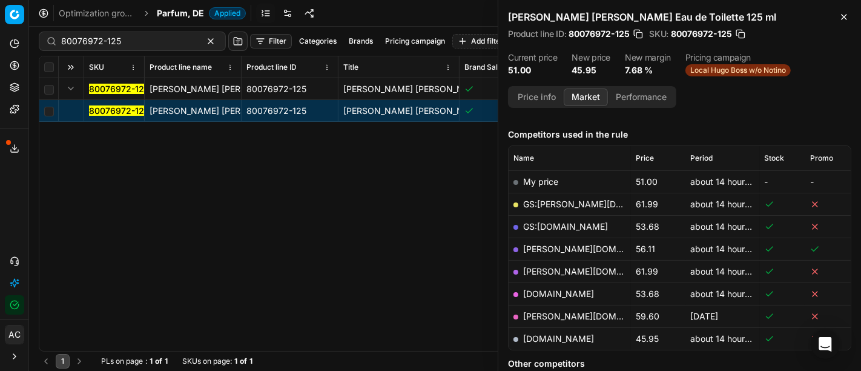
scroll to position [140, 0]
click at [546, 341] on link "[DOMAIN_NAME]" at bounding box center [558, 337] width 71 height 10
click at [125, 44] on input "80076972-125" at bounding box center [127, 41] width 133 height 12
paste input "29535-50"
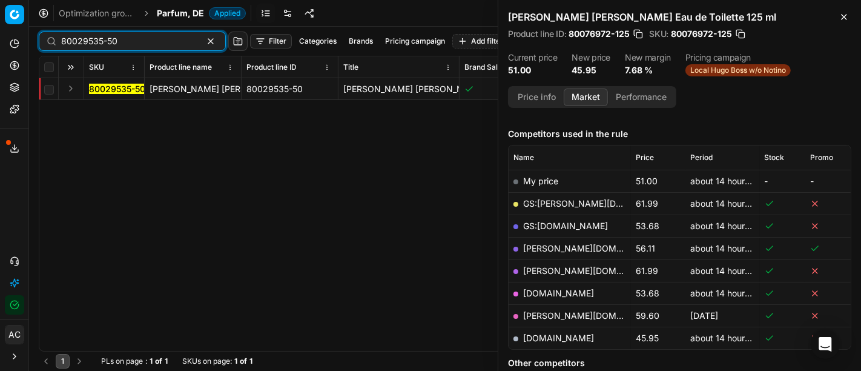
type input "80029535-50"
click at [70, 89] on button "Expand" at bounding box center [71, 88] width 15 height 15
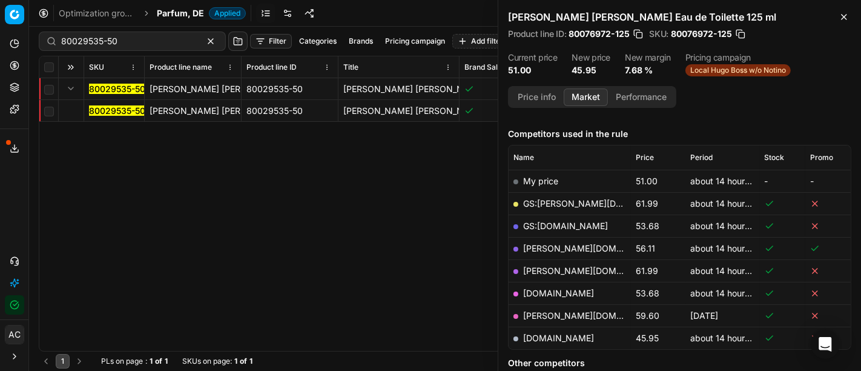
click at [104, 113] on mark "80029535-50" at bounding box center [117, 110] width 56 height 10
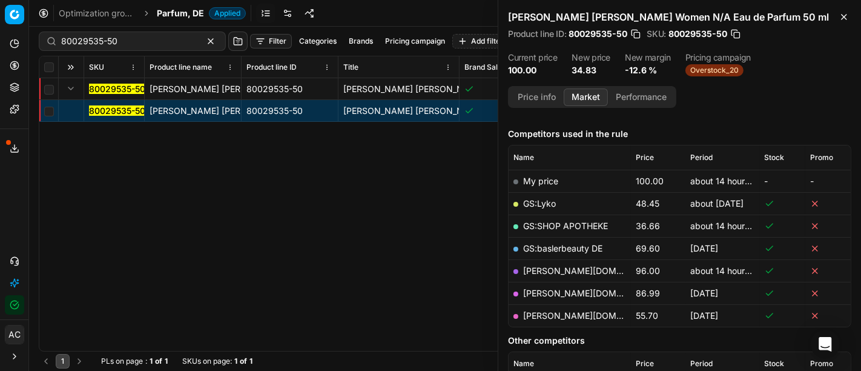
click at [537, 94] on button "Price info" at bounding box center [537, 97] width 54 height 18
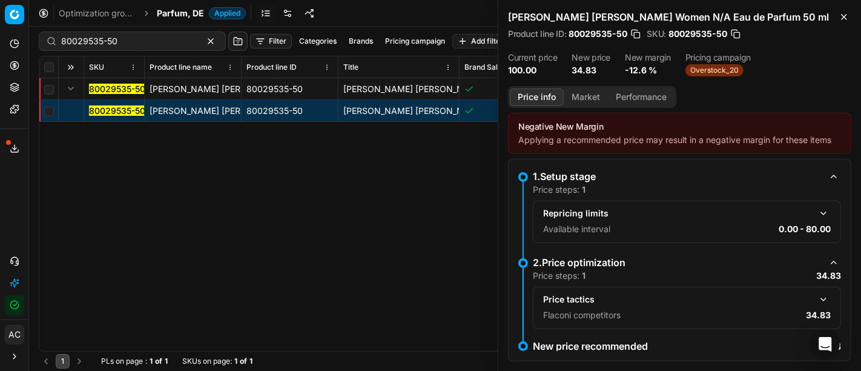
click at [583, 96] on button "Market" at bounding box center [586, 97] width 44 height 18
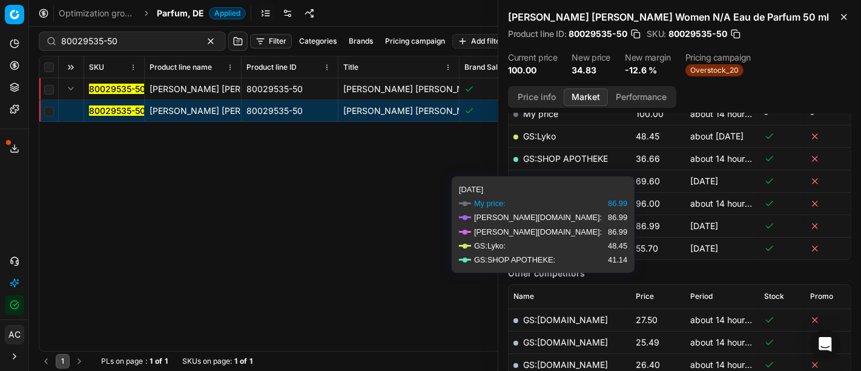
scroll to position [215, 0]
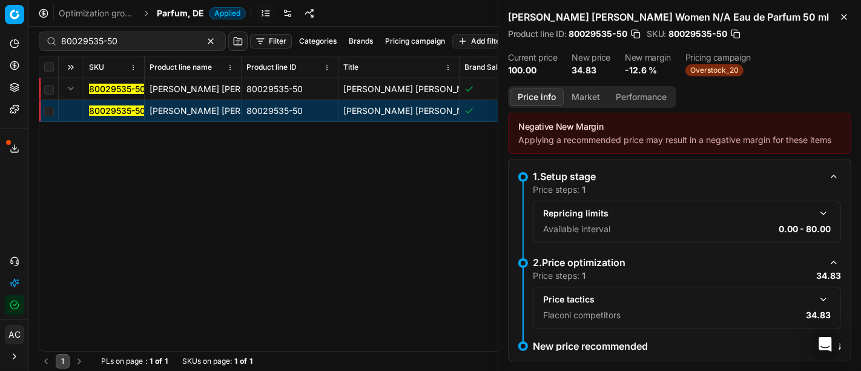
click at [544, 98] on button "Price info" at bounding box center [537, 97] width 54 height 18
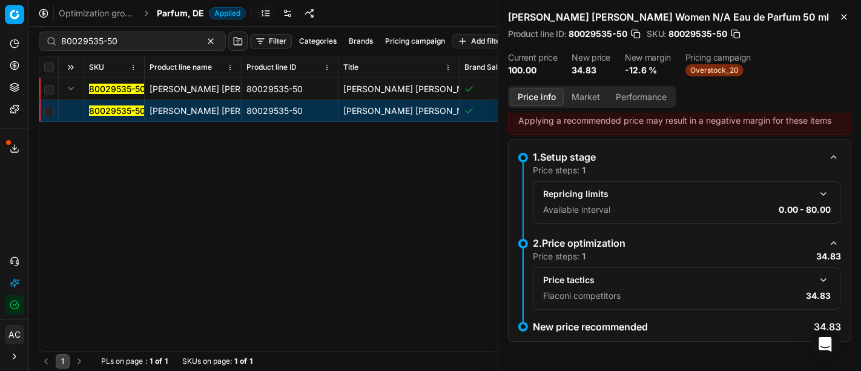
click at [816, 279] on button "button" at bounding box center [823, 279] width 15 height 15
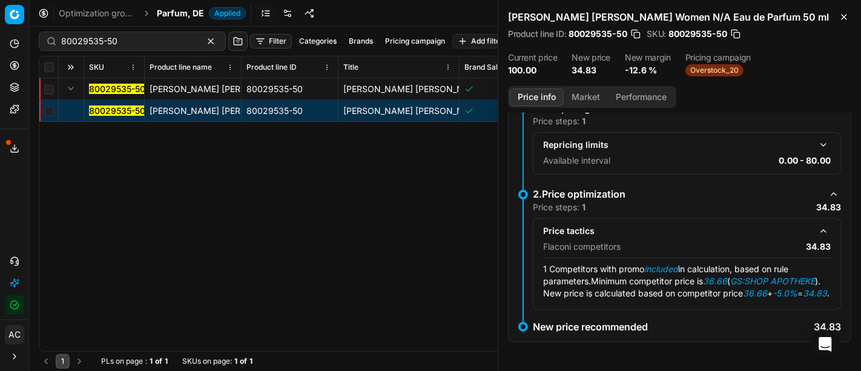
scroll to position [90, 0]
click at [584, 86] on div "Price info Market Performance" at bounding box center [592, 97] width 168 height 22
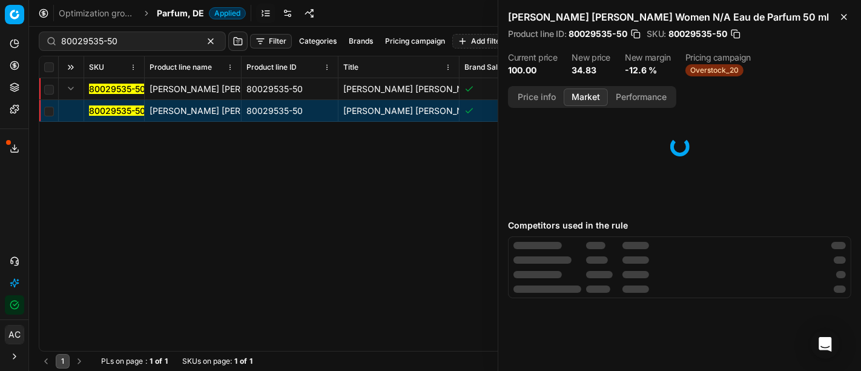
scroll to position [0, 0]
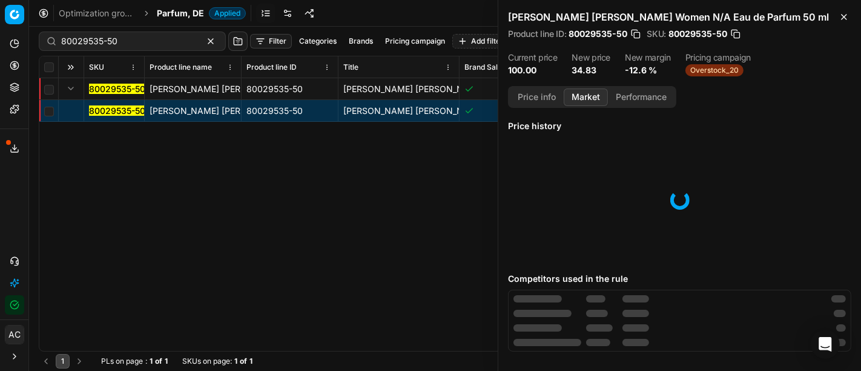
click at [587, 93] on button "Market" at bounding box center [586, 97] width 44 height 18
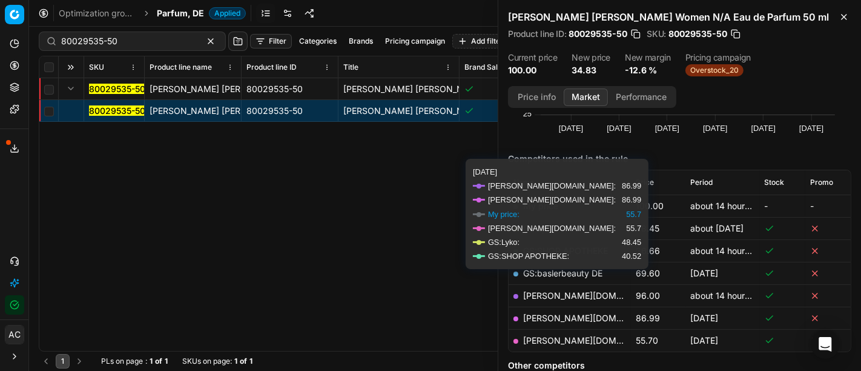
scroll to position [115, 0]
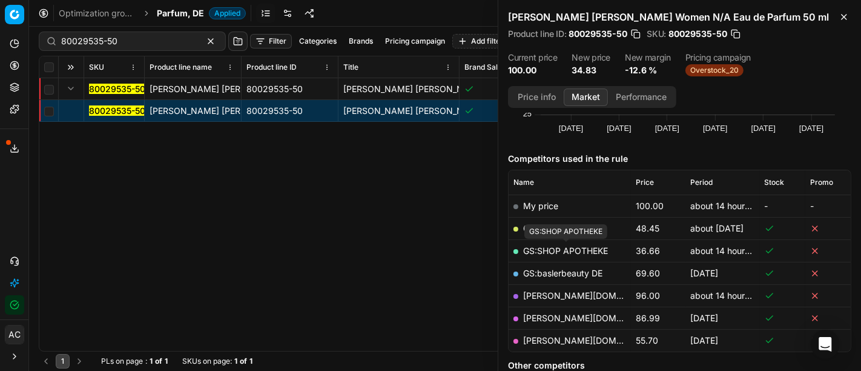
click at [594, 249] on link "GS:SHOP APOTHEKE" at bounding box center [565, 250] width 85 height 10
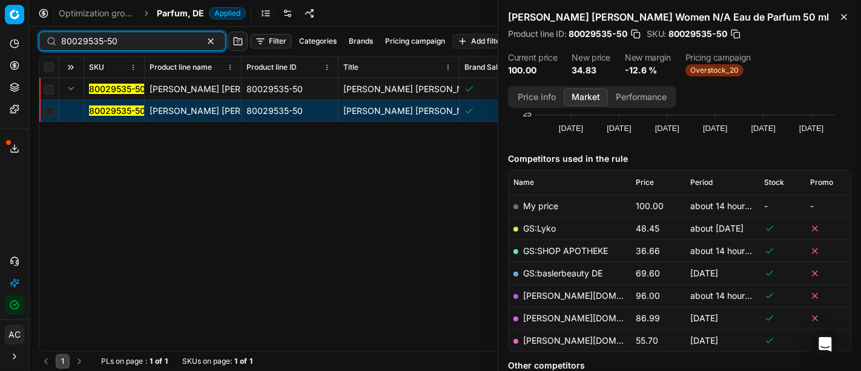
click at [154, 41] on input "80029535-50" at bounding box center [127, 41] width 133 height 12
click at [180, 6] on div "Optimization groups Parfum, DE Applied Discard Download report" at bounding box center [445, 13] width 832 height 27
click at [185, 12] on span "Parfum, DE" at bounding box center [180, 13] width 47 height 12
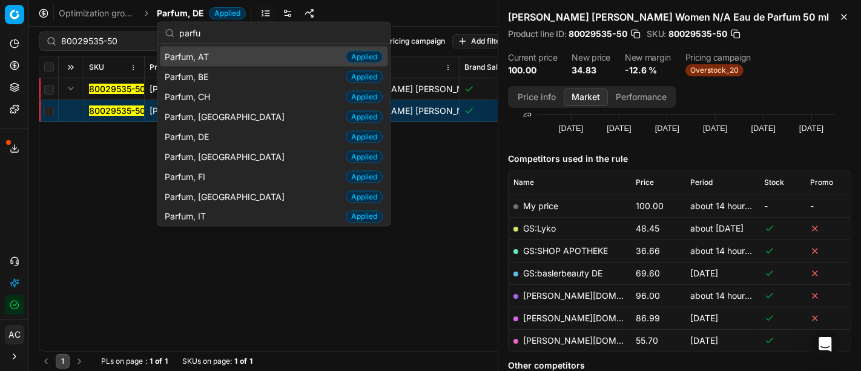
type input "parfu"
click at [216, 54] on div "Parfum, AT Applied" at bounding box center [274, 57] width 228 height 20
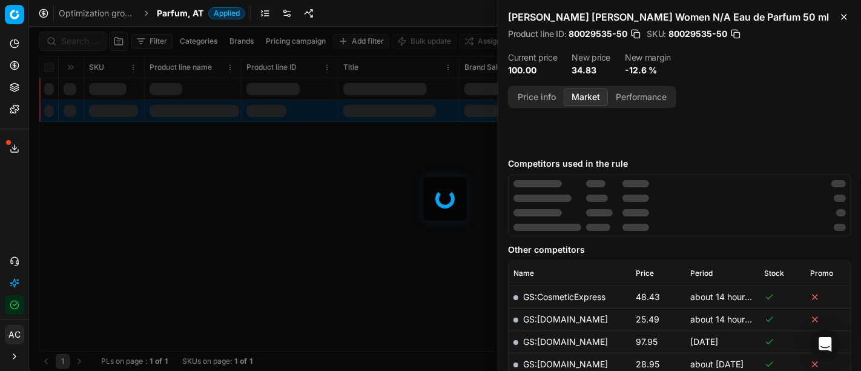
click at [77, 44] on div at bounding box center [445, 199] width 832 height 344
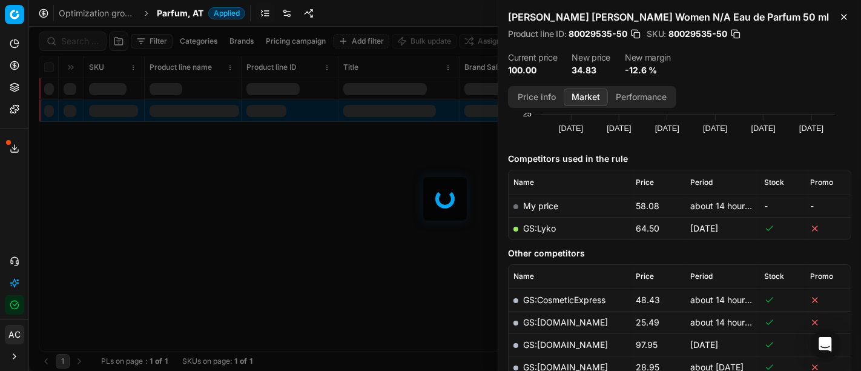
click at [77, 44] on div at bounding box center [445, 199] width 832 height 344
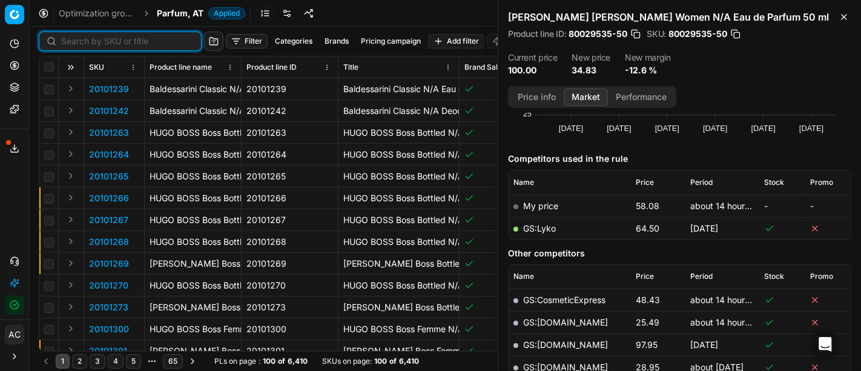
click at [77, 44] on input at bounding box center [127, 41] width 133 height 12
paste input "80070878-100"
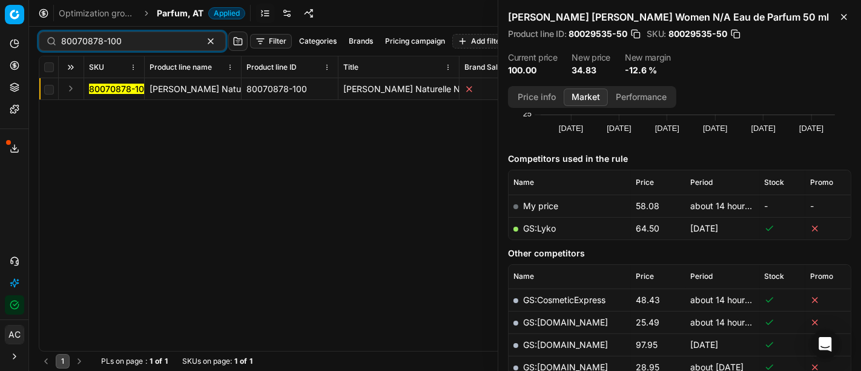
click at [68, 90] on button "Expand" at bounding box center [71, 88] width 15 height 15
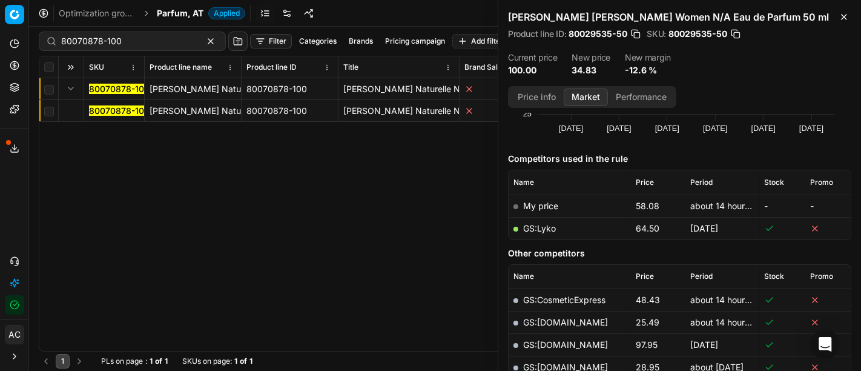
click at [101, 106] on mark "80070878-100" at bounding box center [119, 110] width 61 height 10
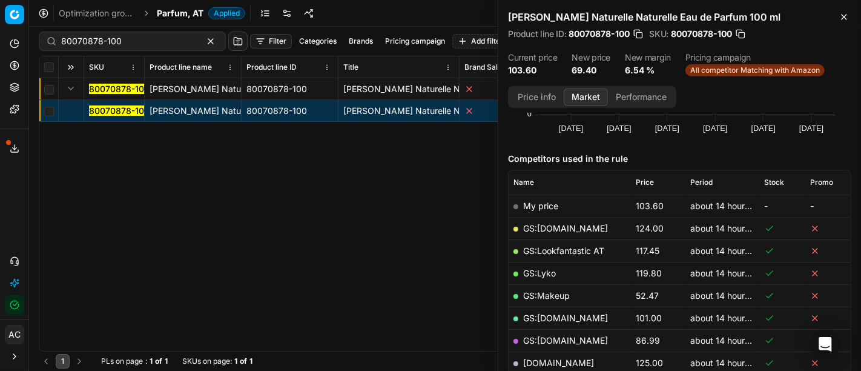
scroll to position [202, 0]
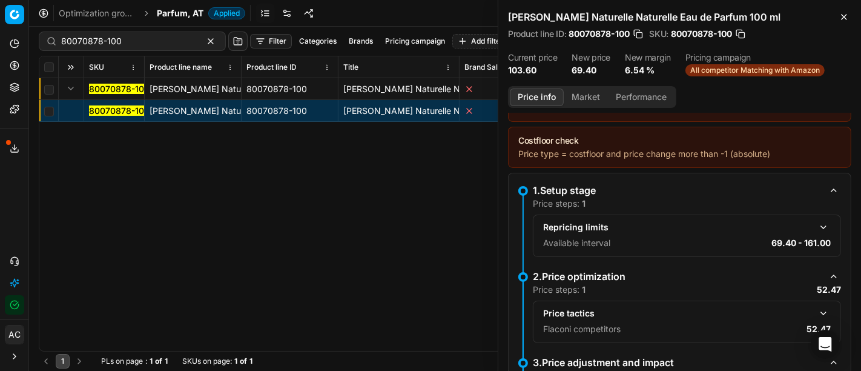
click at [545, 97] on button "Price info" at bounding box center [537, 97] width 54 height 18
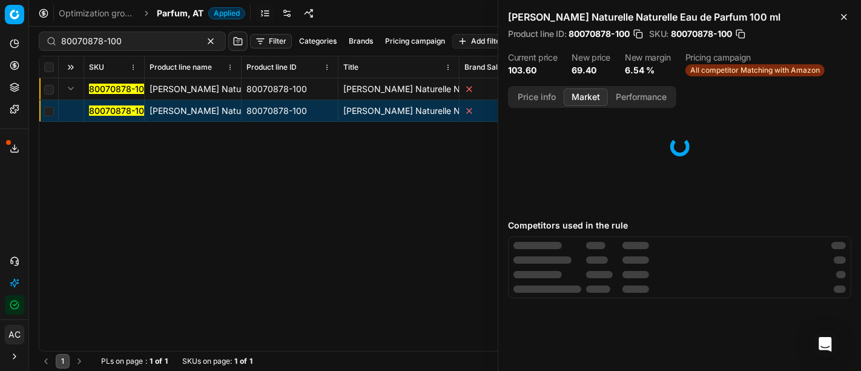
scroll to position [0, 0]
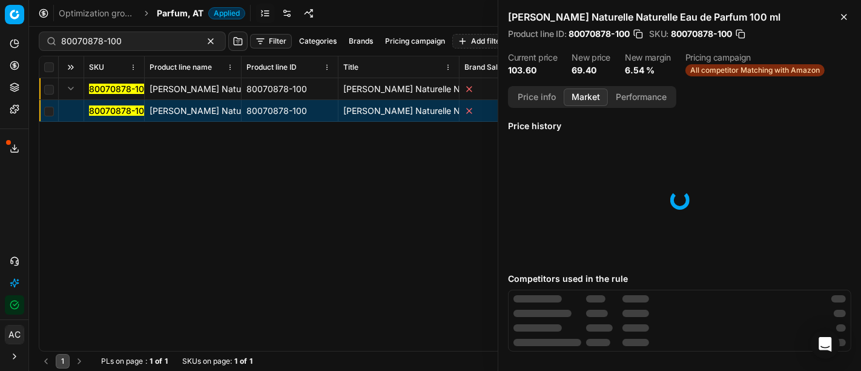
click at [580, 101] on button "Market" at bounding box center [586, 97] width 44 height 18
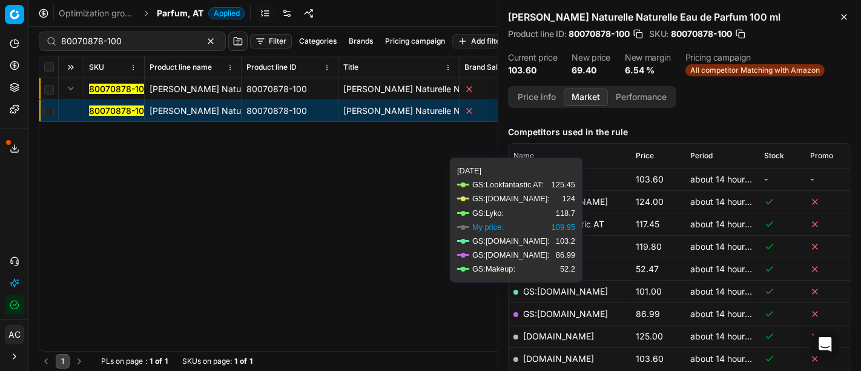
scroll to position [142, 0]
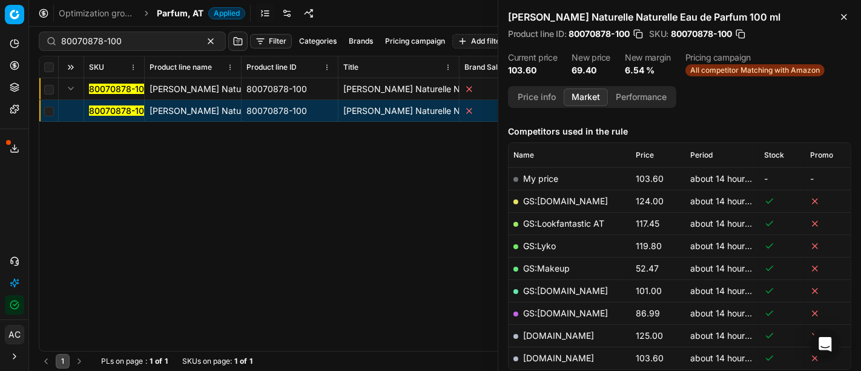
click at [560, 267] on link "GS:Makeup" at bounding box center [546, 268] width 47 height 10
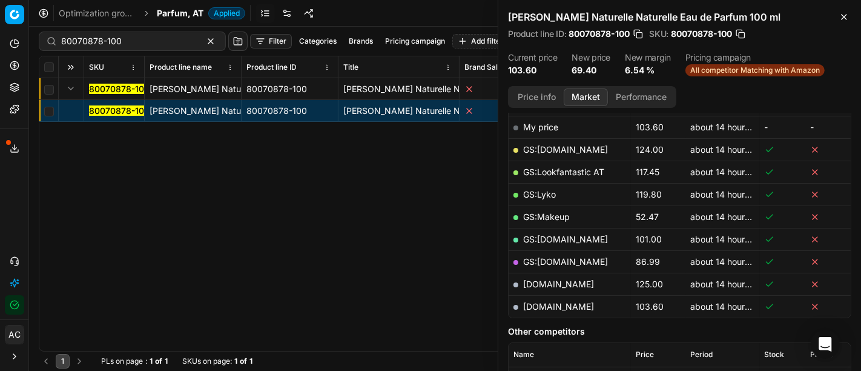
scroll to position [195, 0]
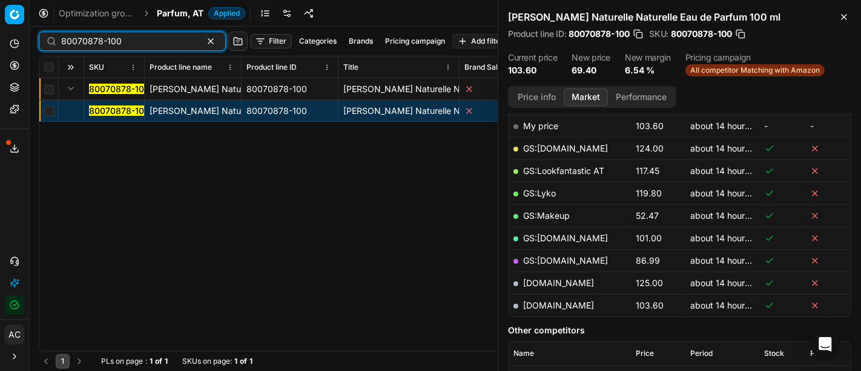
click at [150, 42] on input "80070878-100" at bounding box center [127, 41] width 133 height 12
paste input "08548-15"
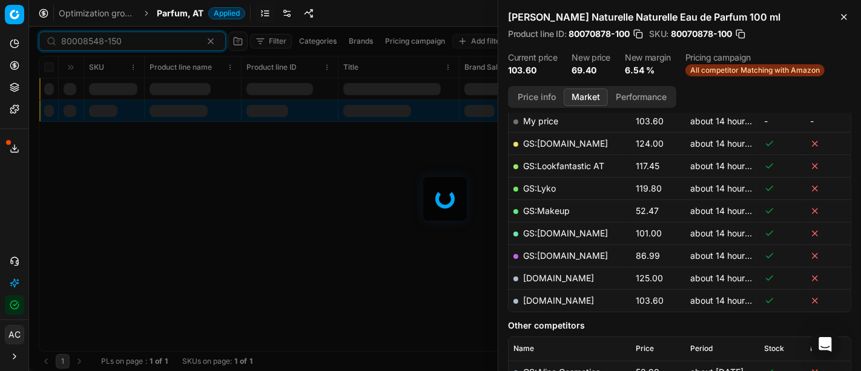
scroll to position [195, 0]
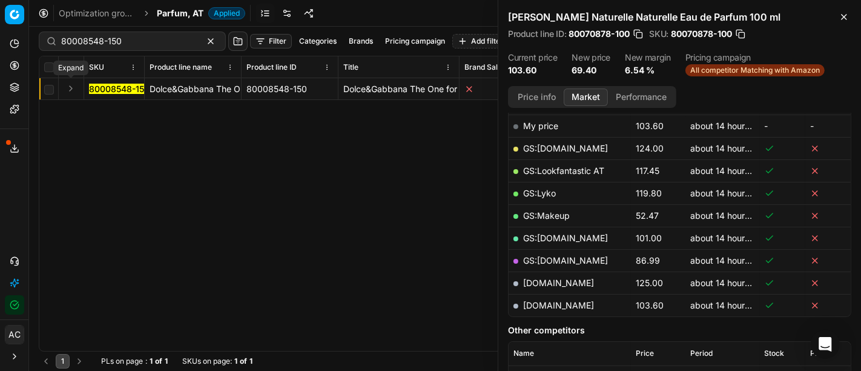
click at [67, 90] on button "Expand" at bounding box center [71, 88] width 15 height 15
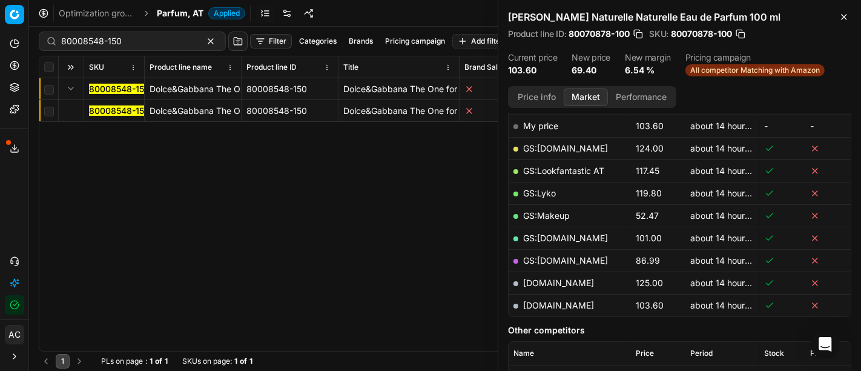
click at [100, 111] on mark "80008548-150" at bounding box center [119, 110] width 61 height 10
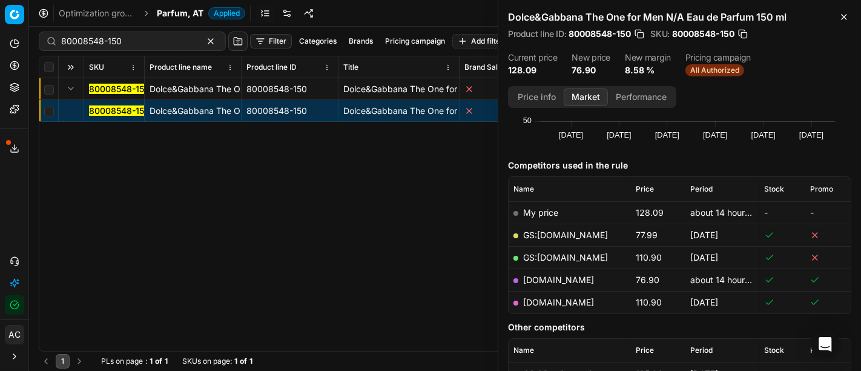
scroll to position [108, 0]
click at [550, 277] on link "[DOMAIN_NAME]" at bounding box center [558, 279] width 71 height 10
click at [104, 36] on input "80008548-150" at bounding box center [127, 41] width 133 height 12
paste input "24760"
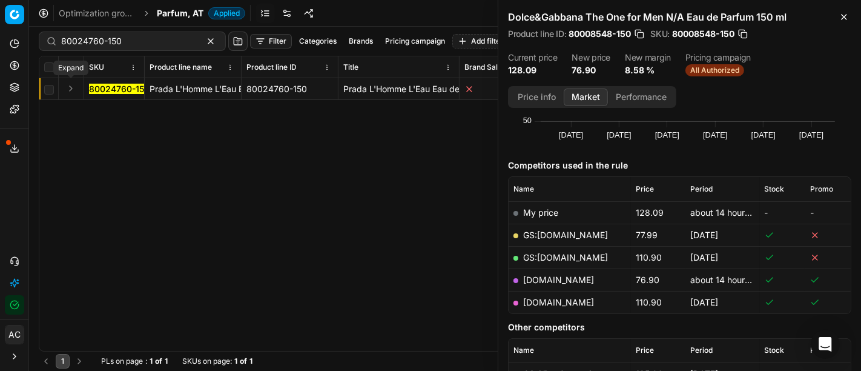
click at [67, 88] on button "Expand" at bounding box center [71, 88] width 15 height 15
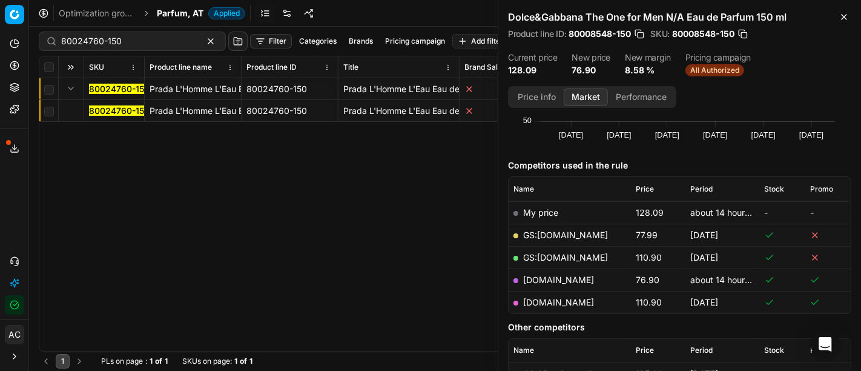
click at [105, 111] on mark "80024760-150" at bounding box center [119, 110] width 61 height 10
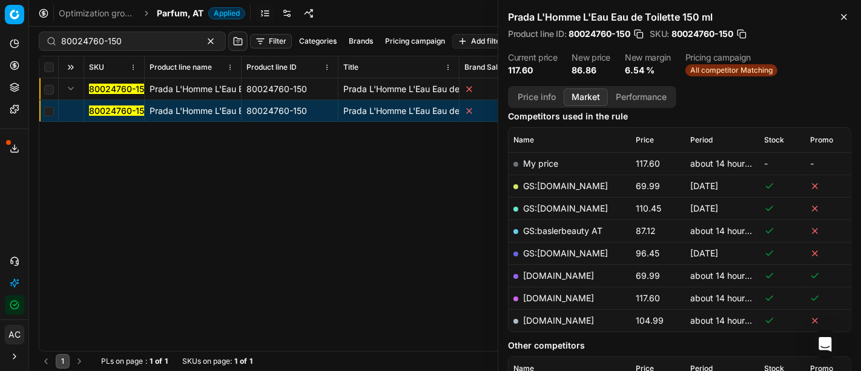
scroll to position [195, 0]
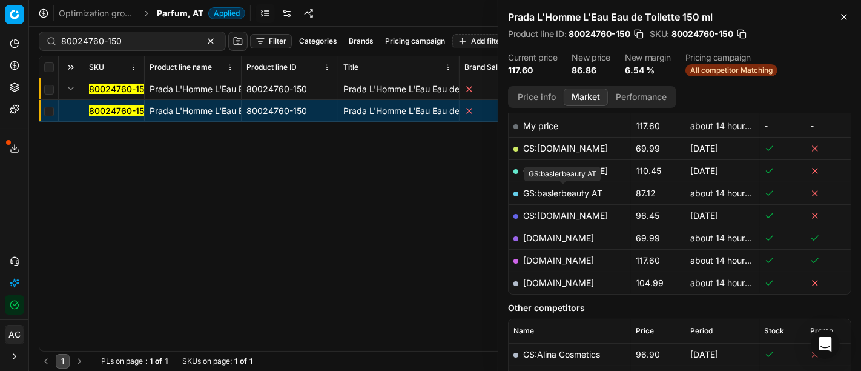
click at [573, 192] on link "GS:baslerbeauty AT" at bounding box center [562, 193] width 79 height 10
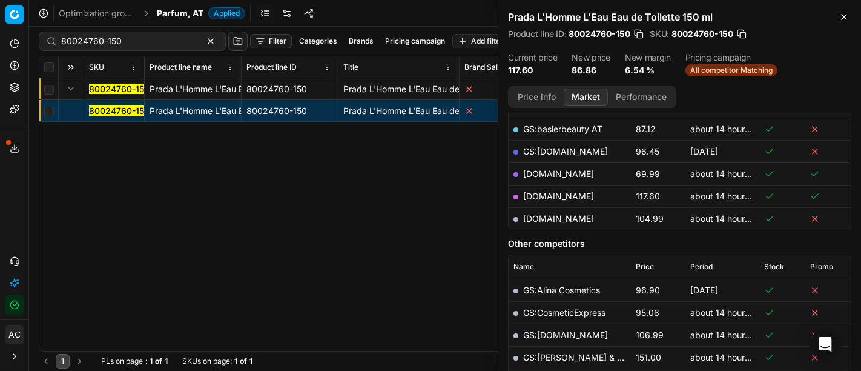
scroll to position [258, 0]
click at [547, 172] on link "[DOMAIN_NAME]" at bounding box center [558, 175] width 71 height 10
click at [157, 33] on div "80024760-150" at bounding box center [132, 40] width 187 height 19
paste input "20103992"
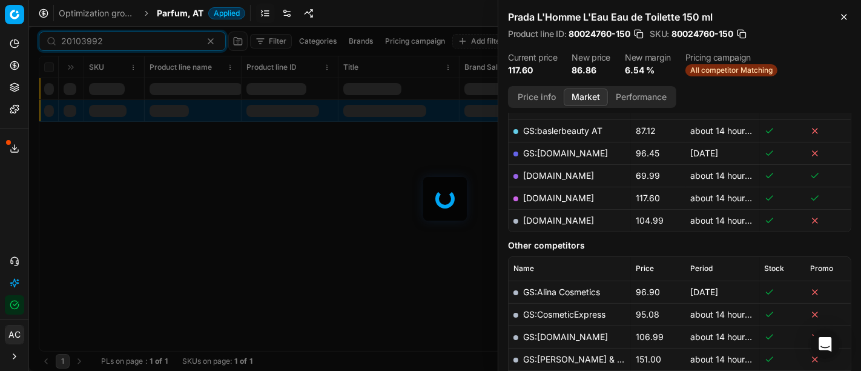
scroll to position [258, 0]
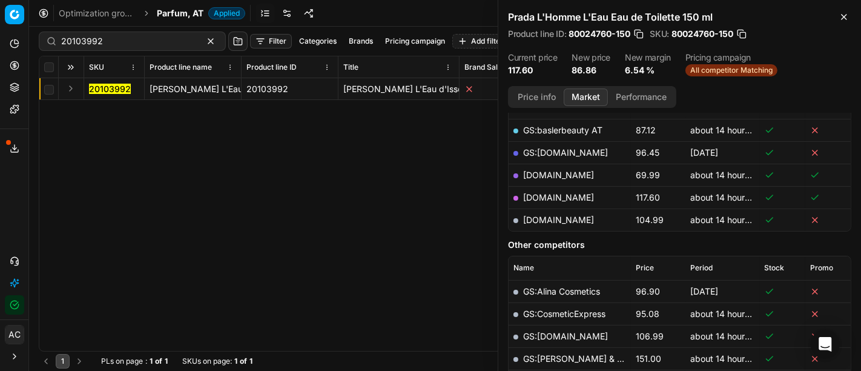
click at [67, 93] on button "Expand" at bounding box center [71, 88] width 15 height 15
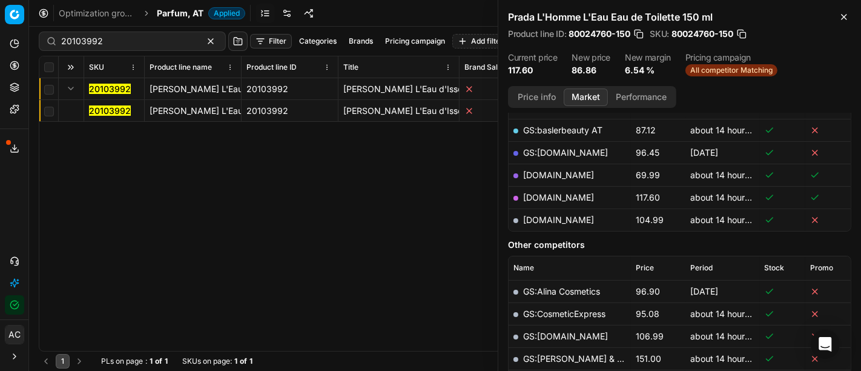
click at [112, 110] on mark "20103992" at bounding box center [110, 110] width 42 height 10
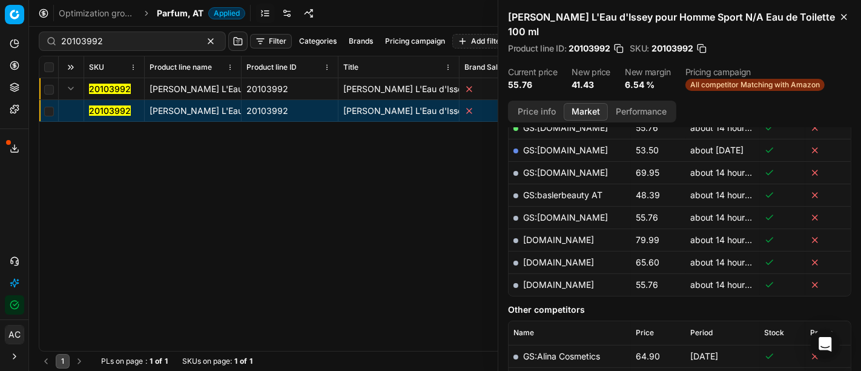
scroll to position [320, 0]
click at [547, 101] on div "Price info Market Performance" at bounding box center [592, 112] width 168 height 22
click at [545, 108] on button "Price info" at bounding box center [537, 112] width 54 height 18
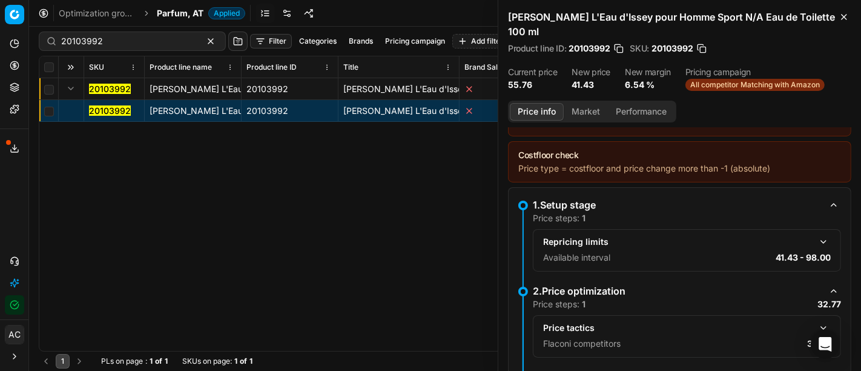
scroll to position [199, 0]
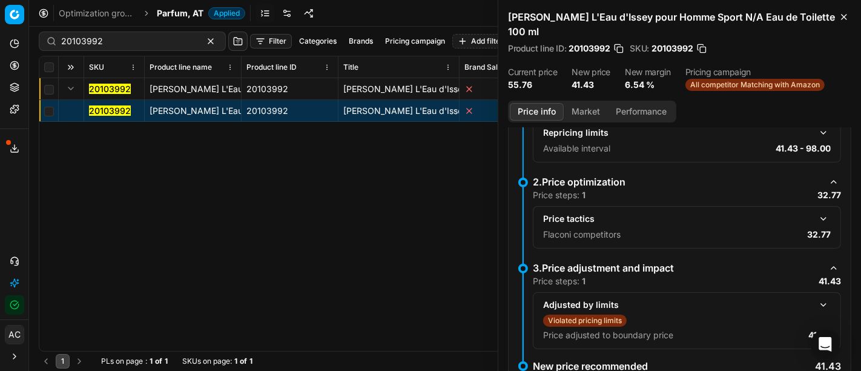
click at [821, 215] on div "Price tactics Flaconi competitors 32.77" at bounding box center [687, 227] width 308 height 42
click at [816, 216] on button "button" at bounding box center [823, 218] width 15 height 15
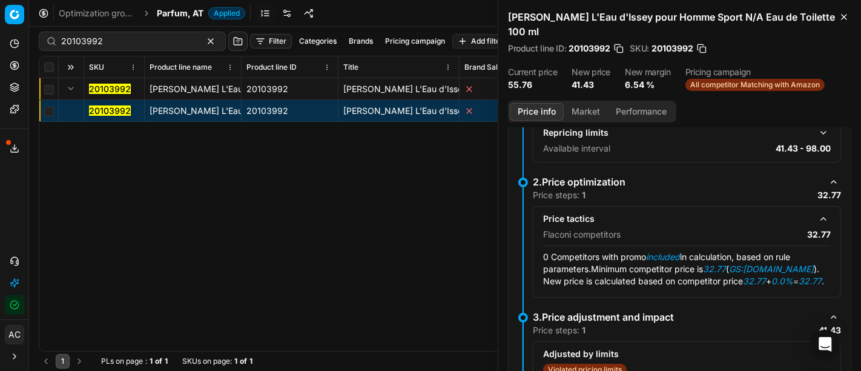
click at [588, 108] on button "Market" at bounding box center [586, 112] width 44 height 18
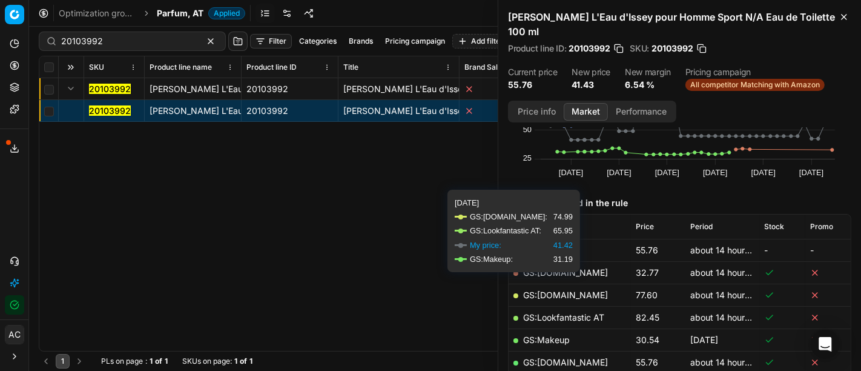
scroll to position [85, 0]
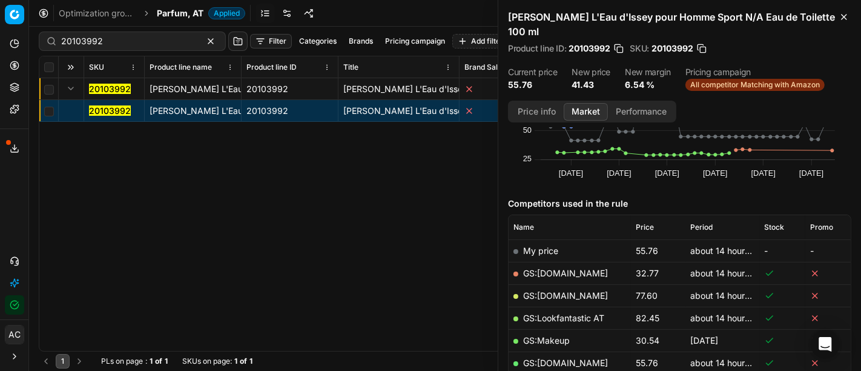
click at [560, 272] on link "GS:[DOMAIN_NAME]" at bounding box center [565, 273] width 85 height 10
click at [123, 39] on input "20103992" at bounding box center [127, 41] width 133 height 12
paste input "80059998-100"
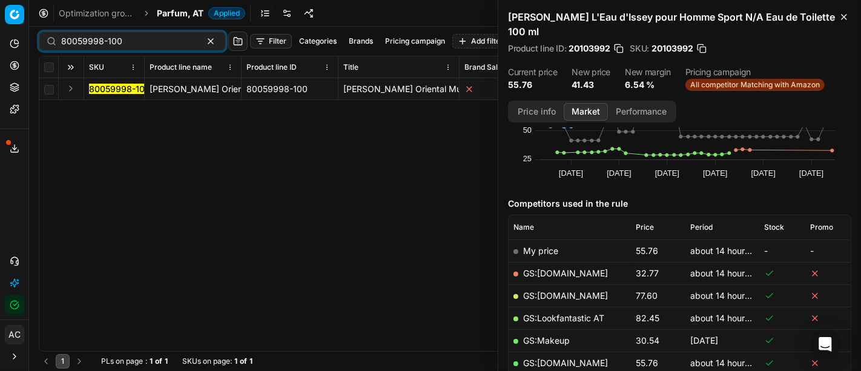
click at [70, 88] on button "Expand" at bounding box center [71, 88] width 15 height 15
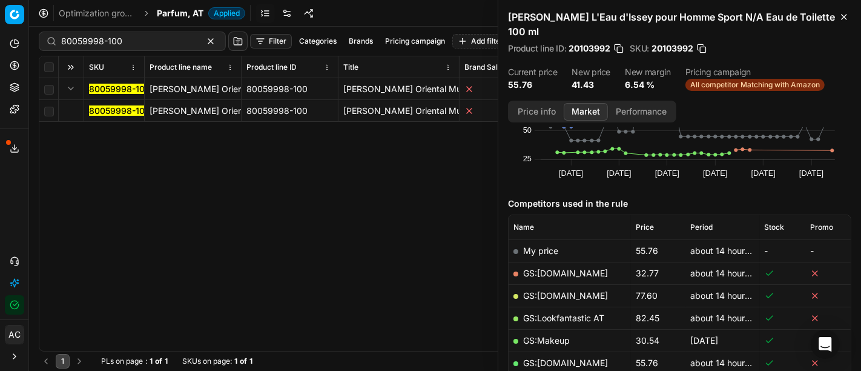
click at [114, 112] on mark "80059998-100" at bounding box center [119, 110] width 61 height 10
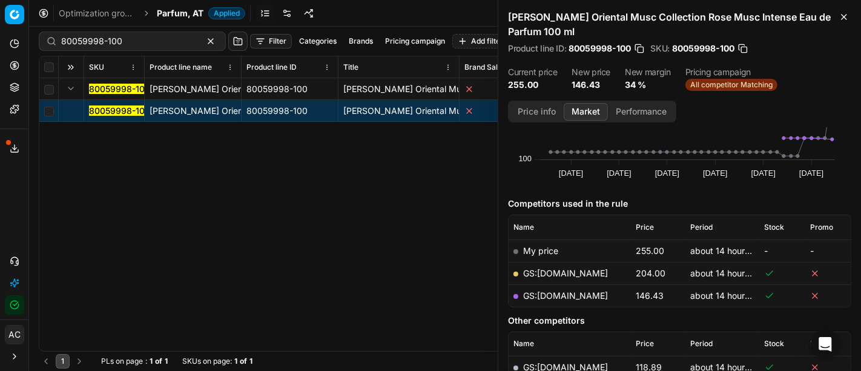
click at [565, 295] on link "GS:[DOMAIN_NAME]" at bounding box center [565, 295] width 85 height 10
click at [114, 110] on mark "80059998-100" at bounding box center [119, 110] width 61 height 10
click at [334, 263] on div "80059998-100 [PERSON_NAME] Oriental Musc Collection Rose Musc Intense Eau de Pa…" at bounding box center [444, 214] width 811 height 272
click at [144, 32] on div "80059998-100" at bounding box center [132, 40] width 187 height 19
paste input "66034-9"
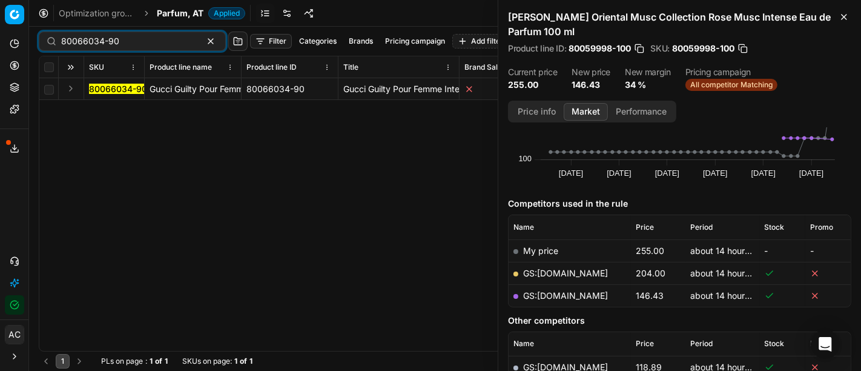
click at [68, 89] on button "Expand" at bounding box center [71, 88] width 15 height 15
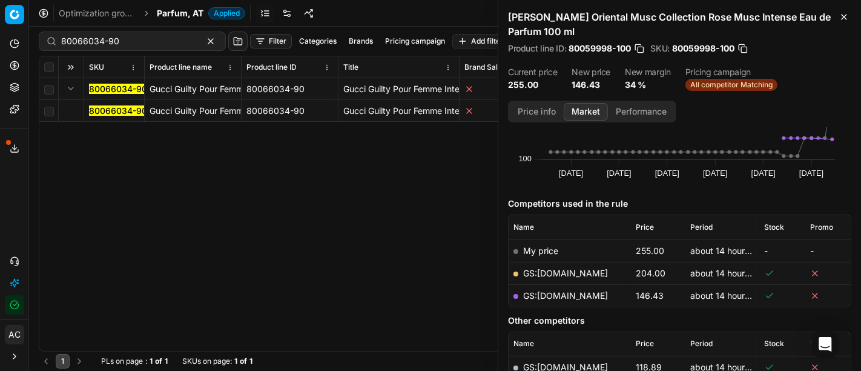
click at [104, 108] on mark "80066034-90" at bounding box center [118, 110] width 58 height 10
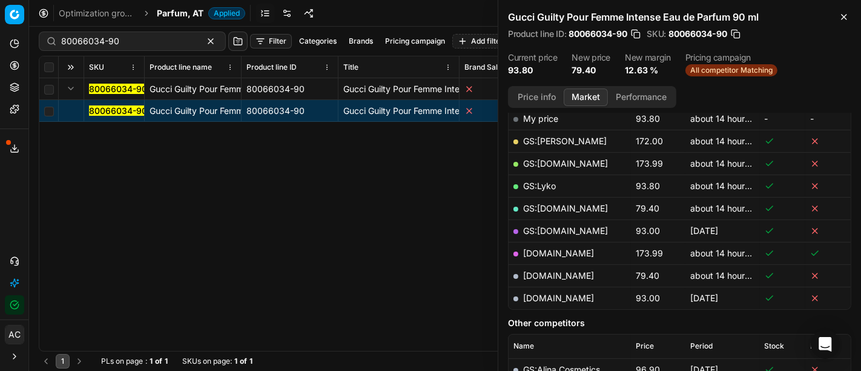
scroll to position [202, 0]
click at [535, 87] on div "Price info Market Performance" at bounding box center [592, 97] width 168 height 22
click at [538, 96] on button "Price info" at bounding box center [537, 97] width 54 height 18
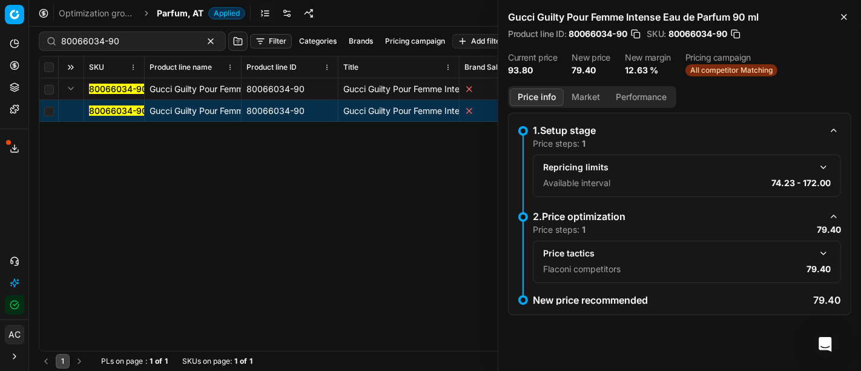
click at [824, 253] on button "button" at bounding box center [823, 253] width 15 height 15
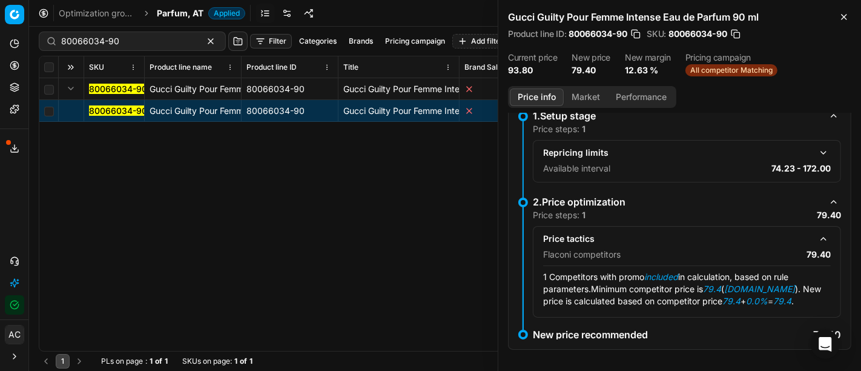
scroll to position [15, 0]
click at [586, 99] on button "Market" at bounding box center [586, 97] width 44 height 18
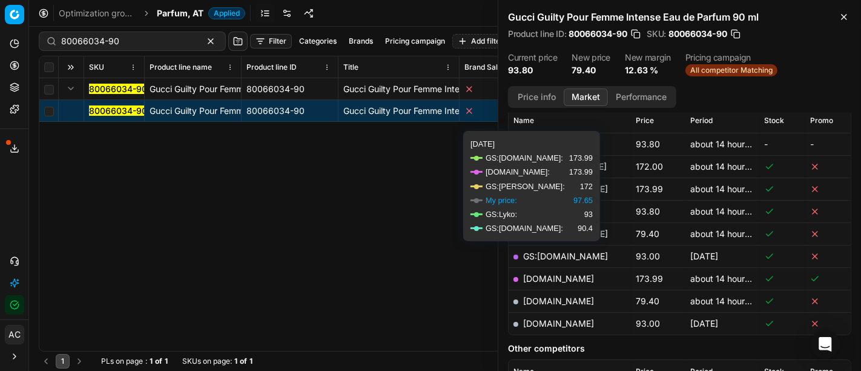
scroll to position [188, 0]
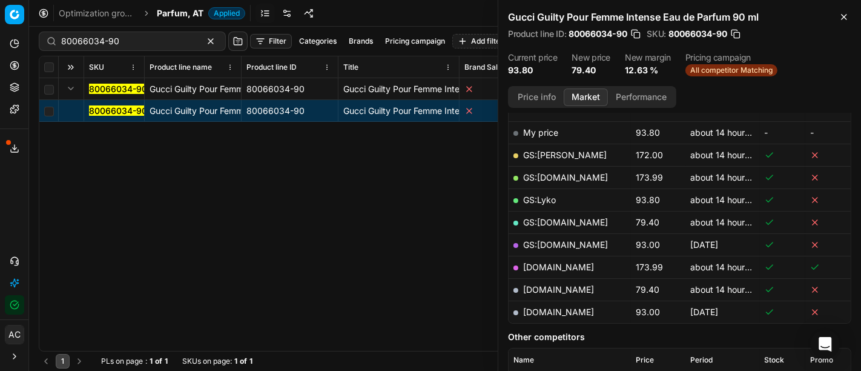
click at [541, 285] on link "[DOMAIN_NAME]" at bounding box center [558, 289] width 71 height 10
click at [133, 40] on input "80066034-90" at bounding box center [127, 41] width 133 height 12
paste input "16200-10"
type input "80016200-100"
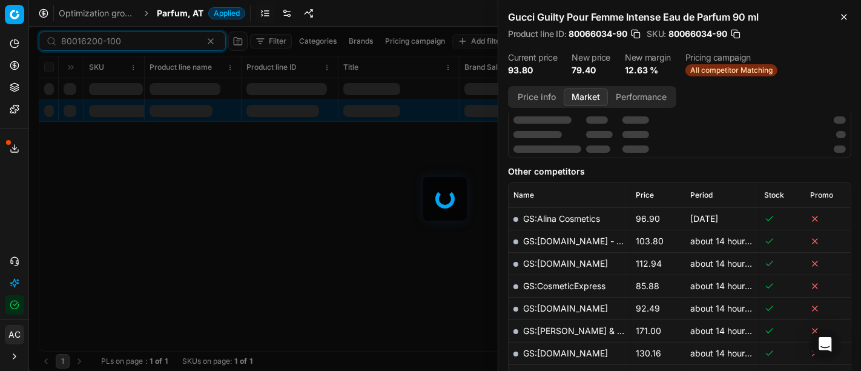
scroll to position [188, 0]
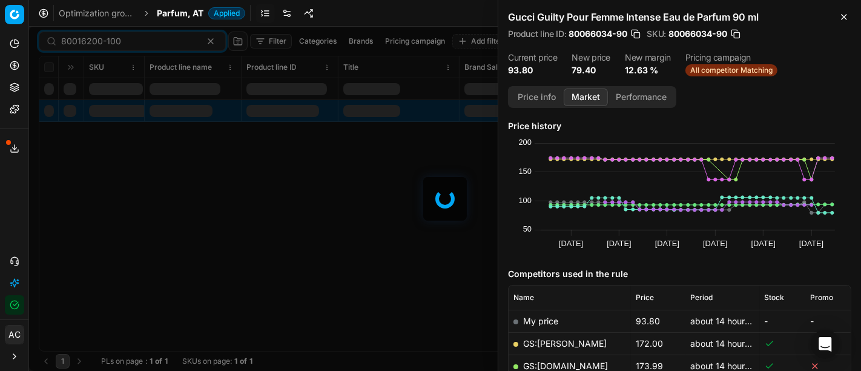
scroll to position [188, 0]
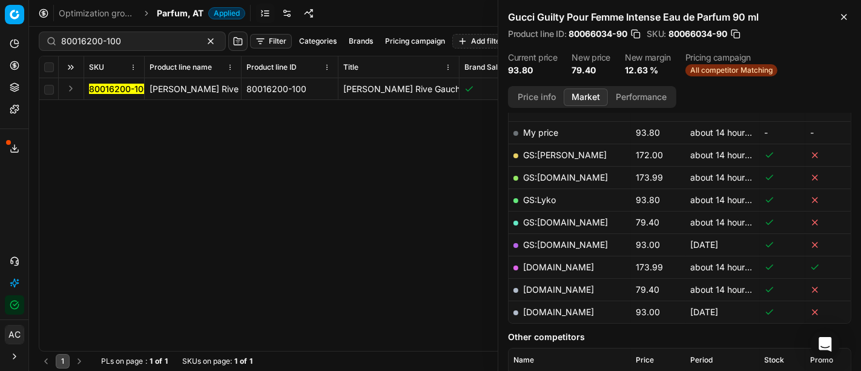
click at [69, 92] on button "Expand" at bounding box center [71, 88] width 15 height 15
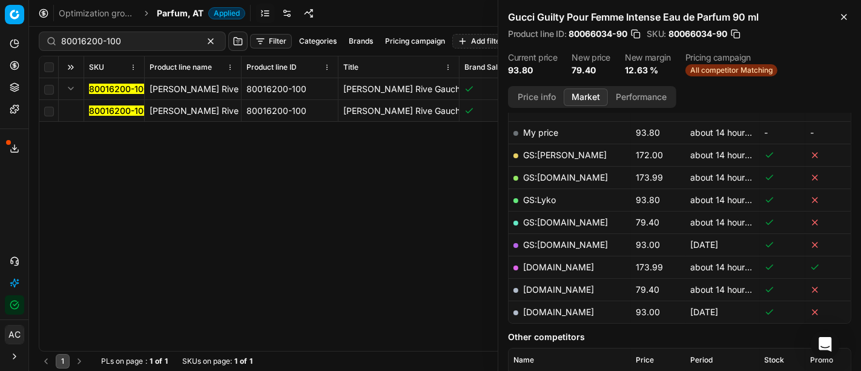
click at [122, 109] on mark "80016200-100" at bounding box center [119, 110] width 60 height 10
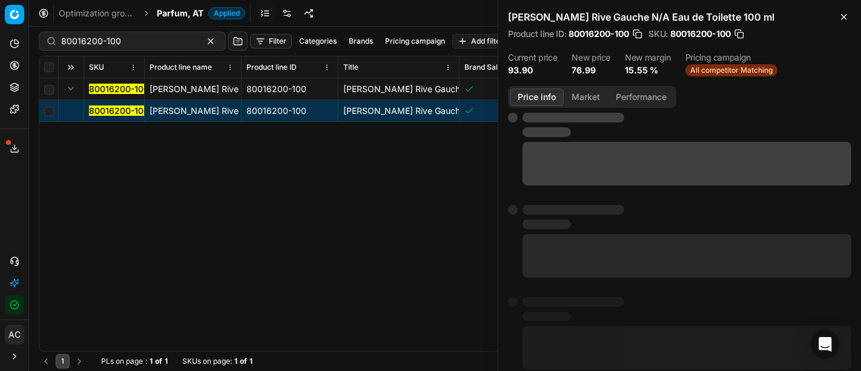
click at [536, 96] on button "Price info" at bounding box center [537, 97] width 54 height 18
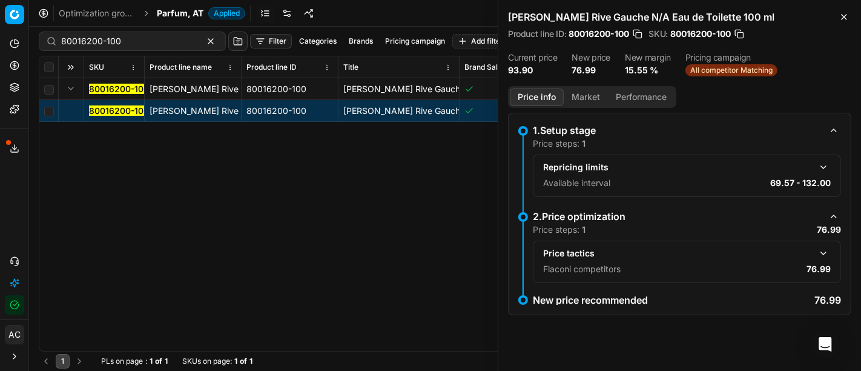
click at [821, 244] on div "Price tactics Flaconi competitors 76.99" at bounding box center [687, 261] width 308 height 42
click at [824, 250] on button "button" at bounding box center [823, 253] width 15 height 15
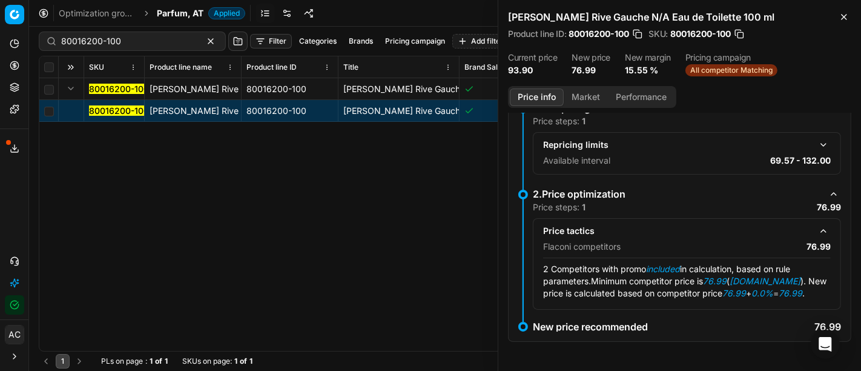
scroll to position [33, 0]
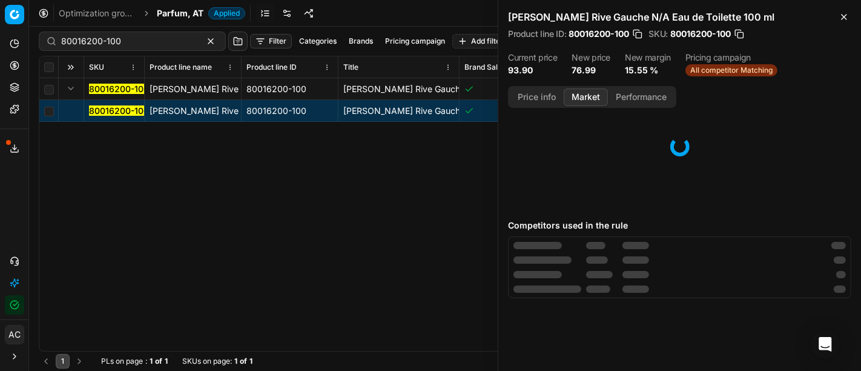
click at [588, 97] on button "Market" at bounding box center [586, 97] width 44 height 18
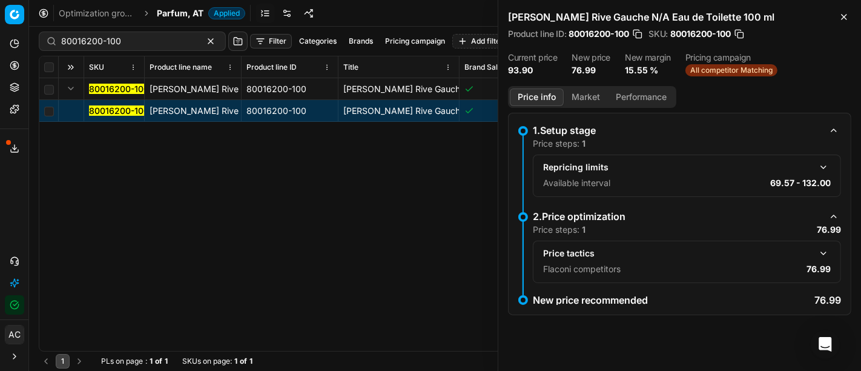
scroll to position [0, 0]
click at [538, 93] on button "Price info" at bounding box center [537, 97] width 54 height 18
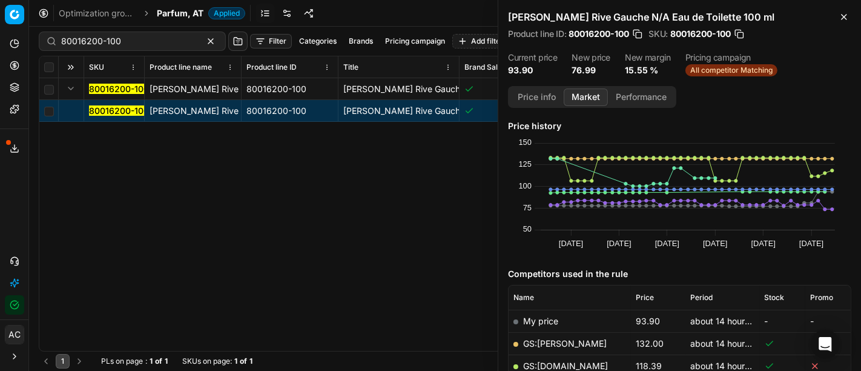
click at [578, 96] on button "Market" at bounding box center [586, 97] width 44 height 18
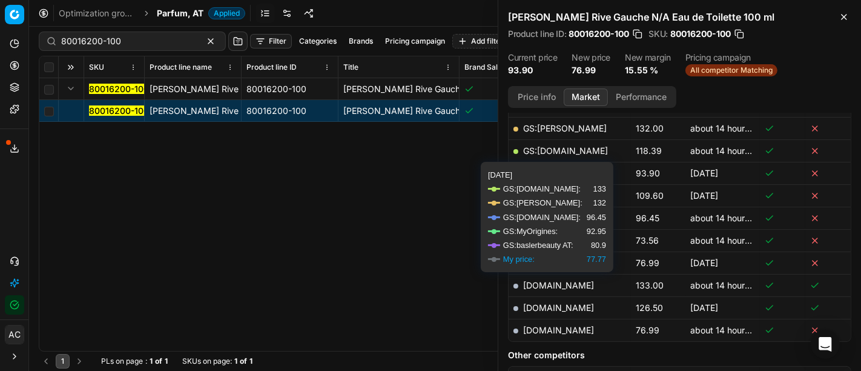
scroll to position [215, 0]
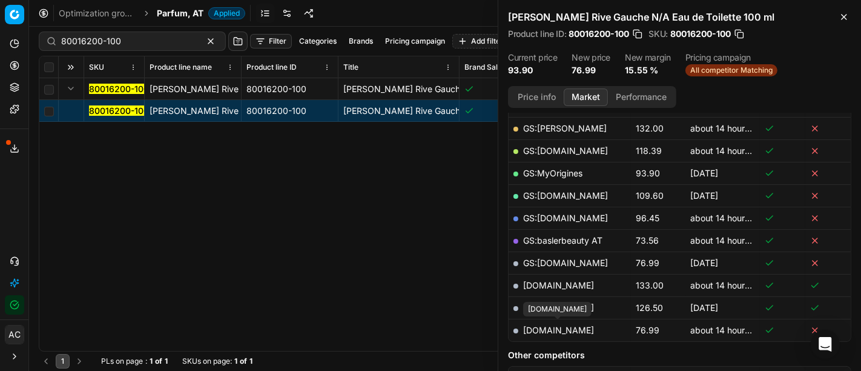
click at [564, 326] on link "[DOMAIN_NAME]" at bounding box center [558, 330] width 71 height 10
click at [133, 41] on input "80016200-100" at bounding box center [127, 41] width 133 height 12
paste input "194-125"
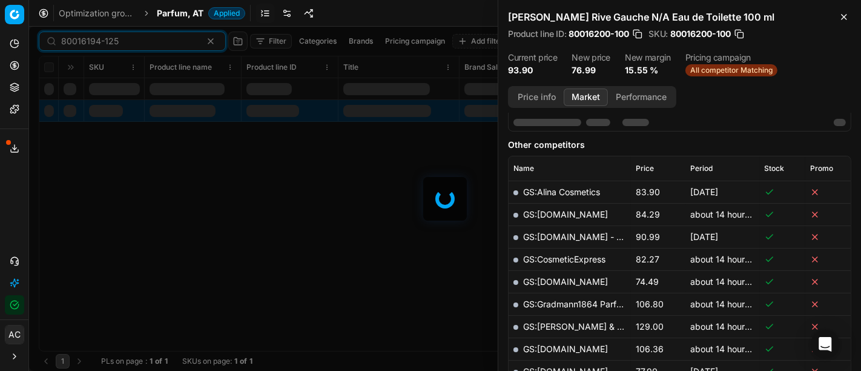
scroll to position [215, 0]
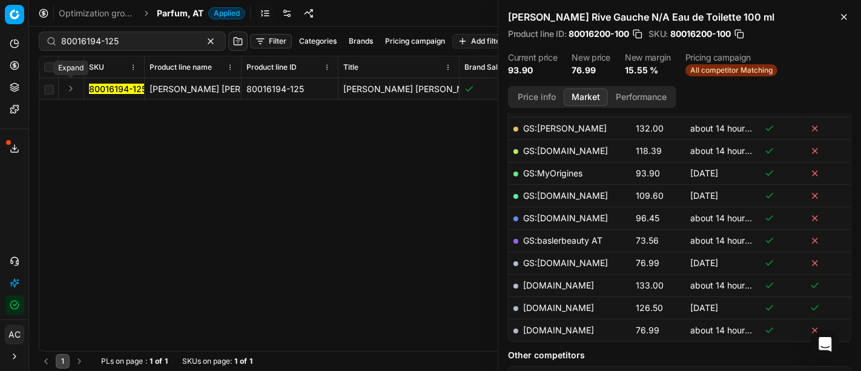
click at [67, 92] on button "Expand" at bounding box center [71, 88] width 15 height 15
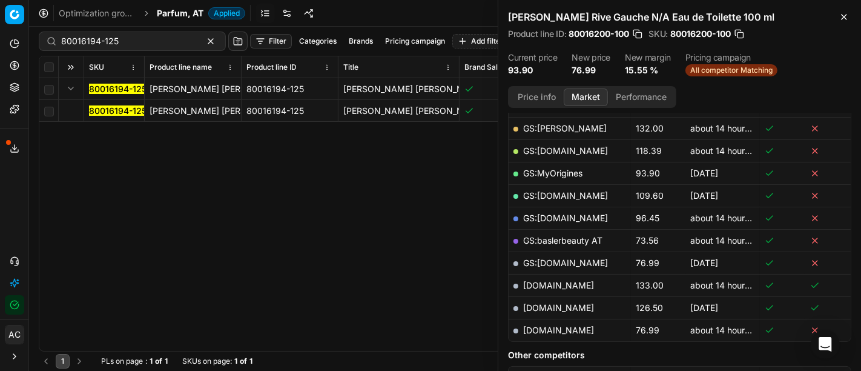
click at [105, 108] on mark "80016194-125" at bounding box center [118, 110] width 58 height 10
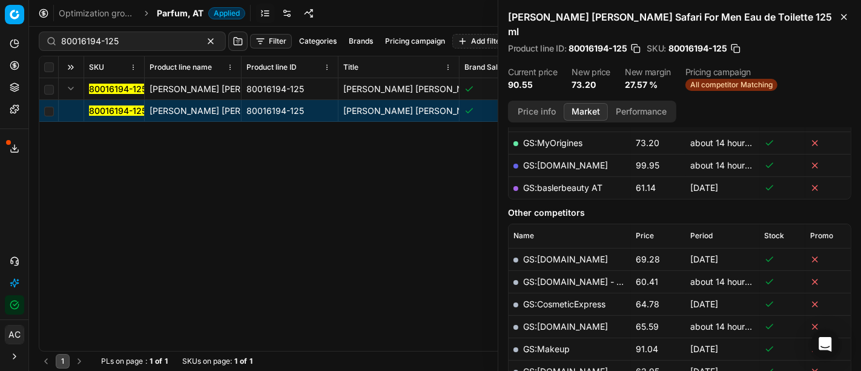
click at [569, 182] on link "GS:baslerbeauty AT" at bounding box center [562, 187] width 79 height 10
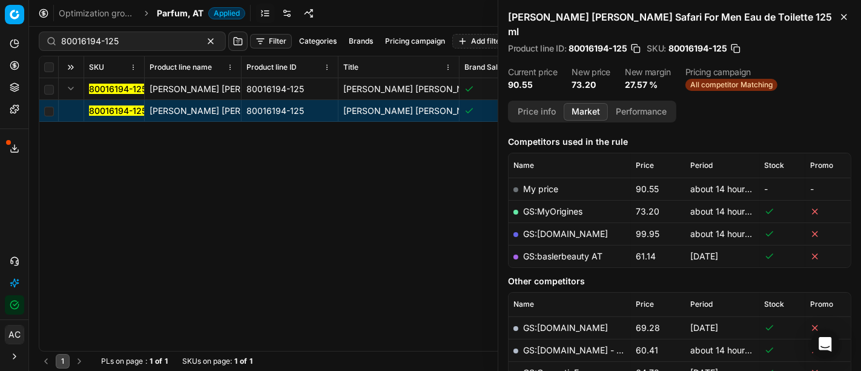
scroll to position [145, 0]
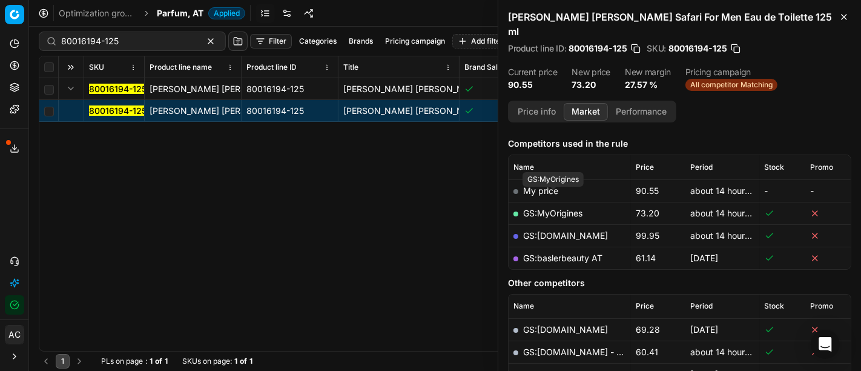
click at [571, 208] on link "GS:MyOrigines" at bounding box center [552, 213] width 59 height 10
click at [145, 47] on div "80016194-125" at bounding box center [132, 40] width 187 height 19
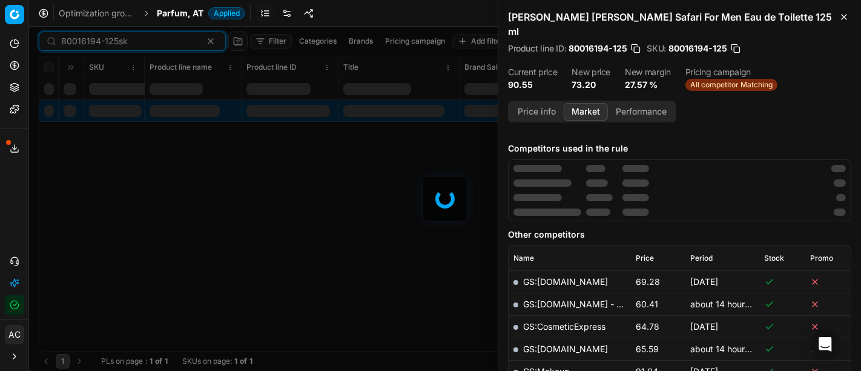
type input "80016194-125sk"
click at [182, 8] on span "Parfum, AT" at bounding box center [180, 13] width 47 height 12
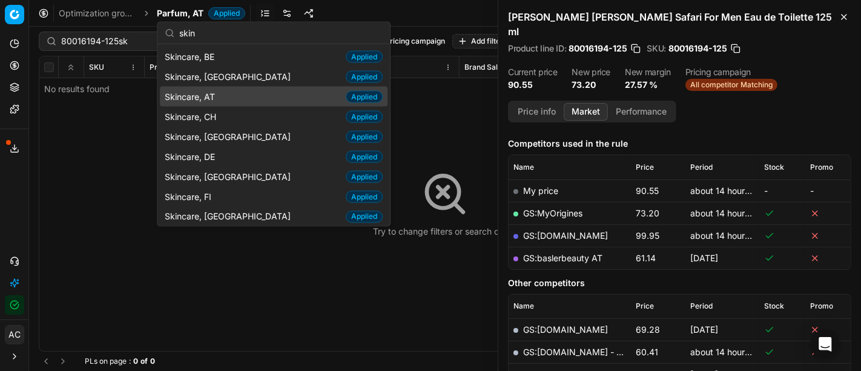
type input "skin"
click at [217, 91] on span "Skincare, AT" at bounding box center [192, 96] width 55 height 12
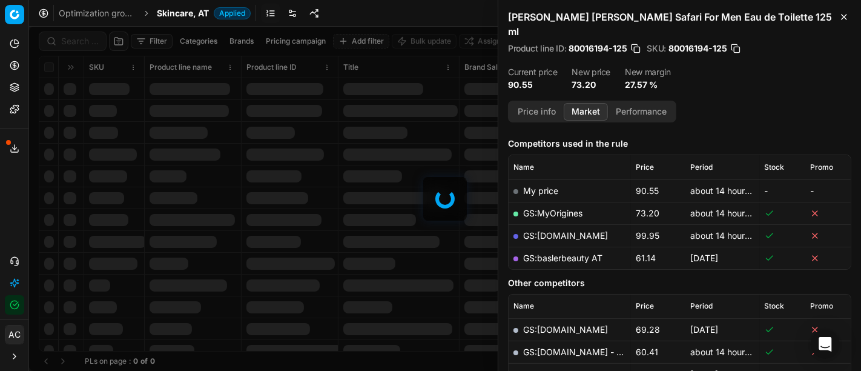
click at [82, 40] on div at bounding box center [445, 199] width 832 height 344
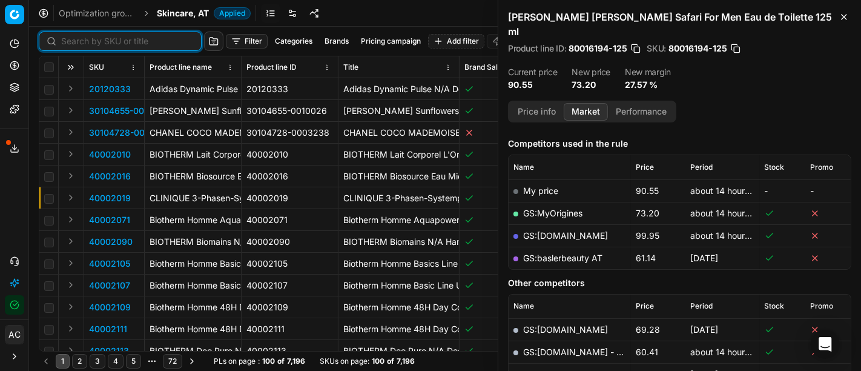
click at [82, 40] on input at bounding box center [127, 41] width 133 height 12
paste input "80017480-15"
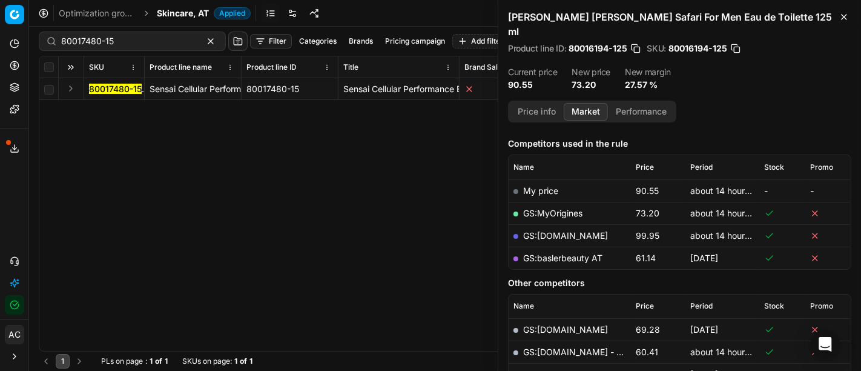
click at [340, 195] on div "80017480-15 Sensai Cellular Performance Extra Intensive Eye Cream Augencreme 15…" at bounding box center [444, 214] width 811 height 272
click at [67, 93] on button "Expand" at bounding box center [71, 88] width 15 height 15
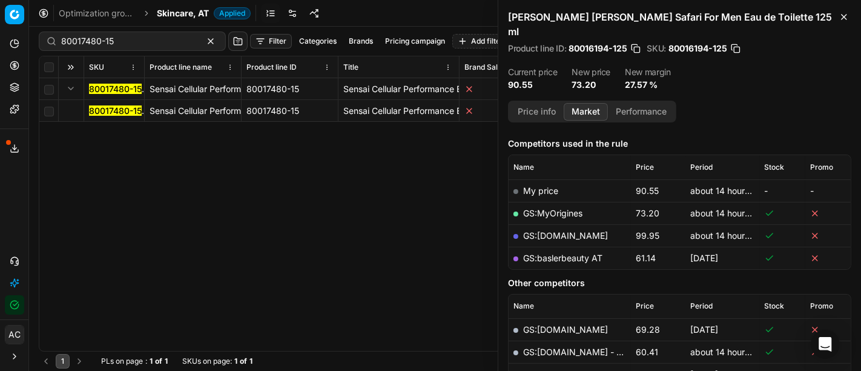
click at [113, 113] on mark "80017480-15" at bounding box center [115, 110] width 53 height 10
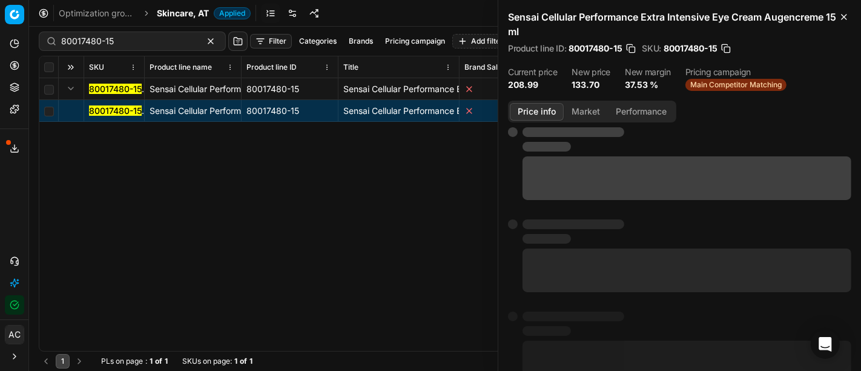
click at [534, 108] on button "Price info" at bounding box center [537, 112] width 54 height 18
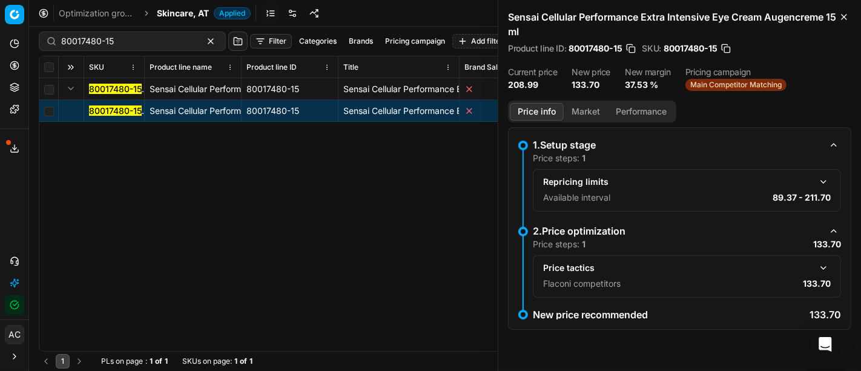
click at [827, 272] on button "button" at bounding box center [823, 267] width 15 height 15
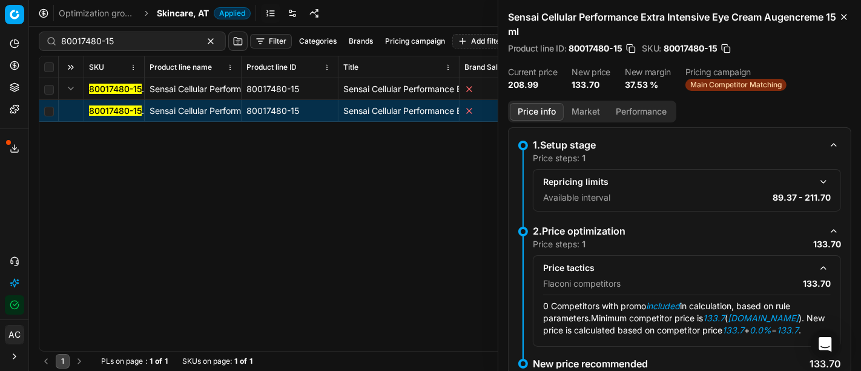
click at [569, 106] on button "Market" at bounding box center [586, 112] width 44 height 18
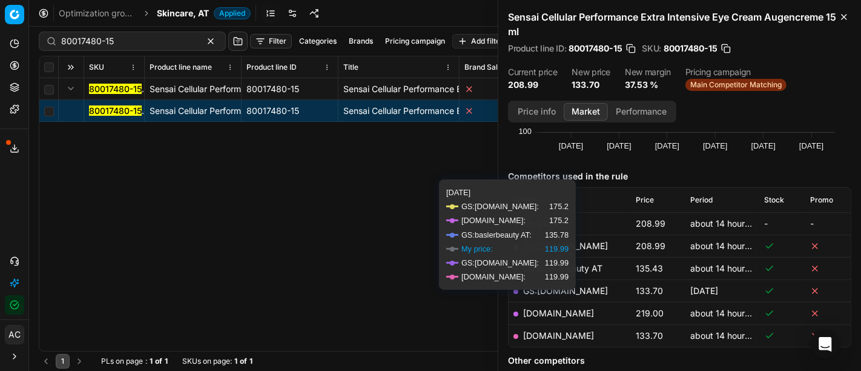
scroll to position [197, 0]
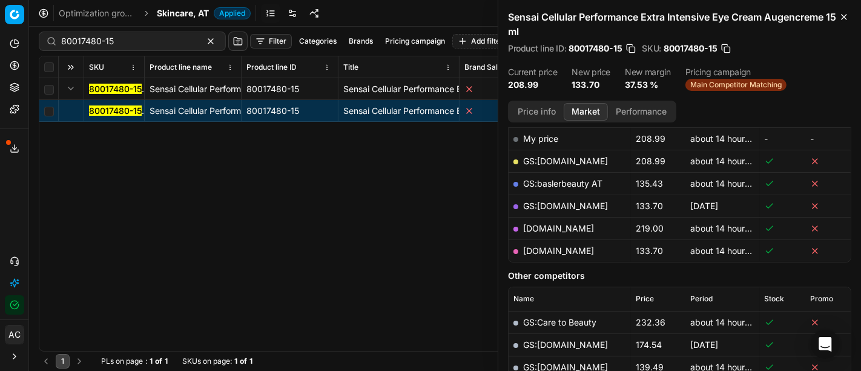
click at [584, 248] on link "[DOMAIN_NAME]" at bounding box center [558, 250] width 71 height 10
click at [136, 48] on div "80017480-15" at bounding box center [132, 40] width 187 height 19
paste input "90011191-0017707"
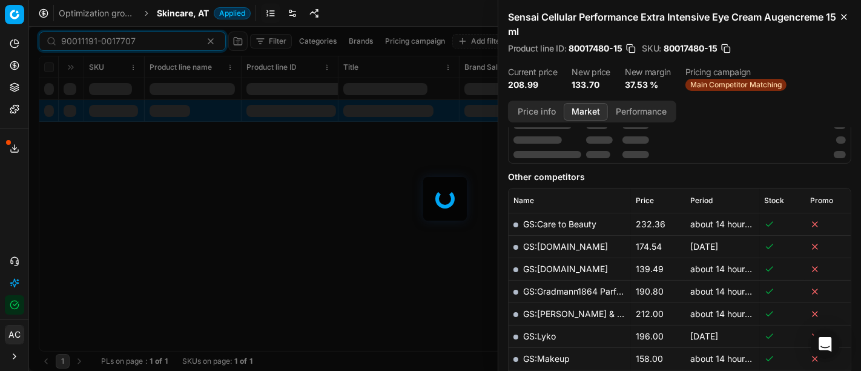
scroll to position [197, 0]
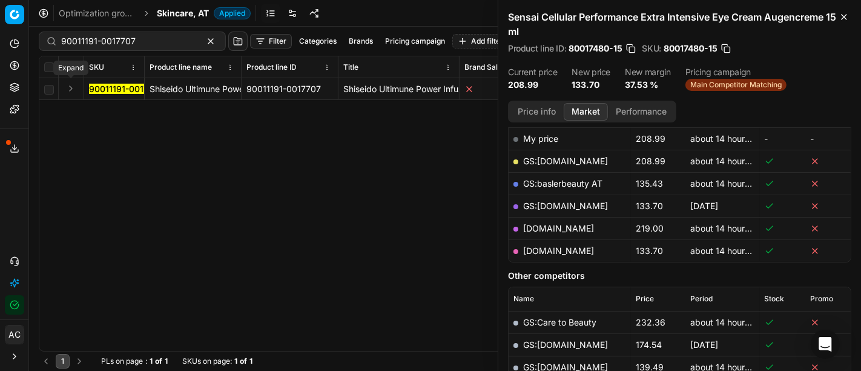
click at [69, 89] on button "Expand" at bounding box center [71, 88] width 15 height 15
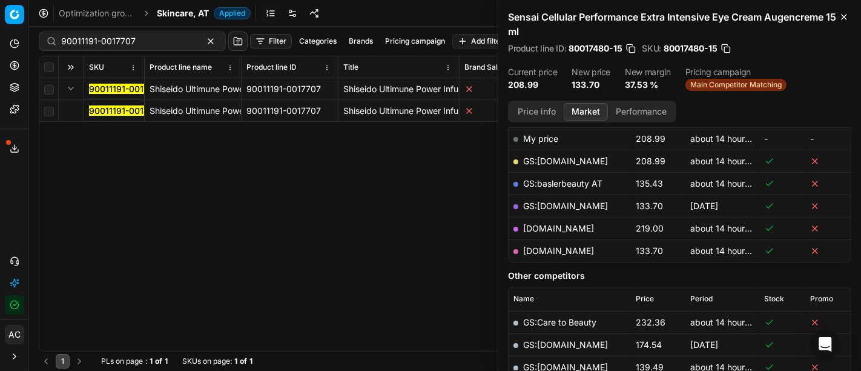
click at [116, 112] on mark "90011191-0017707" at bounding box center [126, 110] width 74 height 10
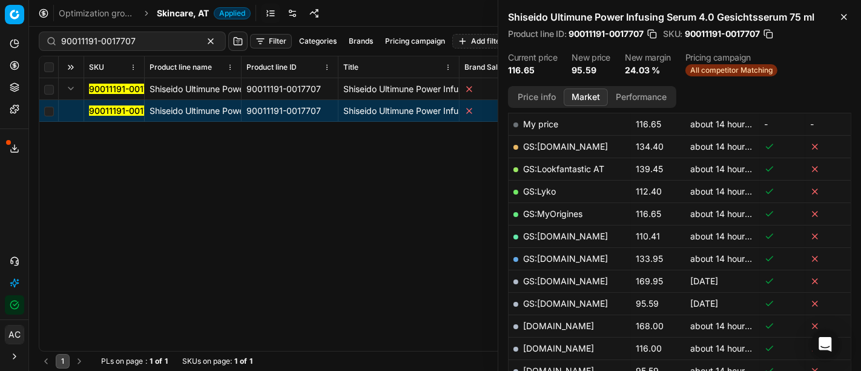
click at [535, 89] on button "Price info" at bounding box center [537, 97] width 54 height 18
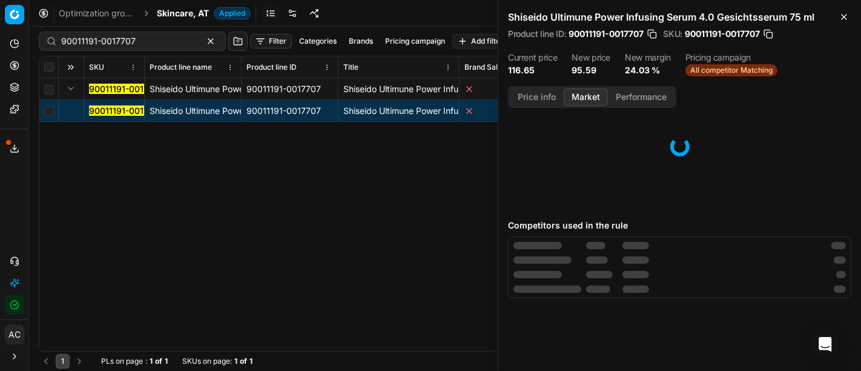
scroll to position [0, 0]
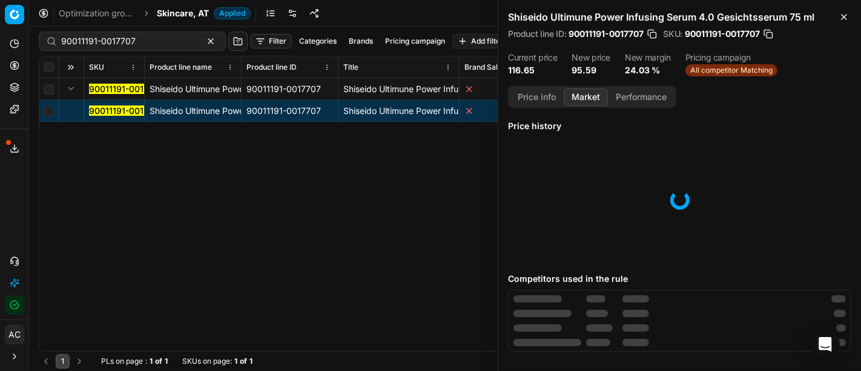
click at [578, 90] on button "Market" at bounding box center [586, 97] width 44 height 18
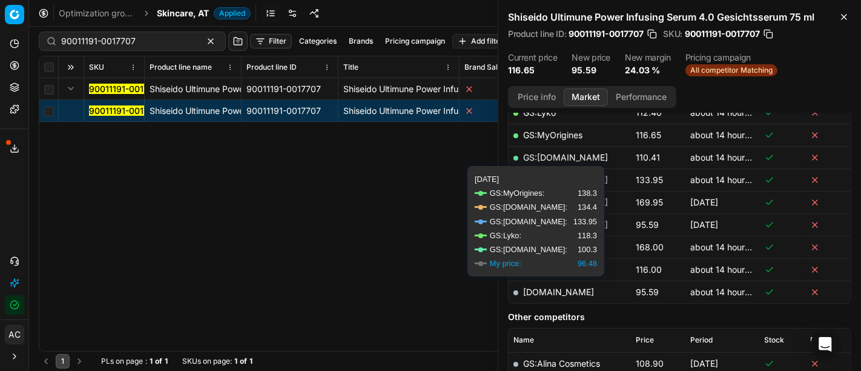
scroll to position [275, 0]
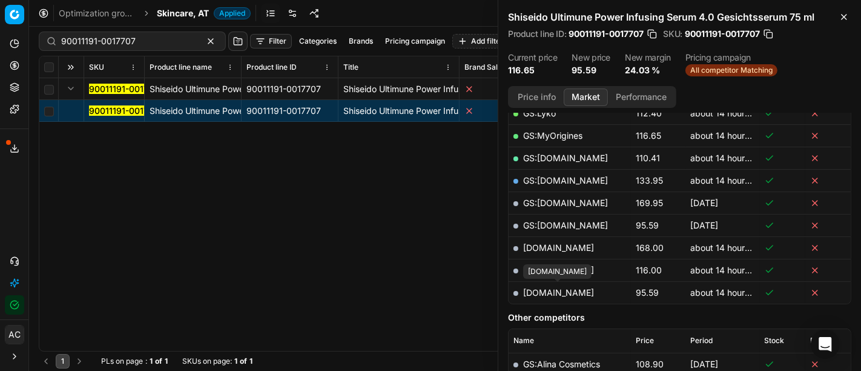
click at [564, 289] on link "[DOMAIN_NAME]" at bounding box center [558, 292] width 71 height 10
click at [150, 44] on input "90011191-0017707" at bounding box center [127, 41] width 133 height 12
paste input "80075921-0001106"
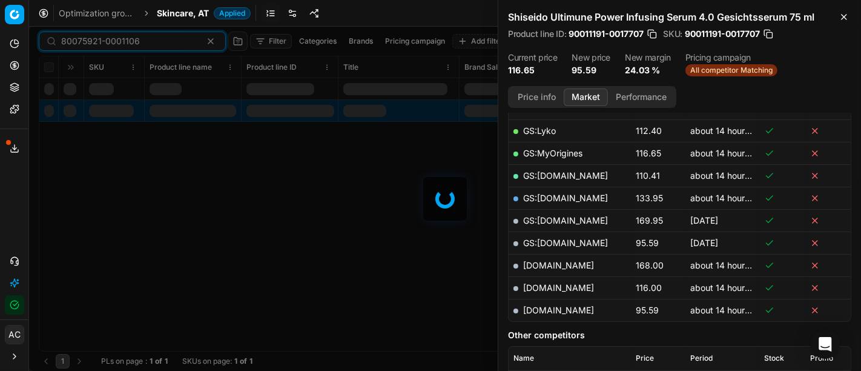
scroll to position [275, 0]
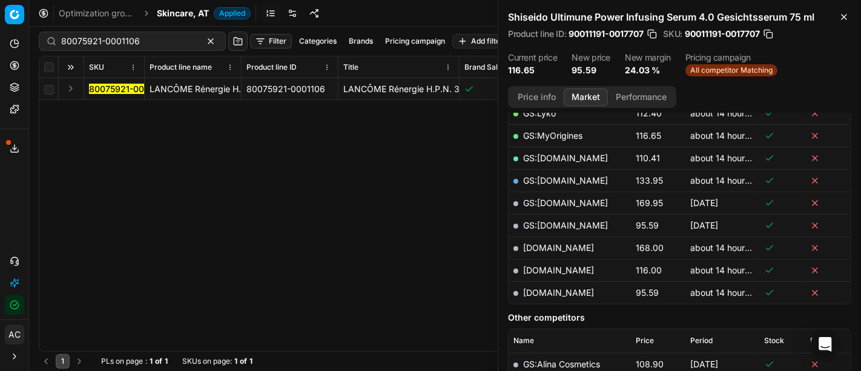
click at [74, 87] on button "Expand" at bounding box center [71, 88] width 15 height 15
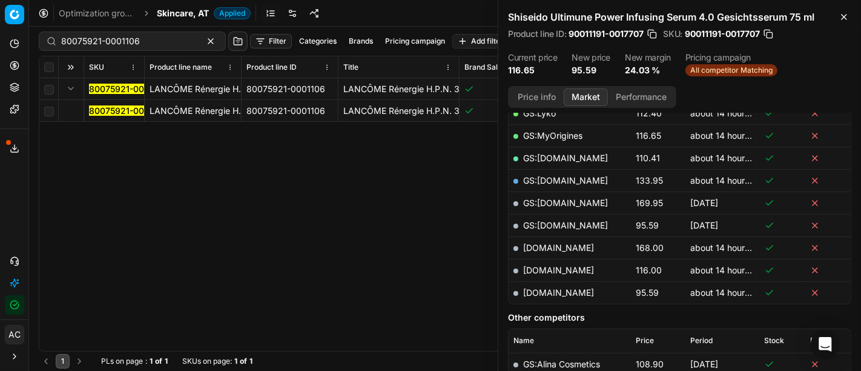
click at [100, 110] on mark "80075921-0001106" at bounding box center [128, 110] width 79 height 10
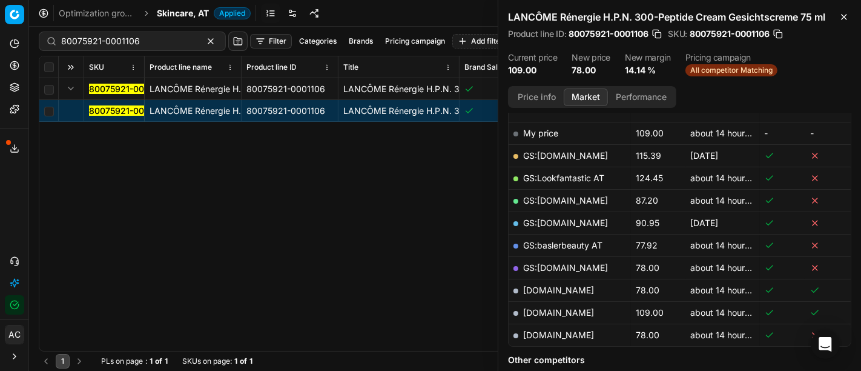
scroll to position [188, 0]
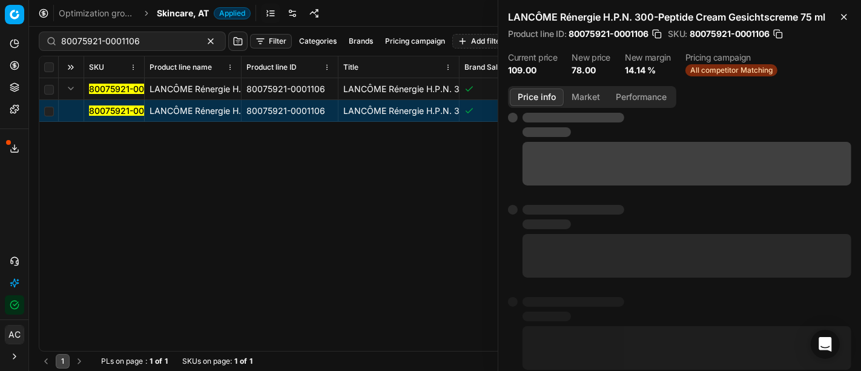
click at [546, 101] on button "Price info" at bounding box center [537, 97] width 54 height 18
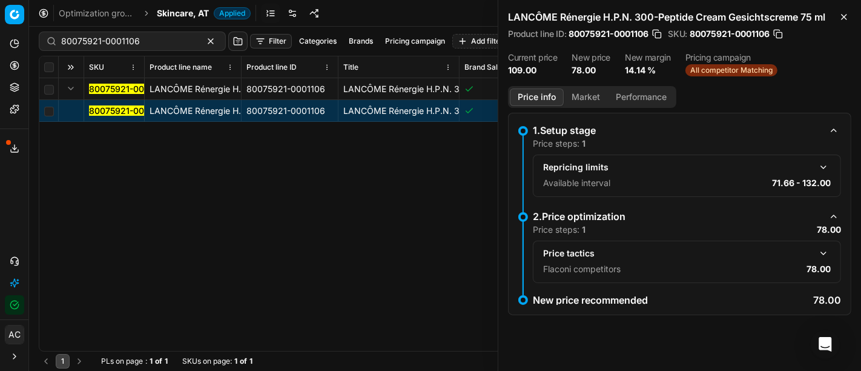
click at [583, 101] on button "Market" at bounding box center [586, 97] width 44 height 18
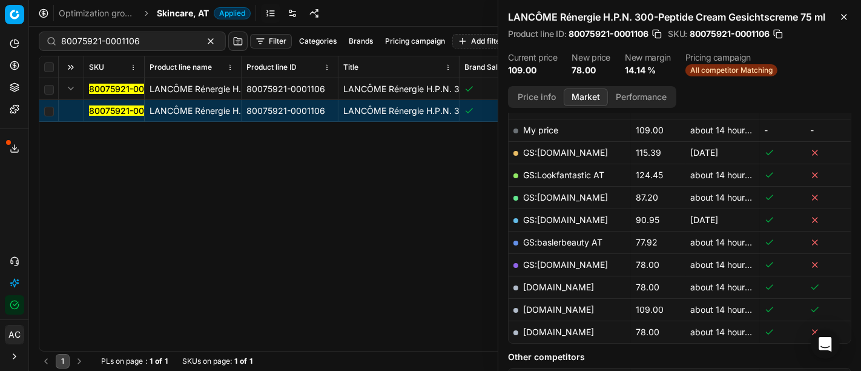
scroll to position [206, 0]
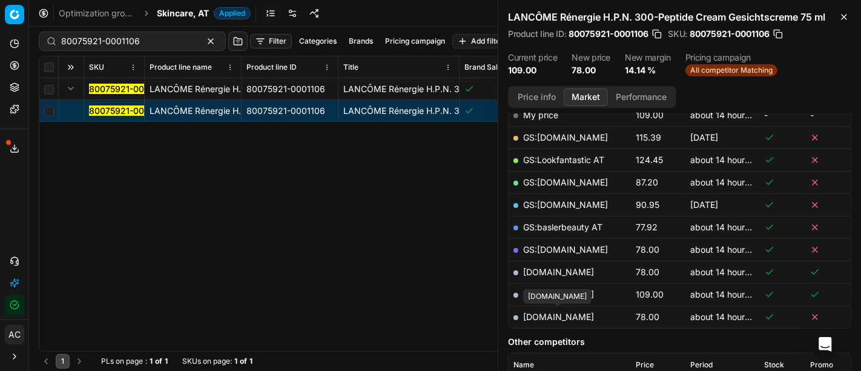
click at [576, 311] on link "[DOMAIN_NAME]" at bounding box center [558, 316] width 71 height 10
click at [129, 45] on input "80075921-0001106" at bounding box center [127, 41] width 133 height 12
paste input "04643-100"
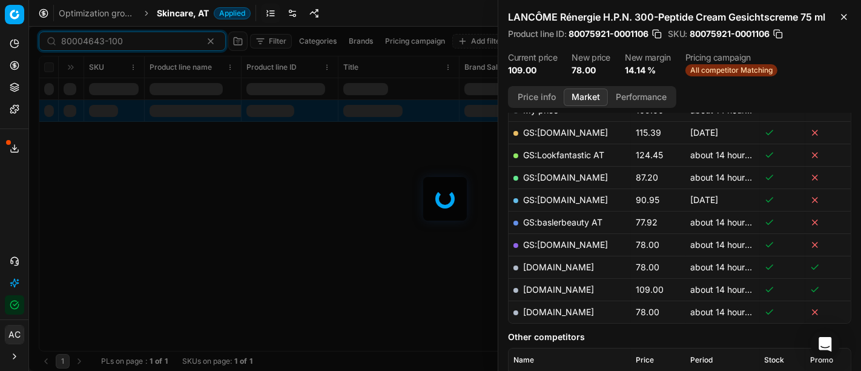
scroll to position [206, 0]
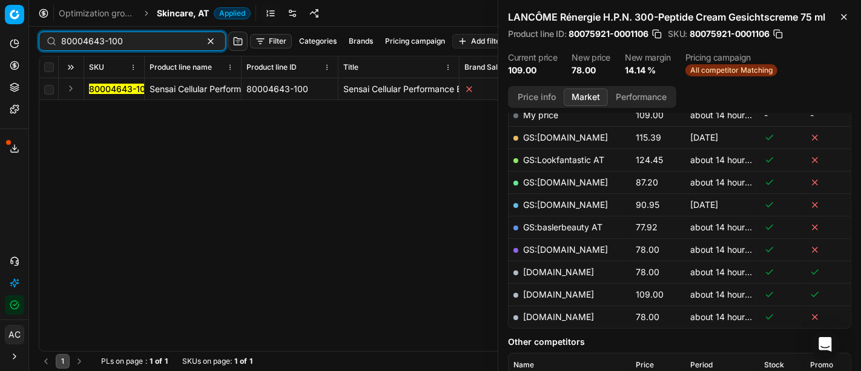
type input "80004643-100"
click at [71, 91] on button "Expand" at bounding box center [71, 88] width 15 height 15
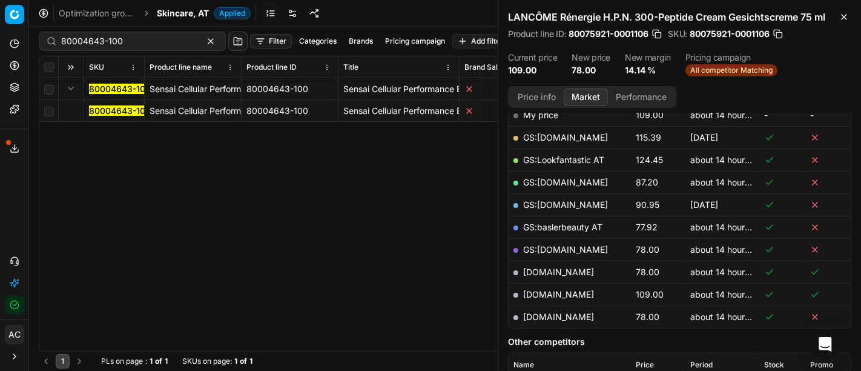
click at [102, 110] on mark "80004643-100" at bounding box center [120, 110] width 62 height 10
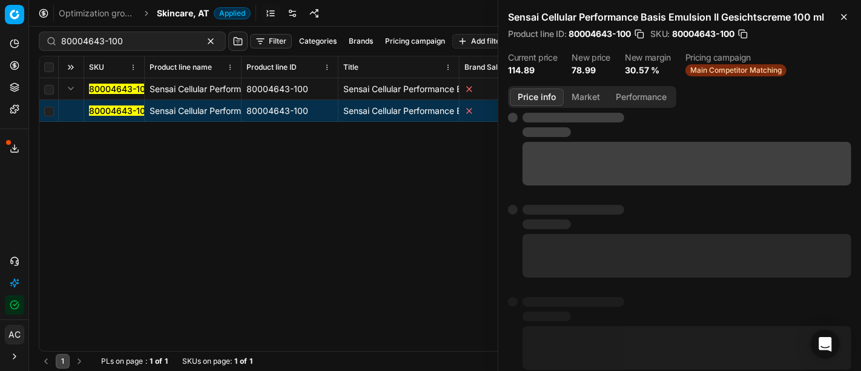
click at [541, 95] on button "Price info" at bounding box center [537, 97] width 54 height 18
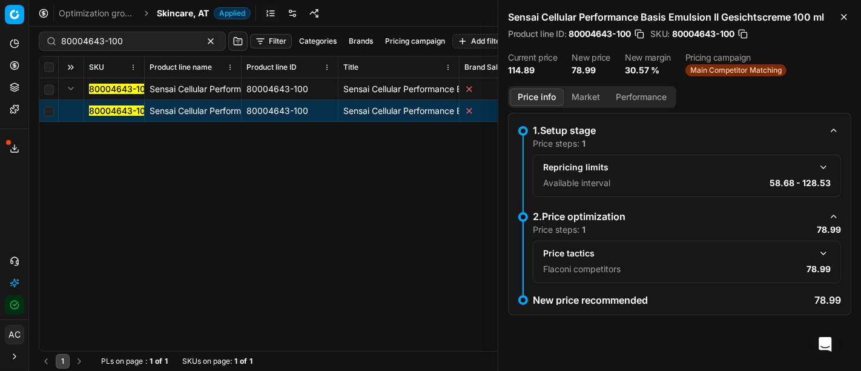
click at [824, 253] on button "button" at bounding box center [823, 253] width 15 height 15
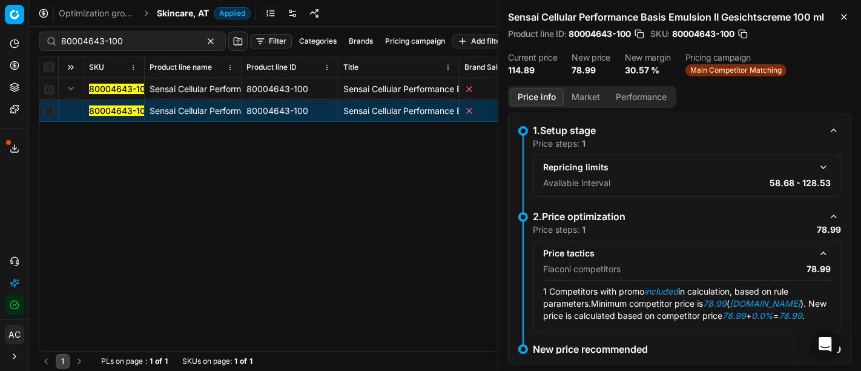
scroll to position [27, 0]
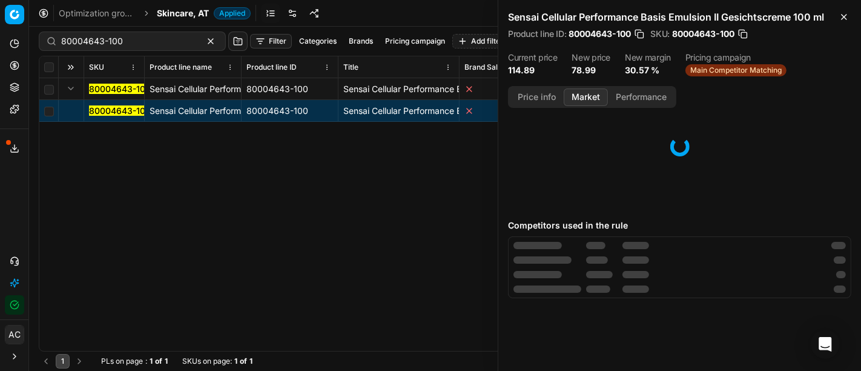
click at [580, 96] on button "Market" at bounding box center [586, 97] width 44 height 18
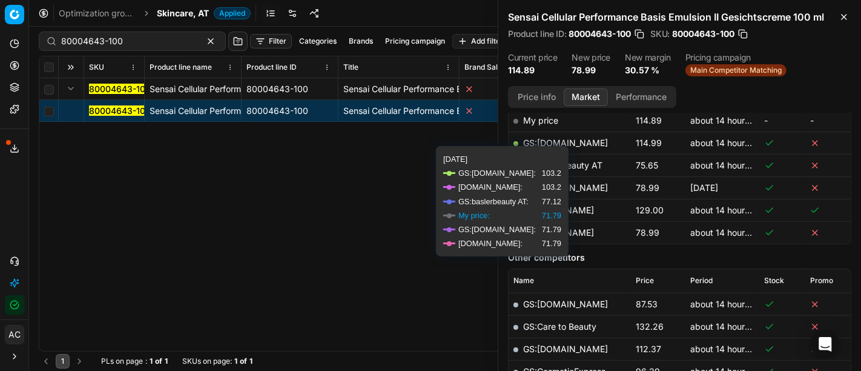
scroll to position [237, 0]
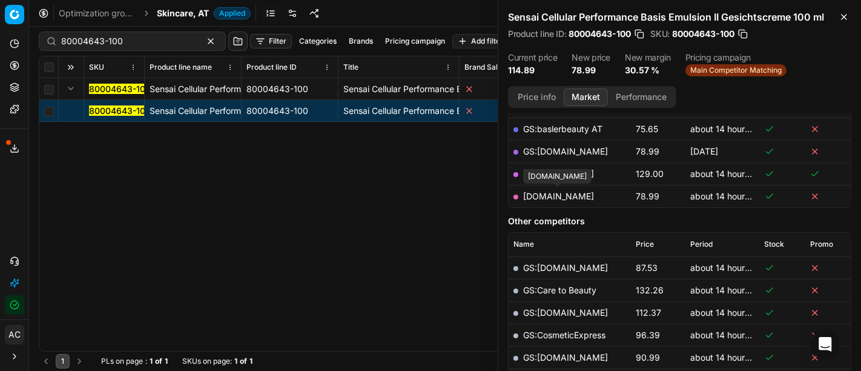
click at [569, 193] on link "[DOMAIN_NAME]" at bounding box center [558, 196] width 71 height 10
